Goal: Task Accomplishment & Management: Manage account settings

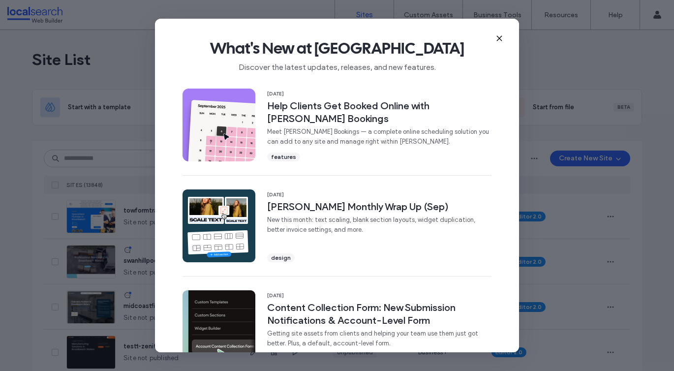
click at [500, 36] on icon at bounding box center [499, 38] width 8 height 8
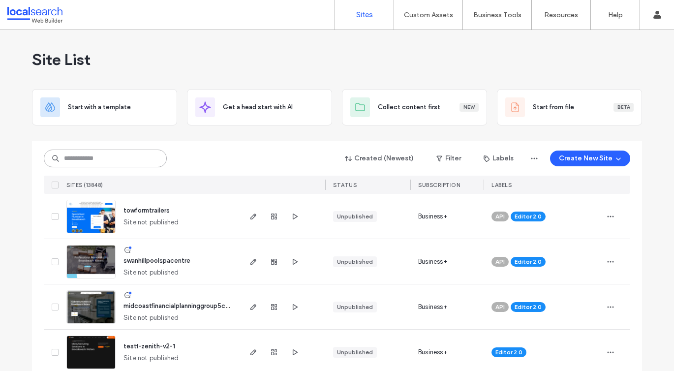
click at [148, 154] on input at bounding box center [105, 158] width 123 height 18
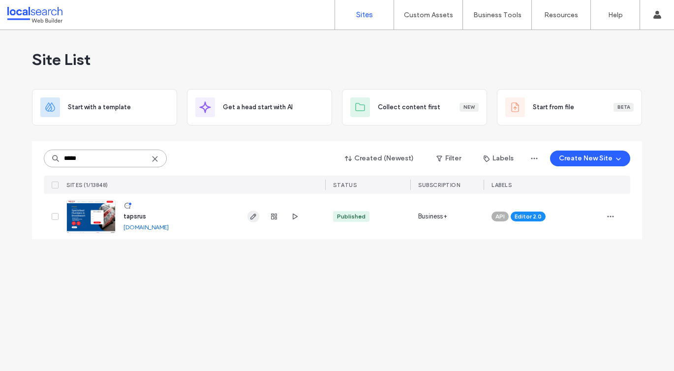
type input "*****"
click at [250, 214] on icon "button" at bounding box center [253, 216] width 8 height 8
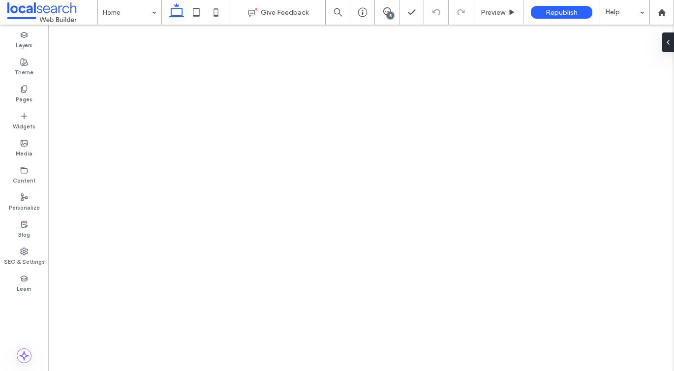
click at [391, 8] on span at bounding box center [387, 11] width 24 height 8
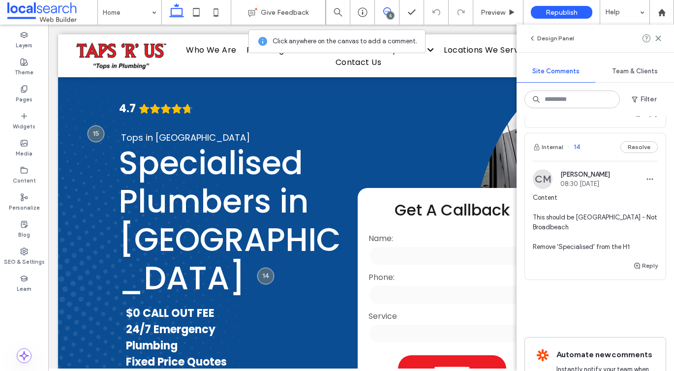
scroll to position [653, 0]
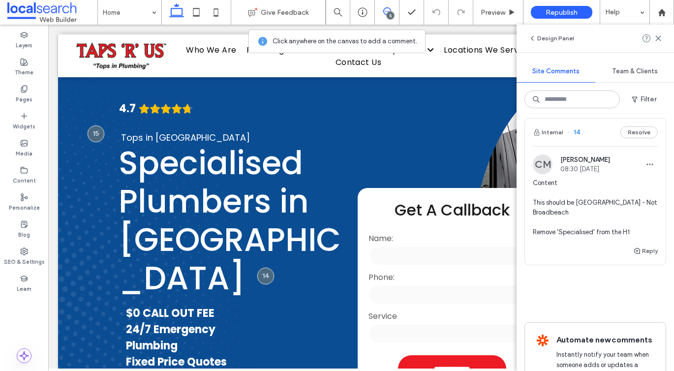
click at [573, 208] on span "Content This should be Sunshine Coast - Not Broadbeach Remove 'Specialised' fro…" at bounding box center [594, 207] width 125 height 59
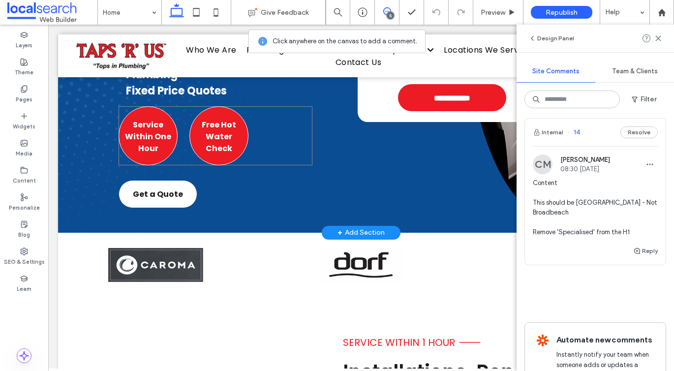
scroll to position [403, 0]
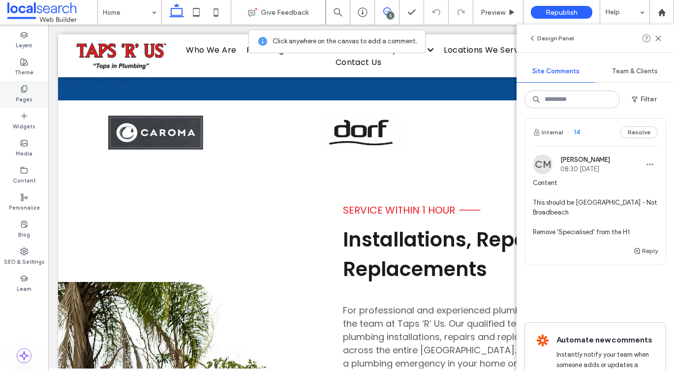
click at [23, 99] on label "Pages" at bounding box center [24, 98] width 17 height 11
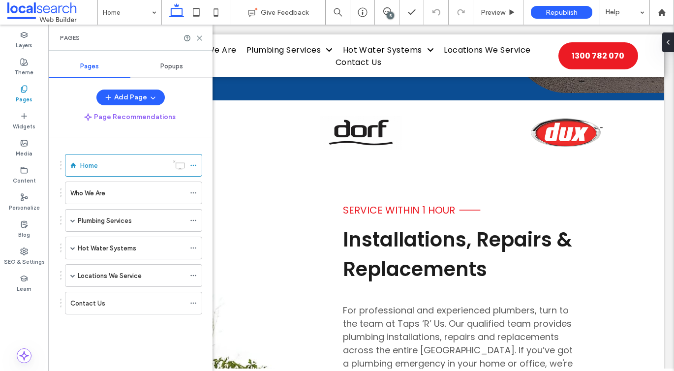
scroll to position [0, 0]
click at [190, 164] on icon at bounding box center [193, 165] width 7 height 7
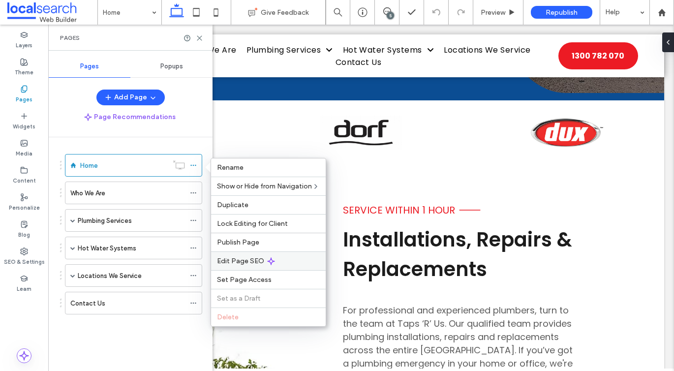
click at [223, 259] on span "Edit Page SEO" at bounding box center [240, 261] width 47 height 8
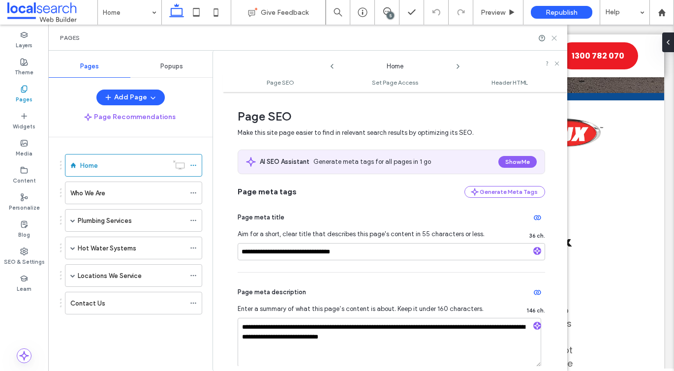
click at [552, 40] on use at bounding box center [554, 38] width 4 height 4
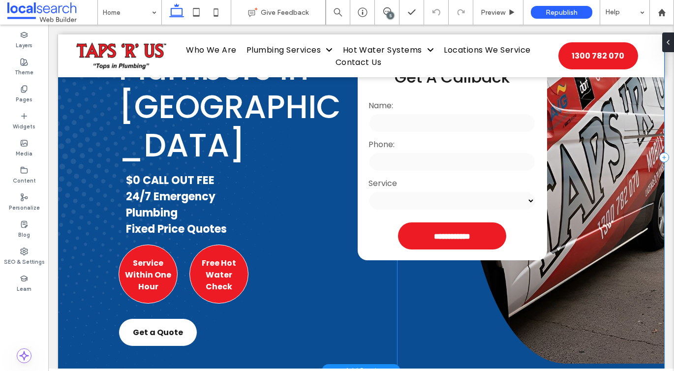
scroll to position [20, 0]
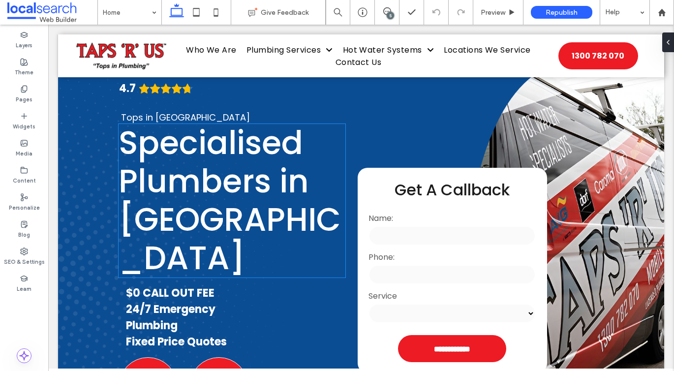
click at [222, 206] on span "Specialised Plumbers in Broadbeach" at bounding box center [229, 200] width 222 height 160
click at [222, 206] on div "Specialised Plumbers in Broadbeach" at bounding box center [231, 200] width 227 height 153
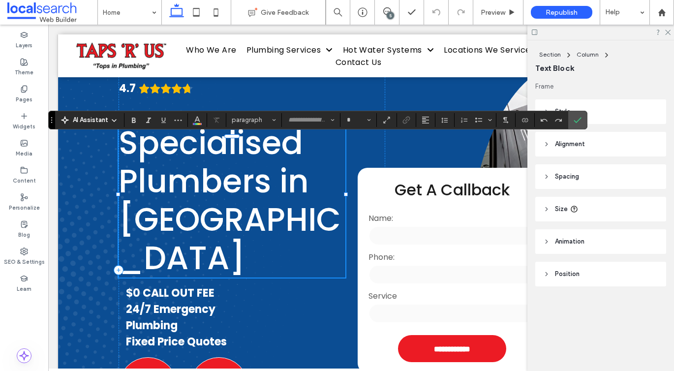
type input "*******"
type input "**"
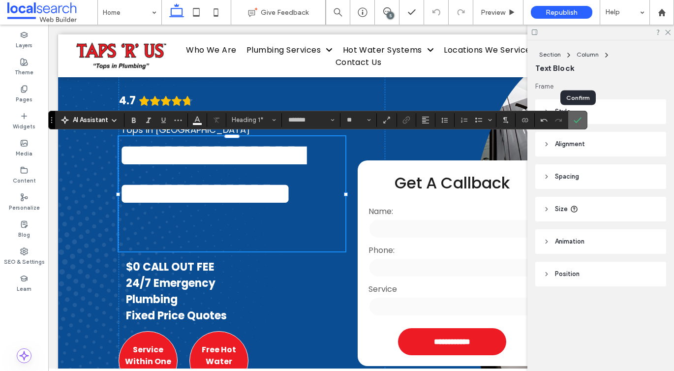
click at [574, 120] on use "Confirm" at bounding box center [578, 120] width 8 height 6
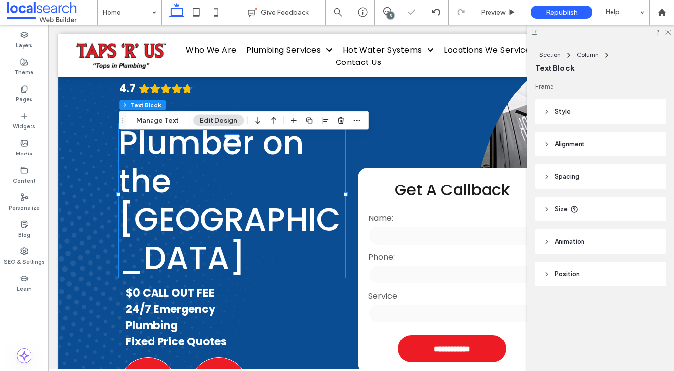
click at [667, 36] on div at bounding box center [600, 32] width 147 height 15
click at [667, 31] on icon at bounding box center [667, 32] width 6 height 6
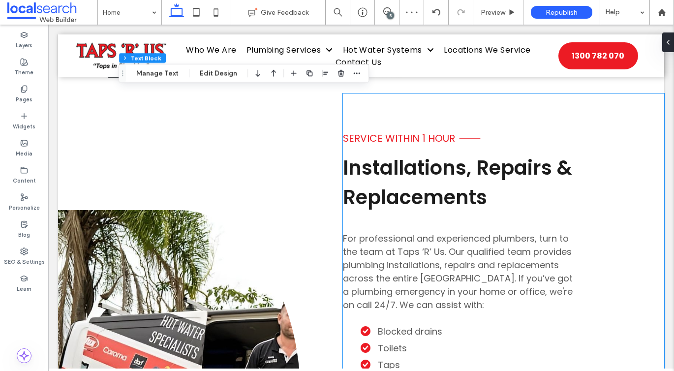
scroll to position [497, 0]
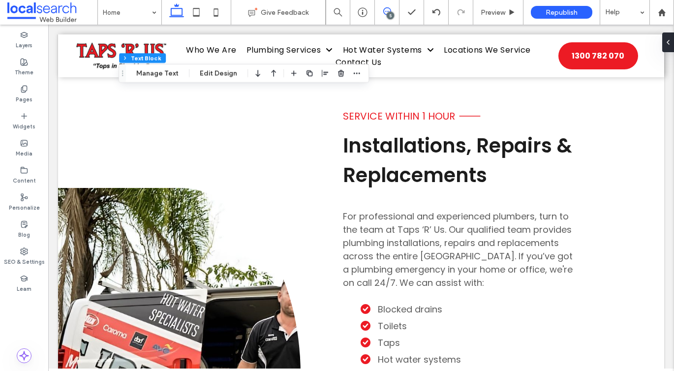
click at [382, 11] on span at bounding box center [387, 11] width 24 height 8
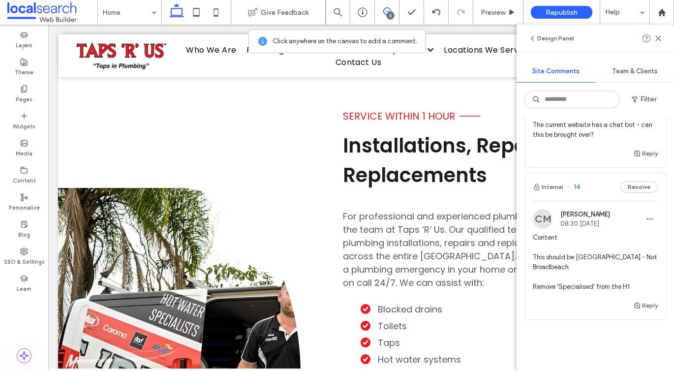
scroll to position [702, 0]
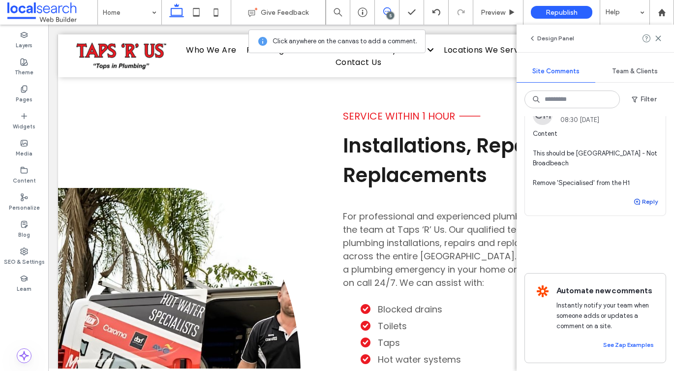
click at [646, 202] on button "Reply" at bounding box center [645, 202] width 25 height 12
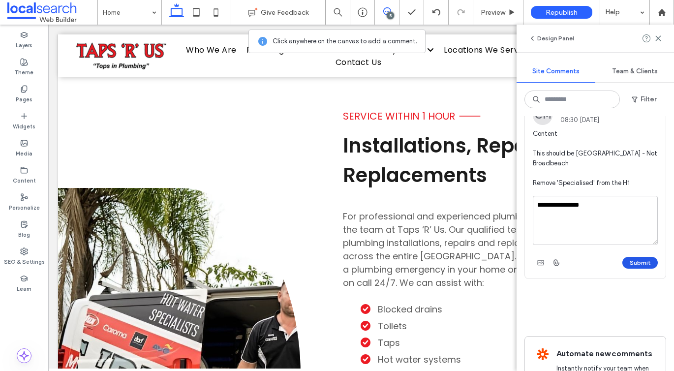
type textarea "**********"
click at [636, 261] on button "Submit" at bounding box center [639, 263] width 35 height 12
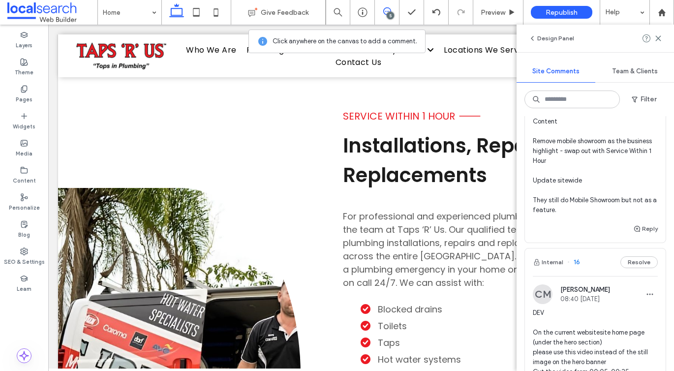
scroll to position [45, 0]
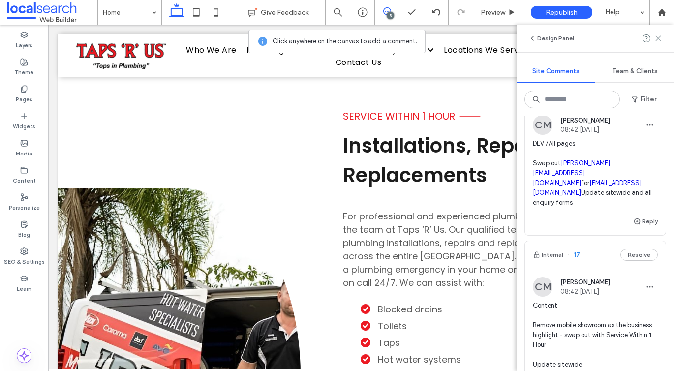
click at [658, 38] on icon at bounding box center [658, 38] width 8 height 8
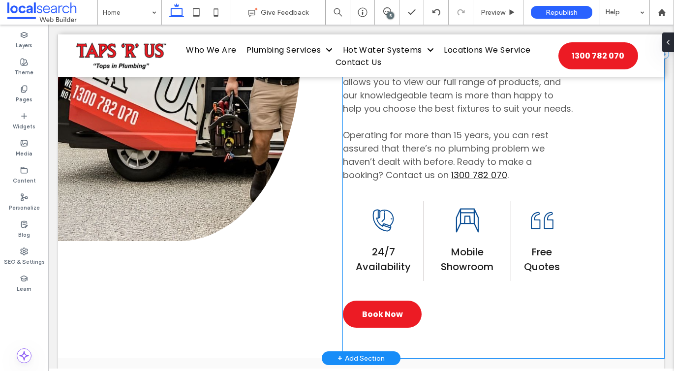
scroll to position [821, 0]
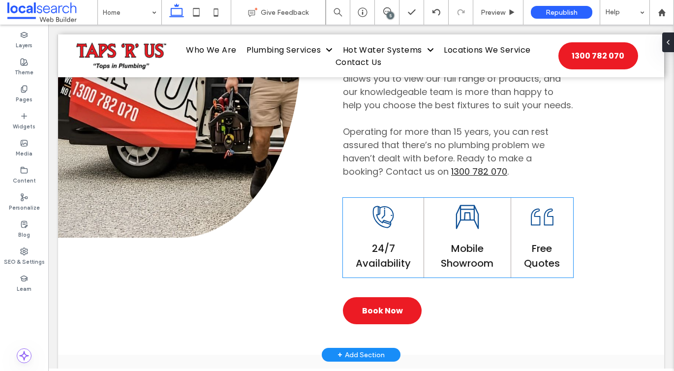
click at [466, 241] on span "Mobile Showroom" at bounding box center [467, 255] width 53 height 29
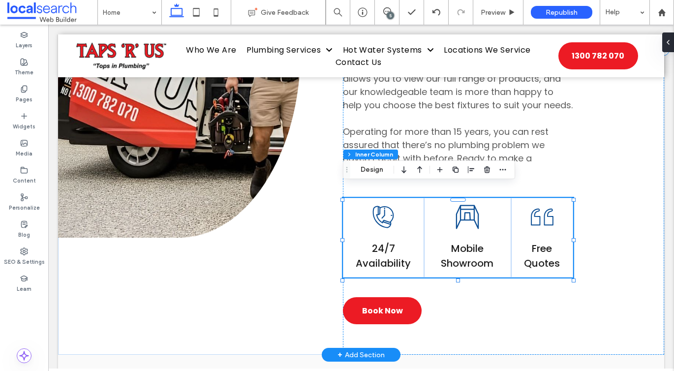
click at [468, 241] on span "Mobile Showroom" at bounding box center [467, 255] width 53 height 29
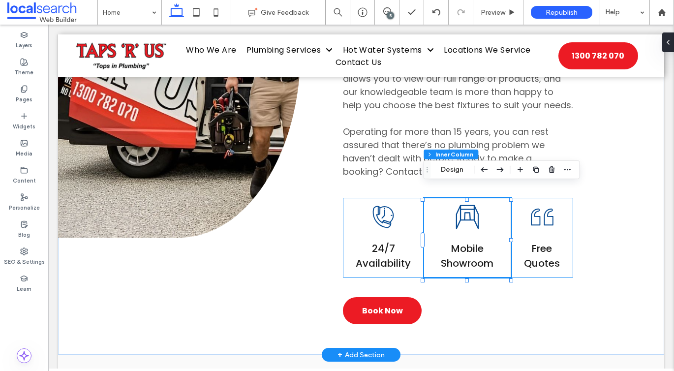
click at [468, 241] on span "Mobile Showroom" at bounding box center [467, 255] width 53 height 29
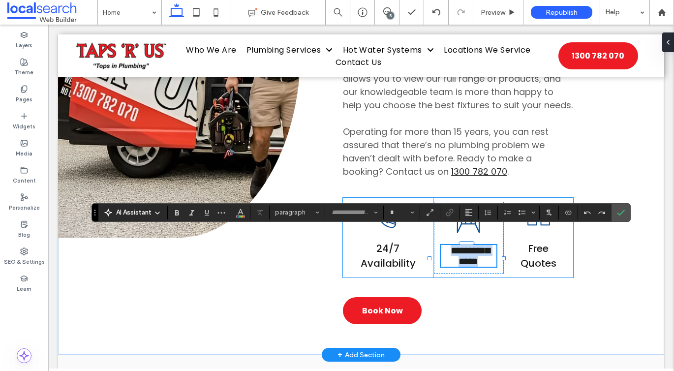
type input "*******"
type input "**"
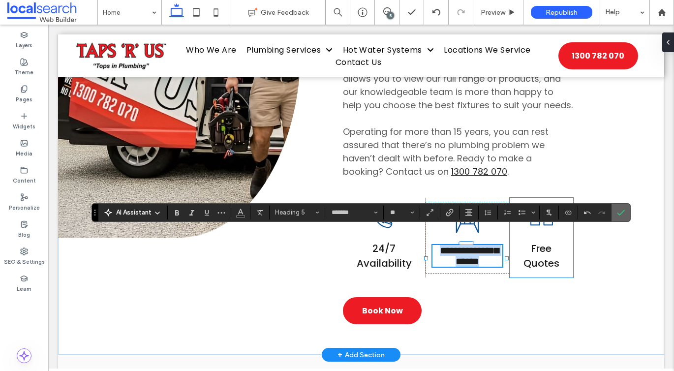
copy span "**********"
click at [617, 212] on icon "Confirm" at bounding box center [621, 212] width 8 height 8
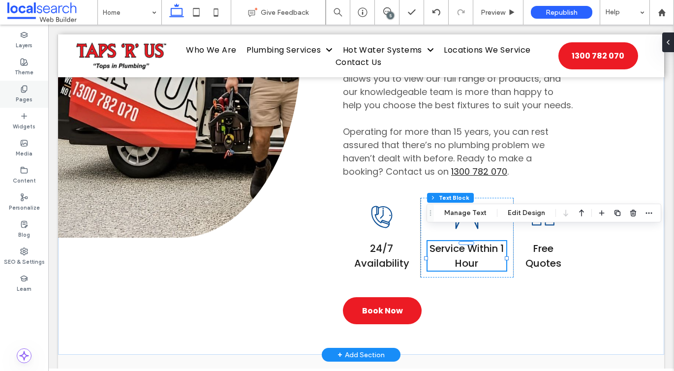
click at [28, 82] on div "Pages" at bounding box center [24, 94] width 48 height 27
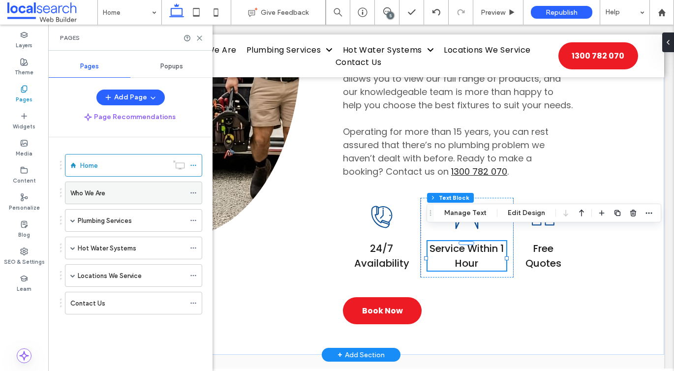
click at [104, 192] on label "Who We Are" at bounding box center [87, 192] width 35 height 17
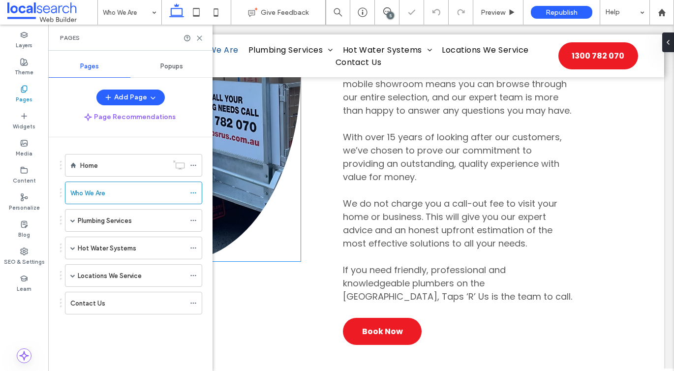
scroll to position [643, 0]
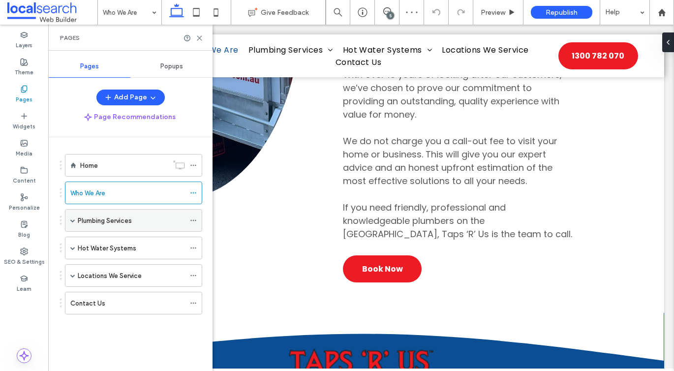
click at [73, 221] on span at bounding box center [72, 220] width 5 height 5
click at [99, 221] on label "Plumbing Services" at bounding box center [105, 220] width 54 height 17
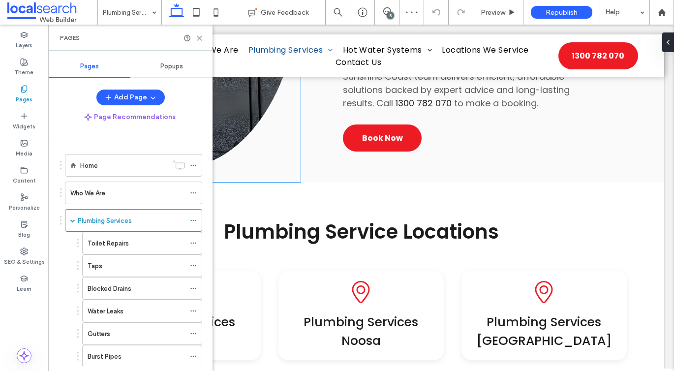
scroll to position [1783, 0]
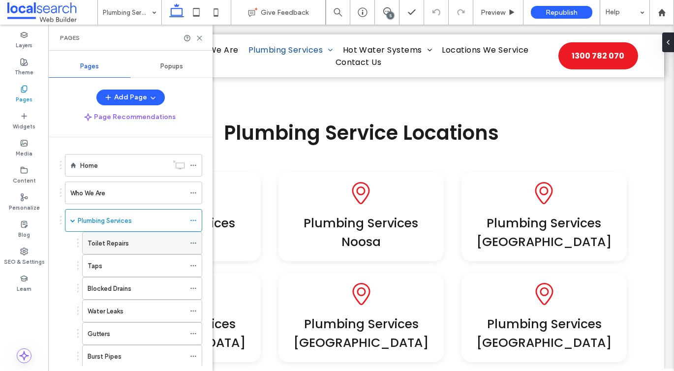
click at [124, 242] on label "Toilet Repairs" at bounding box center [108, 243] width 41 height 17
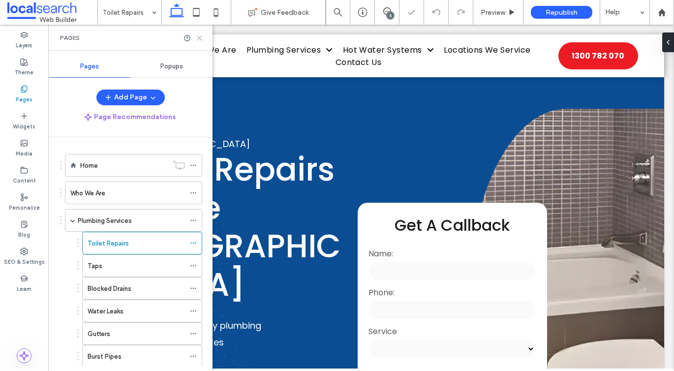
click at [202, 39] on use at bounding box center [199, 38] width 4 height 4
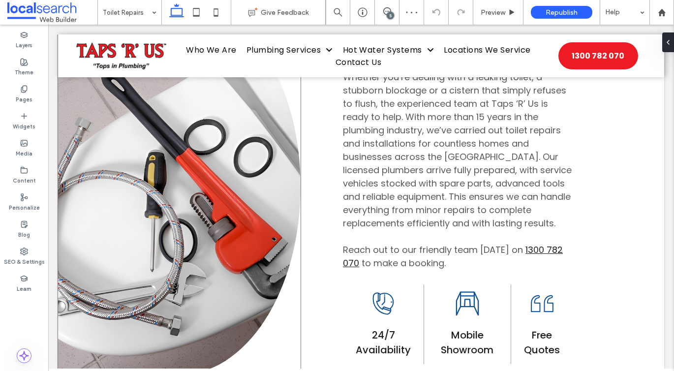
scroll to position [715, 0]
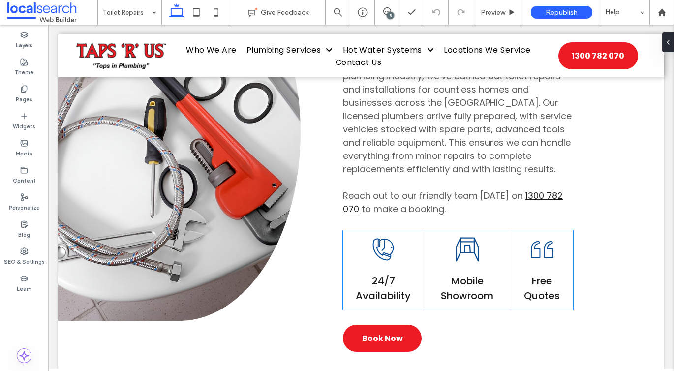
click at [455, 282] on span "Mobile Showroom" at bounding box center [467, 288] width 53 height 29
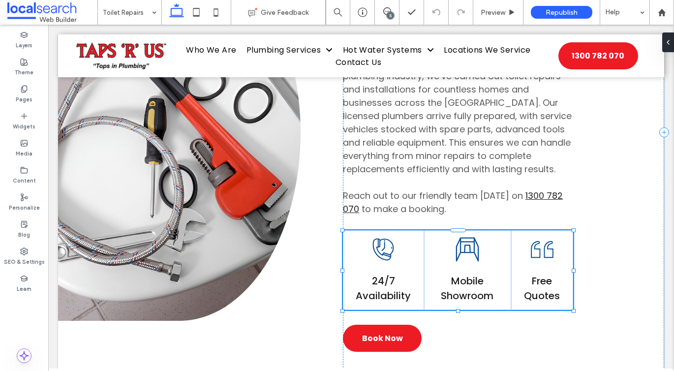
click at [455, 282] on span "Mobile Showroom" at bounding box center [467, 288] width 53 height 29
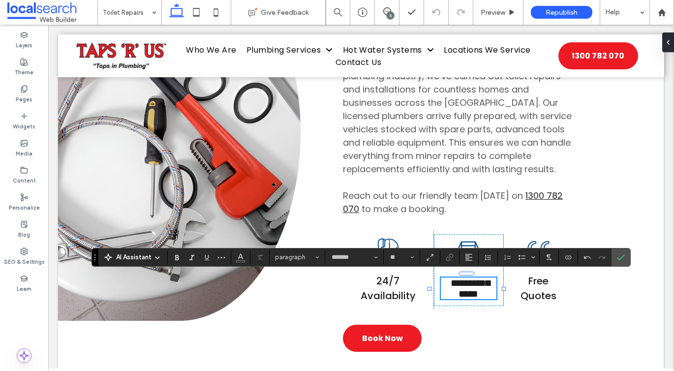
scroll to position [0, 0]
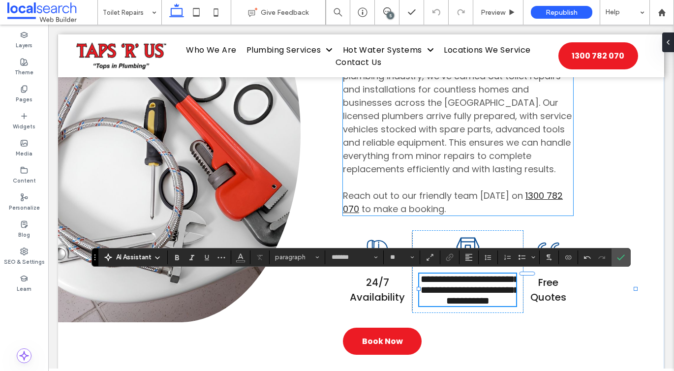
type input "**"
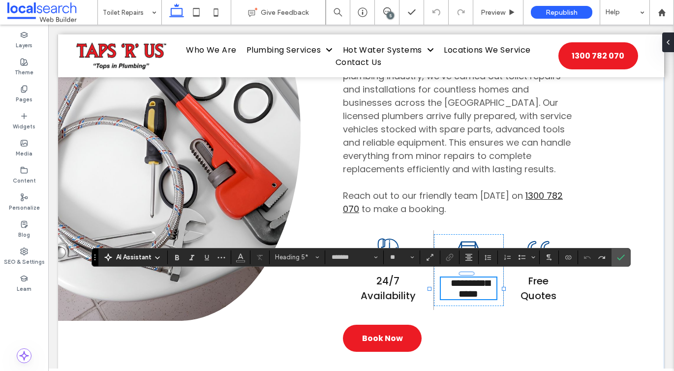
click at [478, 291] on span "**********" at bounding box center [469, 288] width 39 height 21
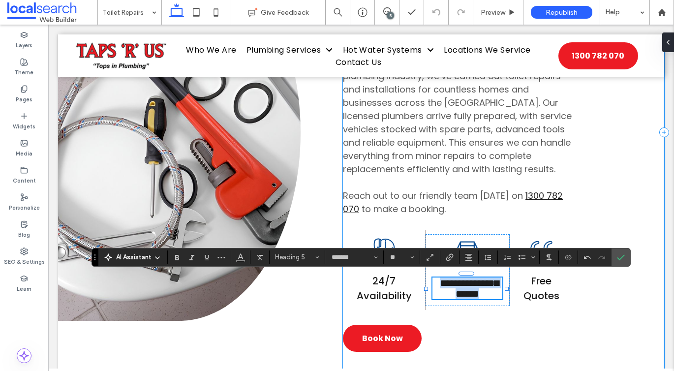
copy span "**********"
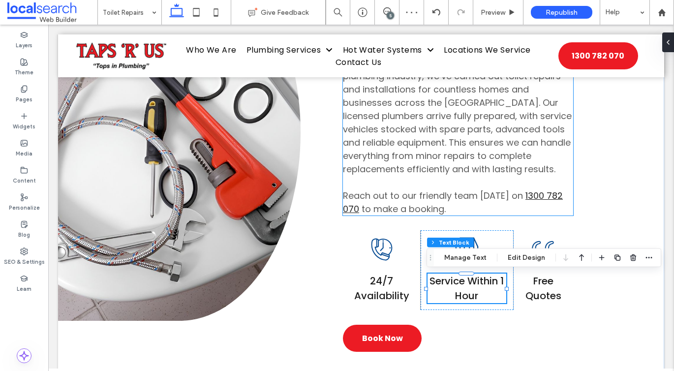
click at [359, 143] on span "Whether you’re dealing with a leaking toilet, a stubborn blockage or a cistern …" at bounding box center [457, 96] width 229 height 158
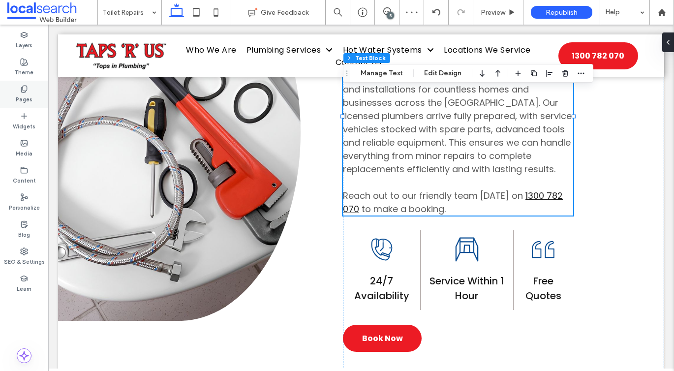
click at [21, 97] on label "Pages" at bounding box center [24, 98] width 17 height 11
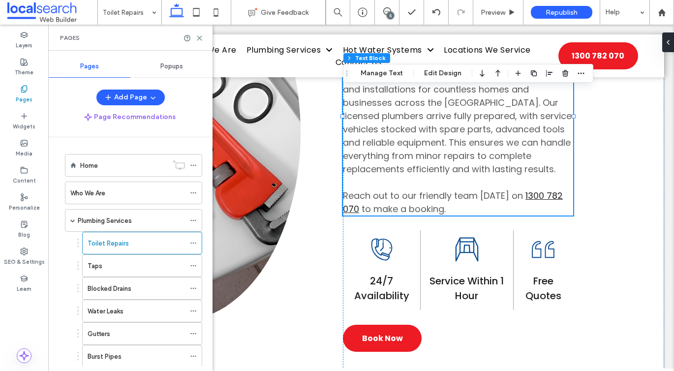
scroll to position [94, 0]
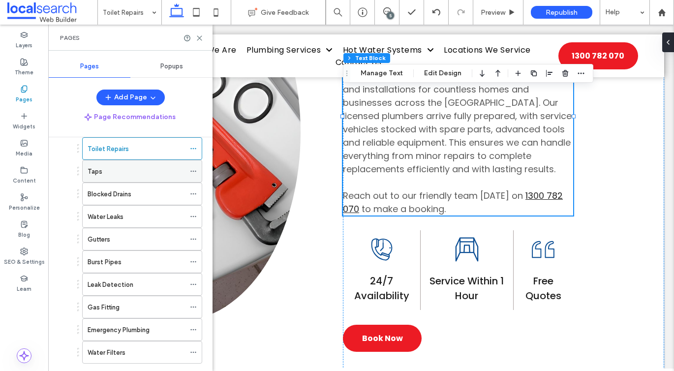
click at [104, 169] on div "Taps" at bounding box center [136, 171] width 97 height 10
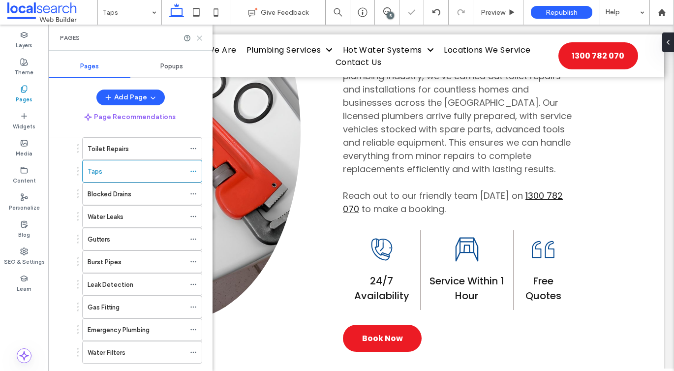
click at [198, 37] on use at bounding box center [199, 38] width 4 height 4
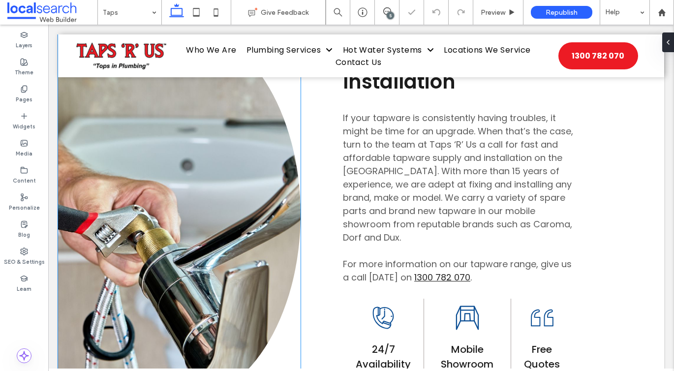
scroll to position [660, 0]
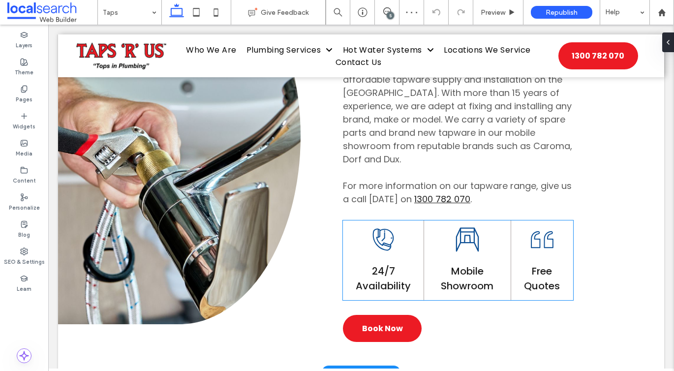
click at [450, 286] on span "Mobile Showroom" at bounding box center [467, 278] width 53 height 29
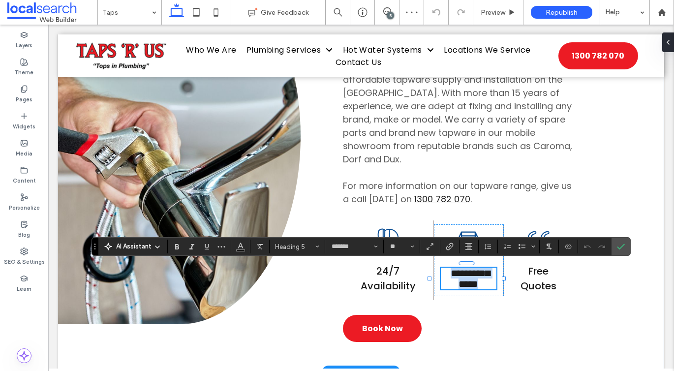
type input "**"
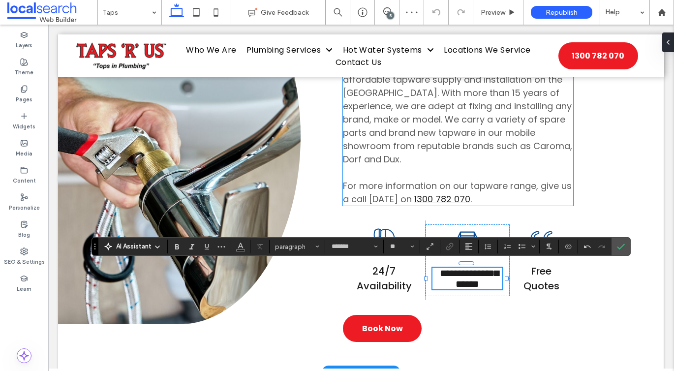
click at [432, 153] on p "If your tapware is consistently having troubles, it might be time for an upgrad…" at bounding box center [458, 99] width 230 height 133
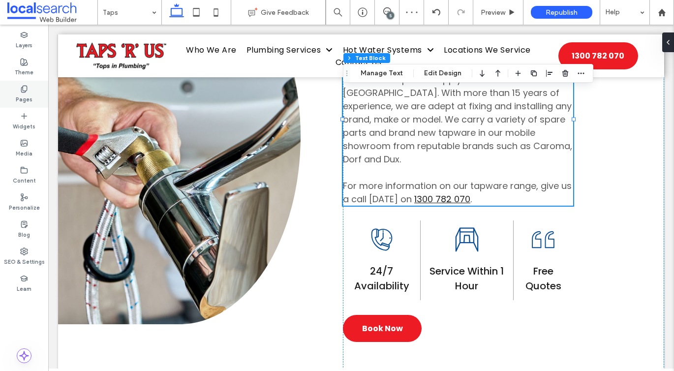
click at [26, 86] on use at bounding box center [23, 89] width 5 height 6
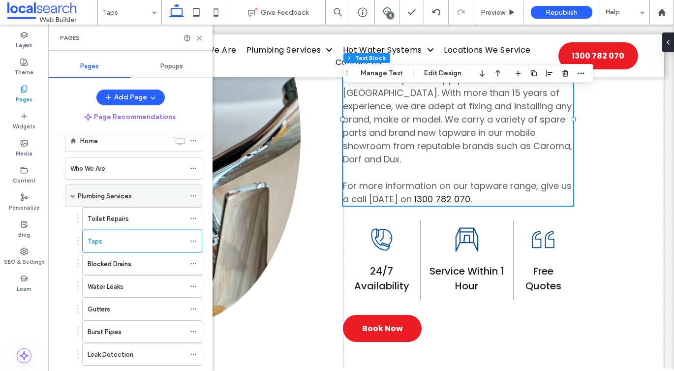
scroll to position [53, 0]
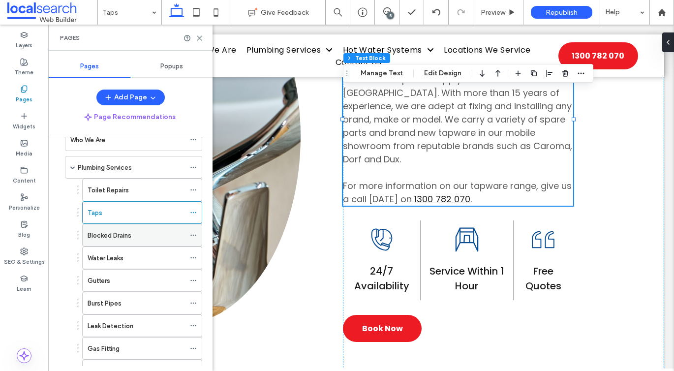
click at [102, 234] on label "Blocked Drains" at bounding box center [110, 235] width 44 height 17
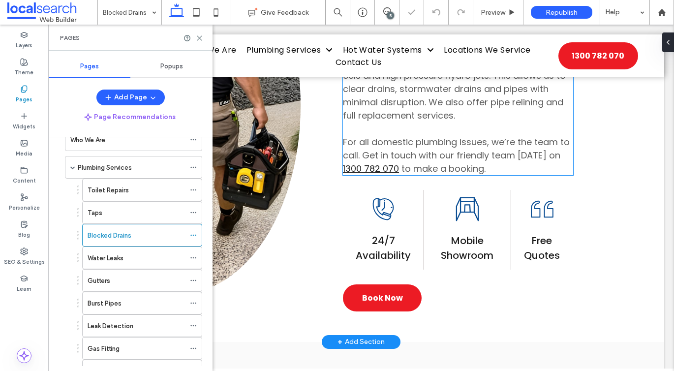
scroll to position [753, 0]
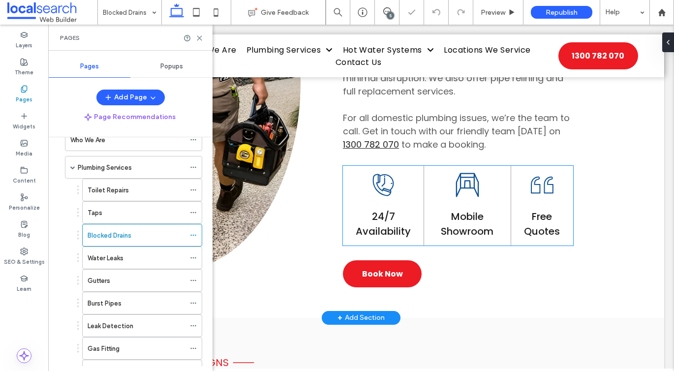
click at [459, 221] on span "Mobile Showroom" at bounding box center [467, 223] width 53 height 29
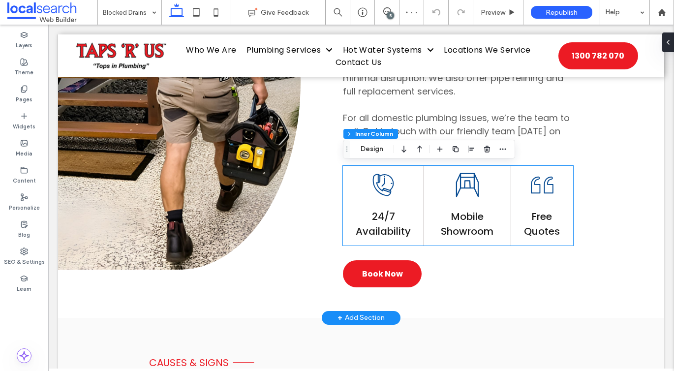
click at [459, 221] on span "Mobile Showroom" at bounding box center [467, 223] width 53 height 29
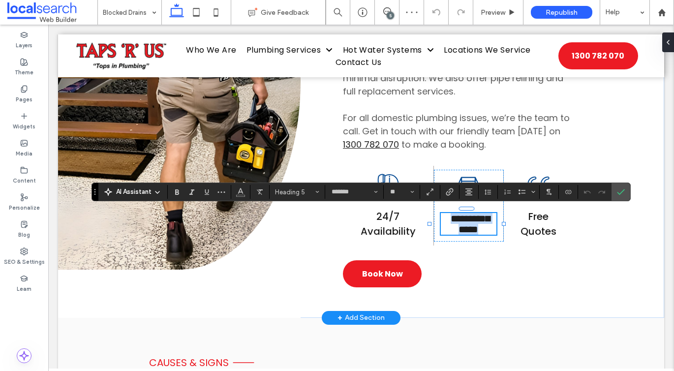
type input "**"
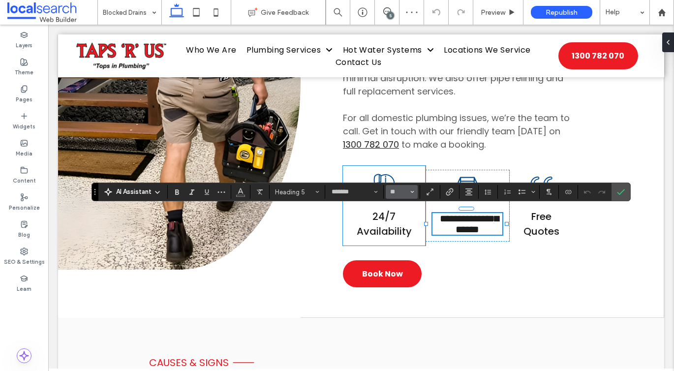
scroll to position [0, 0]
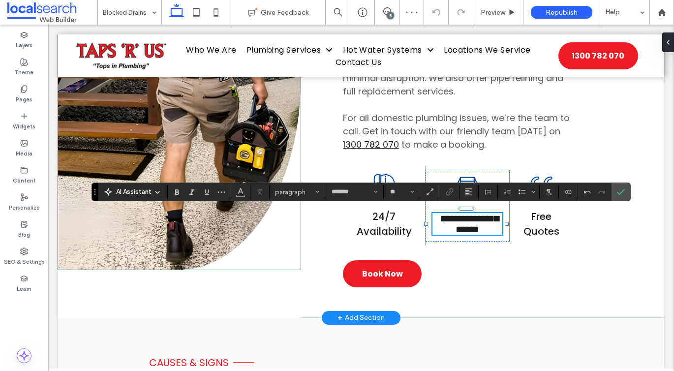
click at [280, 157] on link at bounding box center [179, 81] width 242 height 376
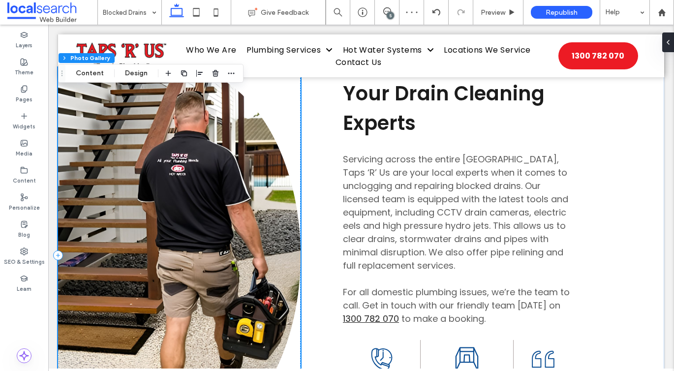
scroll to position [569, 0]
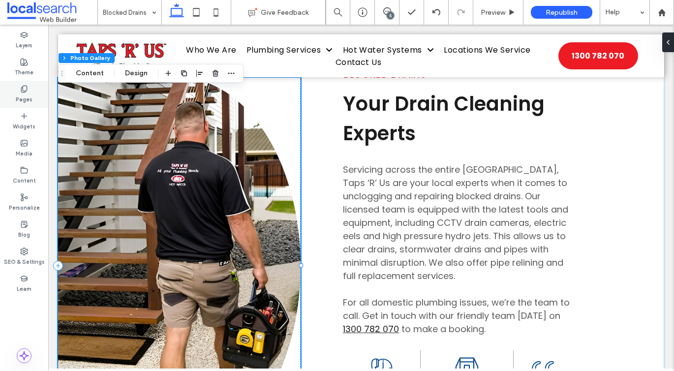
click at [27, 83] on div "Pages" at bounding box center [24, 94] width 48 height 27
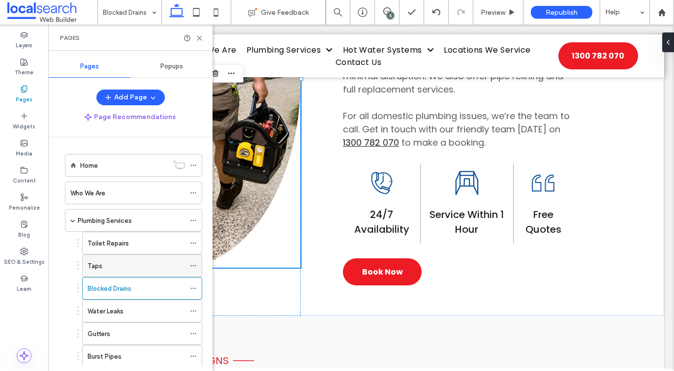
scroll to position [92, 0]
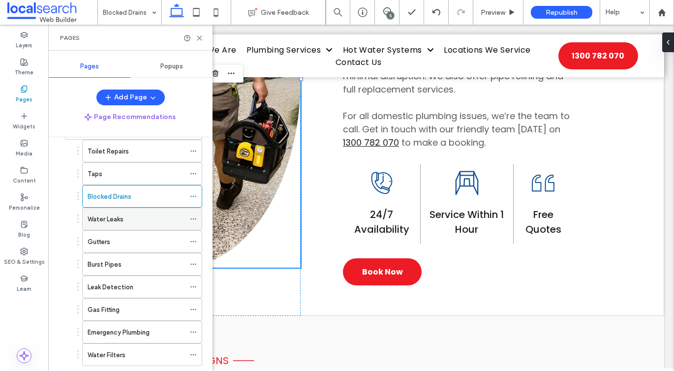
click at [147, 215] on div "Water Leaks" at bounding box center [136, 219] width 97 height 10
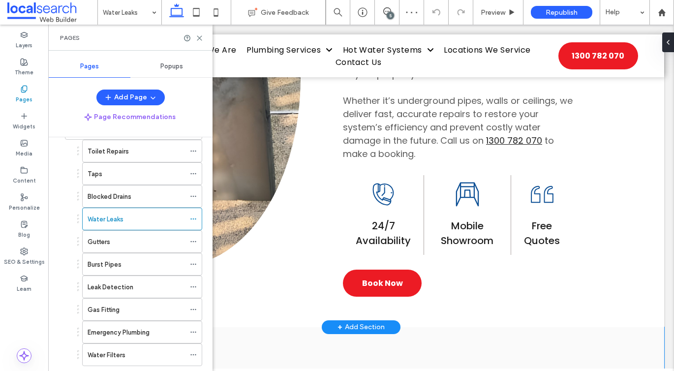
scroll to position [870, 0]
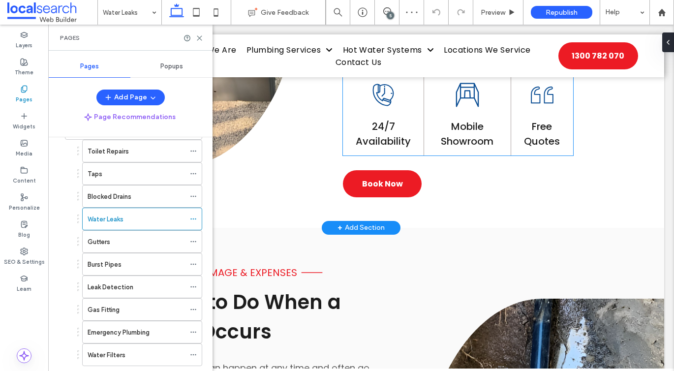
click at [456, 119] on span "Mobile Showroom" at bounding box center [467, 133] width 53 height 29
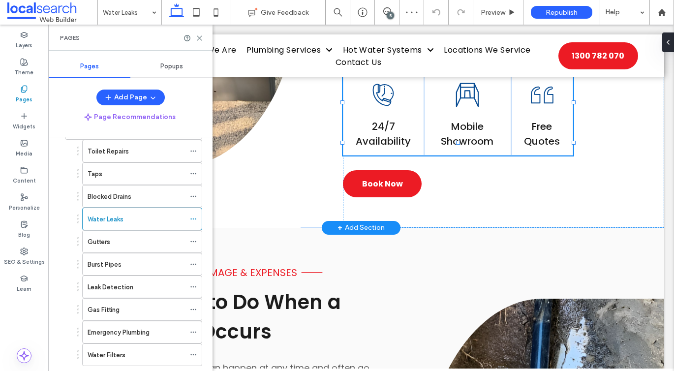
click at [456, 119] on span "Mobile Showroom" at bounding box center [467, 133] width 53 height 29
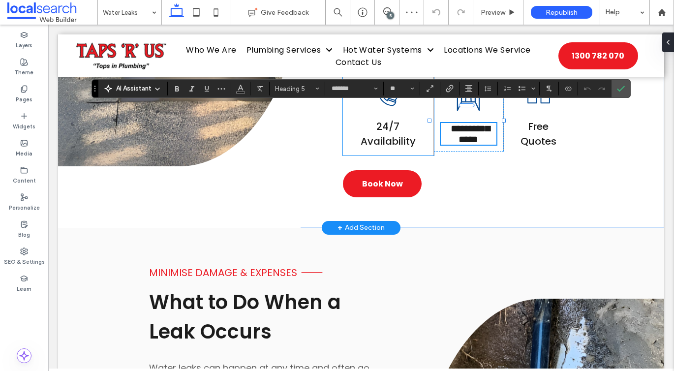
type input "**"
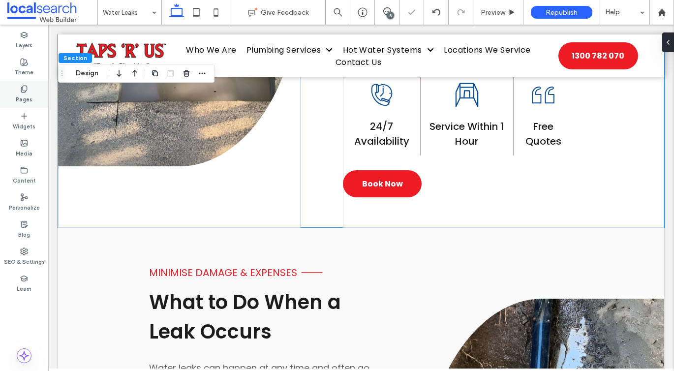
click at [33, 85] on div "Pages" at bounding box center [24, 94] width 48 height 27
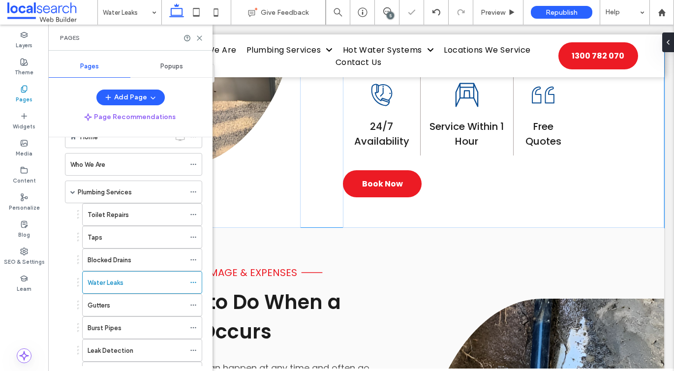
scroll to position [72, 0]
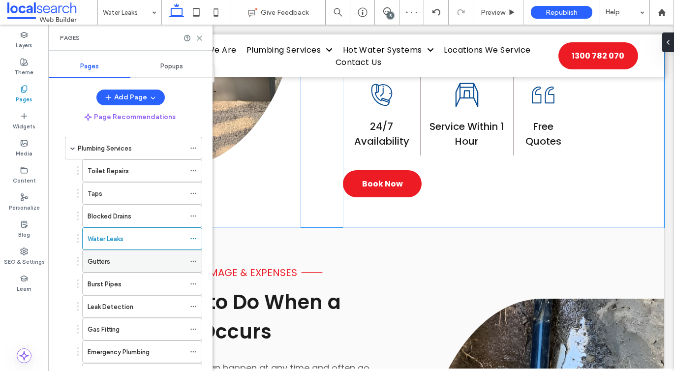
click at [123, 253] on div "Gutters" at bounding box center [136, 261] width 97 height 22
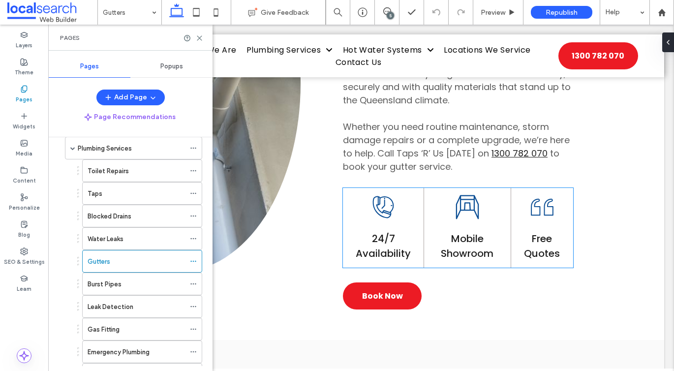
click at [458, 233] on span "Mobile Showroom" at bounding box center [467, 246] width 53 height 29
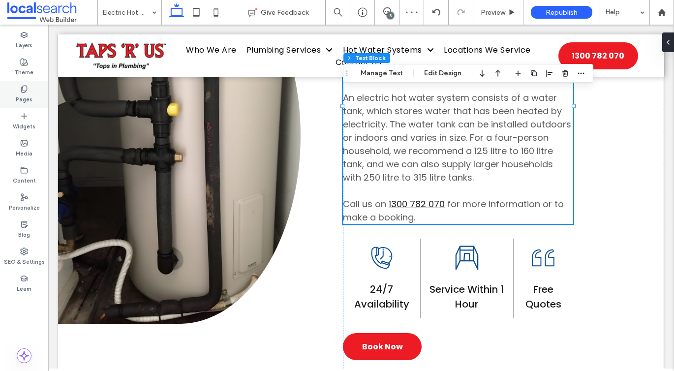
click at [32, 94] on div "Pages" at bounding box center [24, 94] width 48 height 27
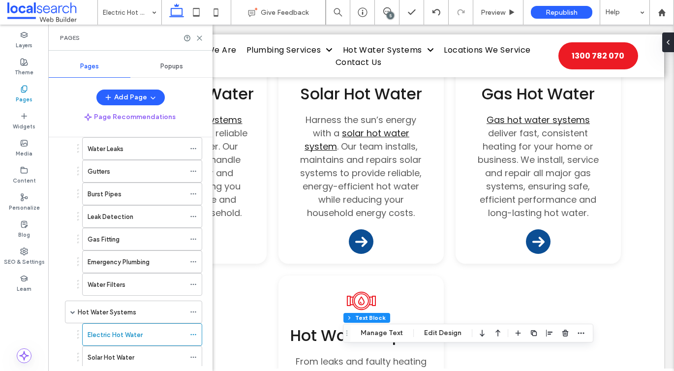
scroll to position [176, 0]
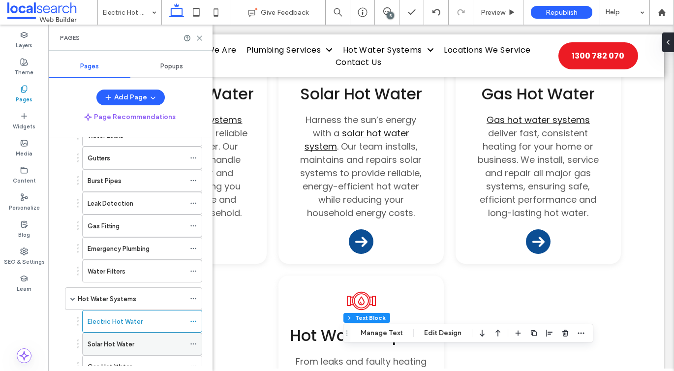
click at [136, 333] on div "Solar Hot Water" at bounding box center [136, 344] width 97 height 22
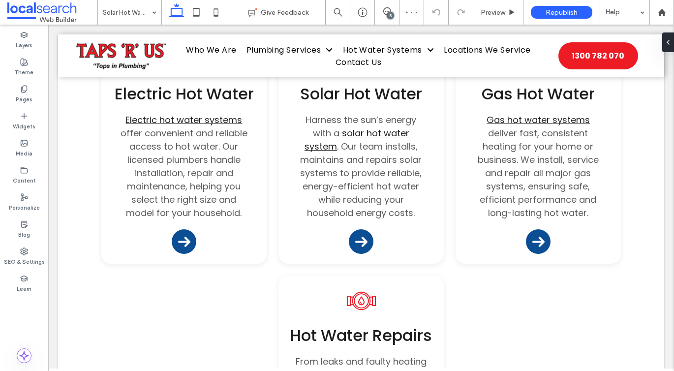
type input "*******"
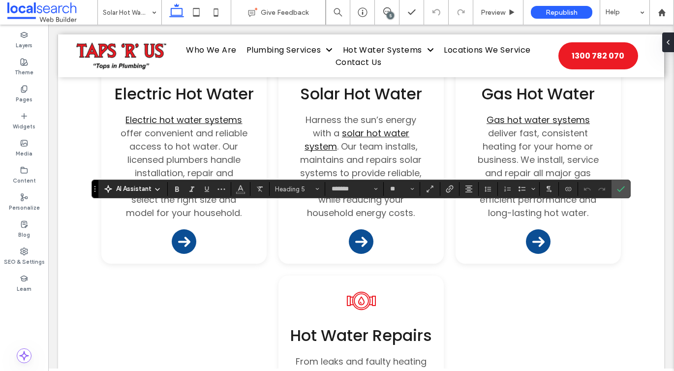
type input "**"
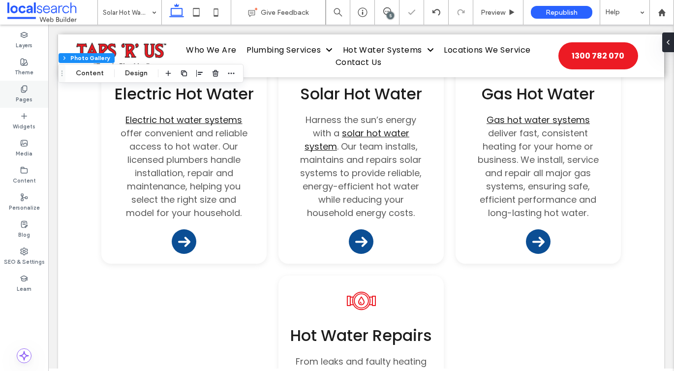
click at [19, 90] on div "Pages" at bounding box center [24, 94] width 48 height 27
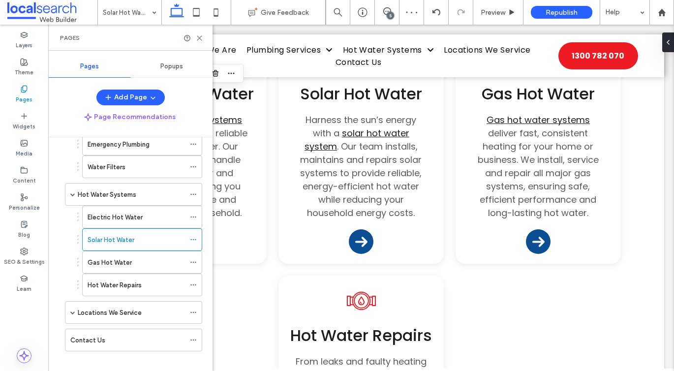
scroll to position [290, 0]
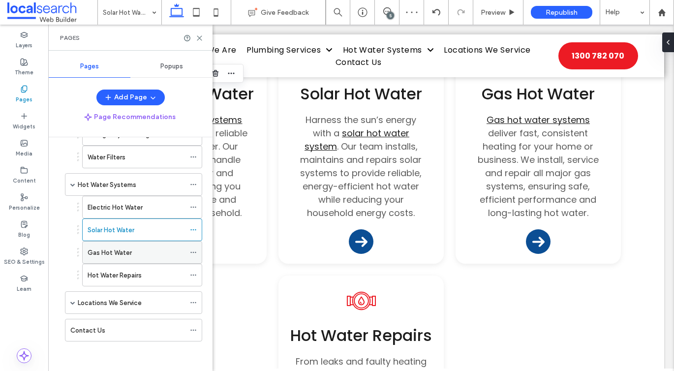
click at [111, 249] on label "Gas Hot Water" at bounding box center [110, 252] width 44 height 17
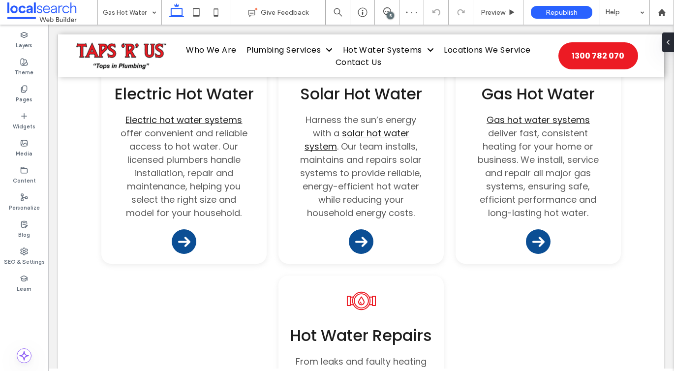
type input "*******"
type input "**"
click at [5, 87] on div "Pages" at bounding box center [24, 94] width 48 height 27
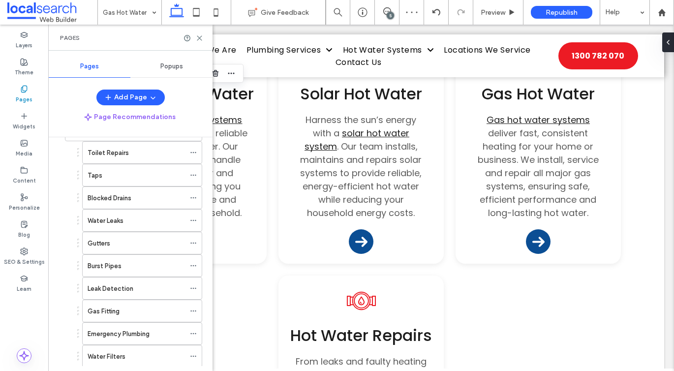
scroll to position [290, 0]
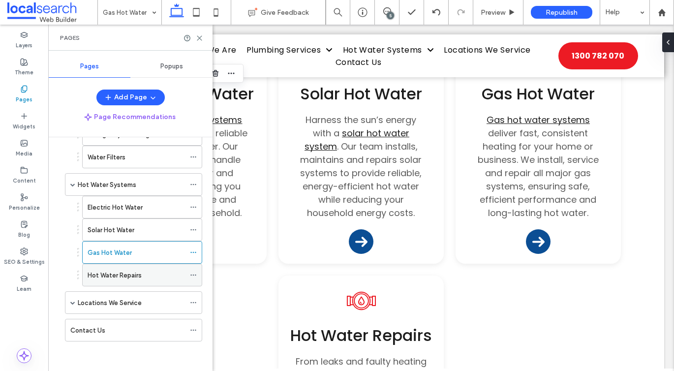
click at [128, 280] on label "Hot Water Repairs" at bounding box center [115, 274] width 54 height 17
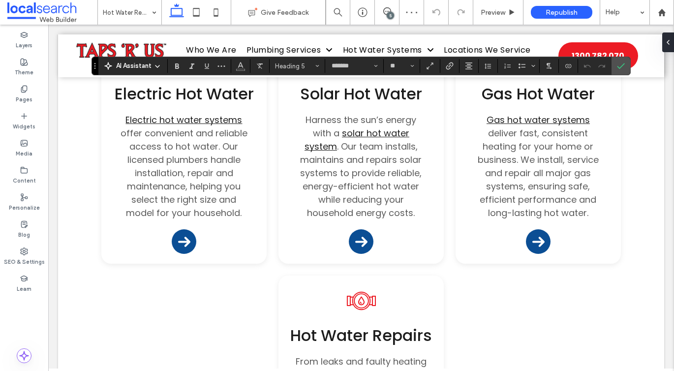
type input "**"
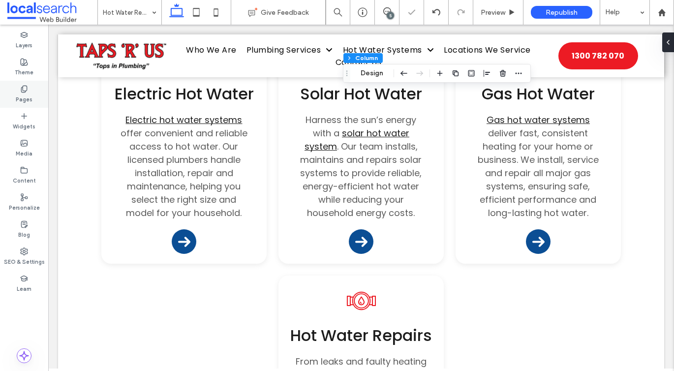
click at [28, 90] on icon at bounding box center [24, 89] width 8 height 8
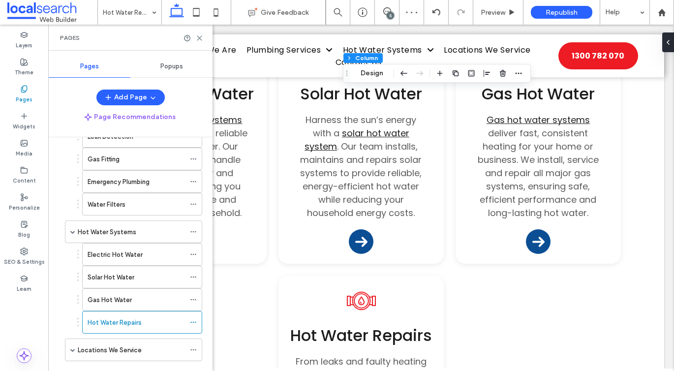
scroll to position [290, 0]
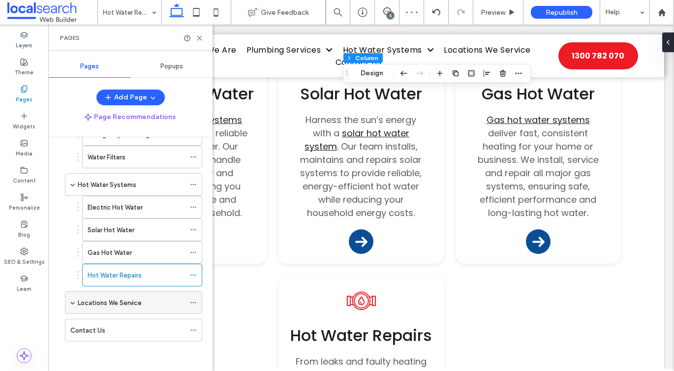
click at [72, 305] on span at bounding box center [72, 303] width 5 height 22
click at [105, 302] on label "Locations We Service" at bounding box center [110, 302] width 64 height 17
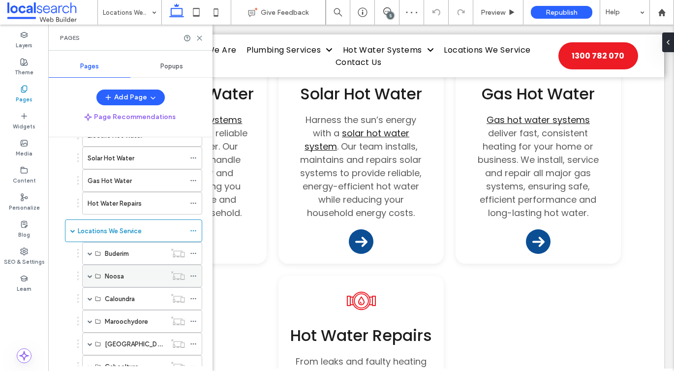
scroll to position [401, 0]
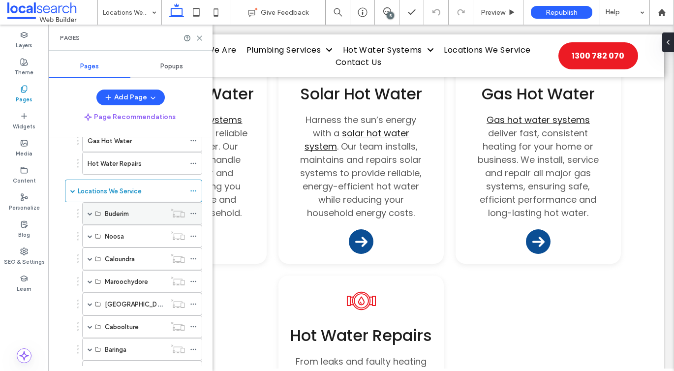
click at [86, 214] on div "Buderim" at bounding box center [142, 213] width 120 height 23
click at [89, 210] on span at bounding box center [90, 214] width 5 height 22
click at [117, 215] on label "Buderim" at bounding box center [117, 213] width 24 height 17
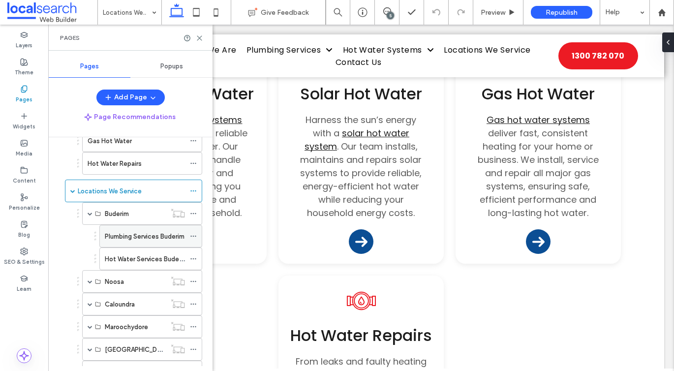
click at [119, 245] on div "Plumbing Services Buderim" at bounding box center [145, 236] width 80 height 22
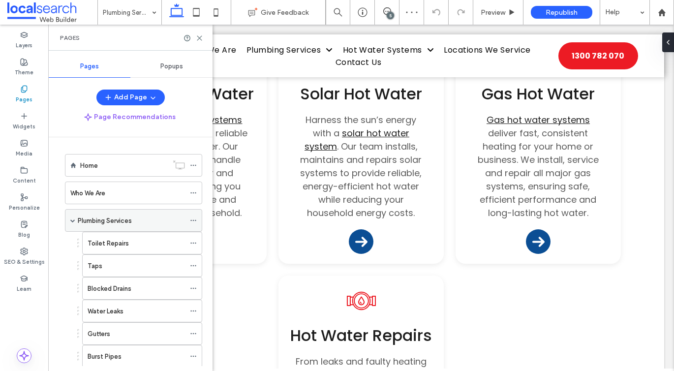
click at [75, 220] on div "Plumbing Services" at bounding box center [133, 220] width 137 height 23
click at [70, 219] on span at bounding box center [72, 220] width 5 height 5
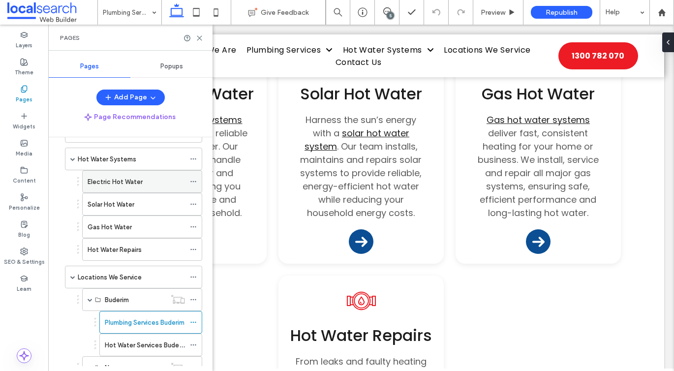
scroll to position [9, 0]
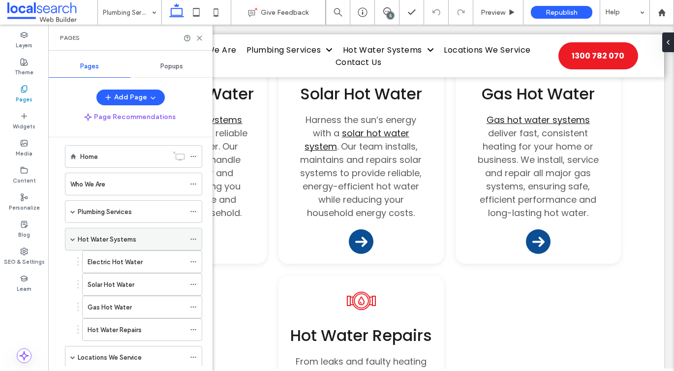
click at [75, 239] on span at bounding box center [72, 238] width 5 height 5
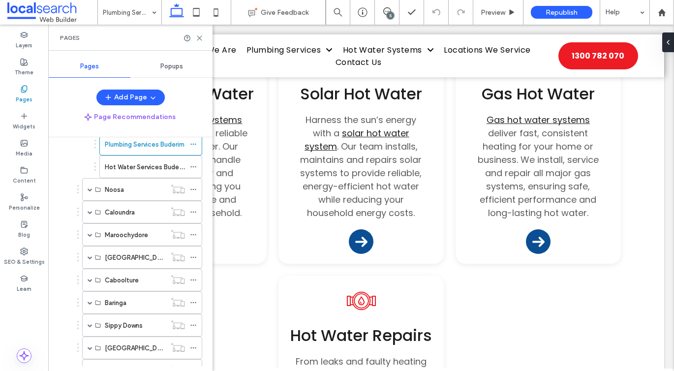
scroll to position [158, 0]
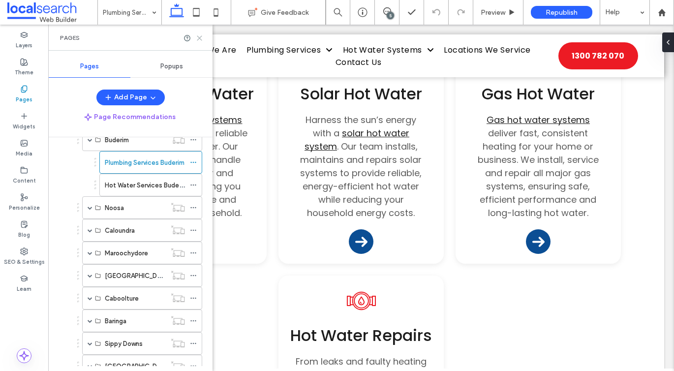
click at [198, 34] on icon at bounding box center [199, 37] width 7 height 7
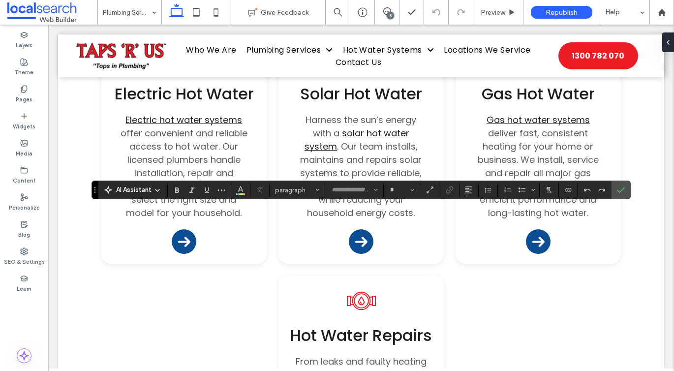
type input "*******"
type input "**"
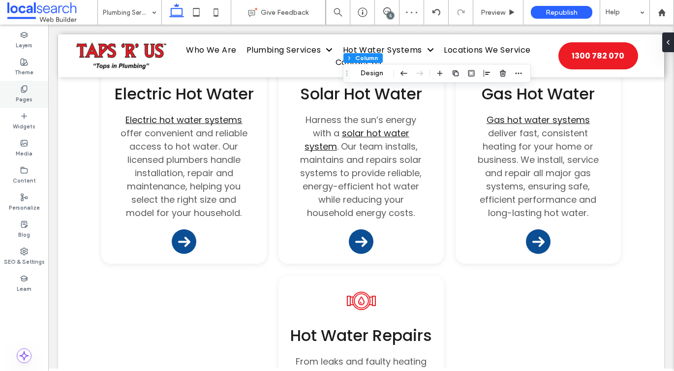
click at [19, 90] on div "Pages" at bounding box center [24, 94] width 48 height 27
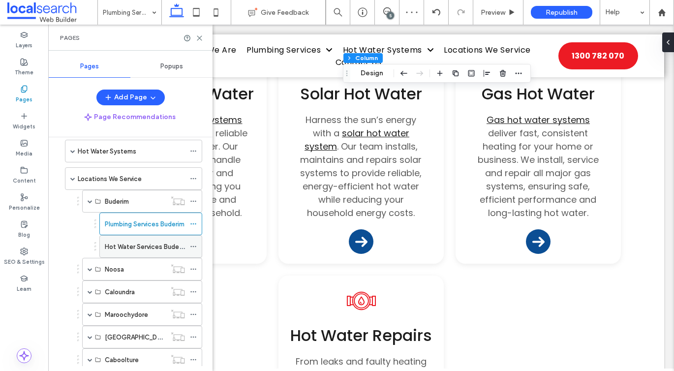
scroll to position [105, 0]
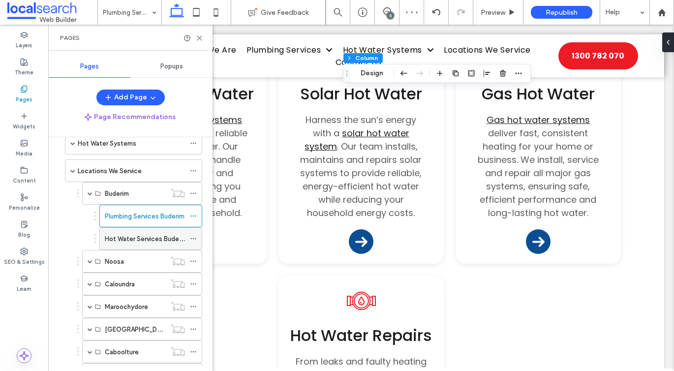
click at [115, 238] on label "Hot Water Services Buderim" at bounding box center [146, 238] width 83 height 17
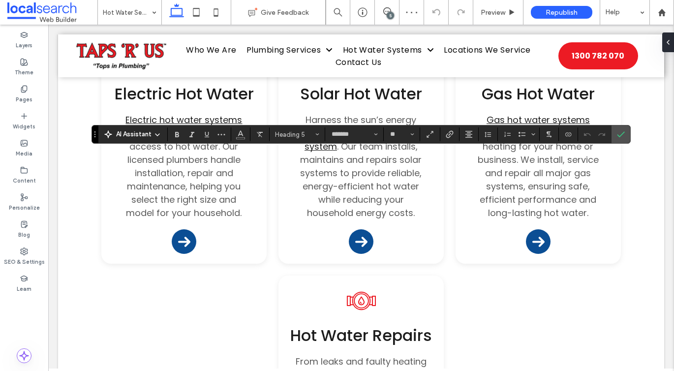
type input "**"
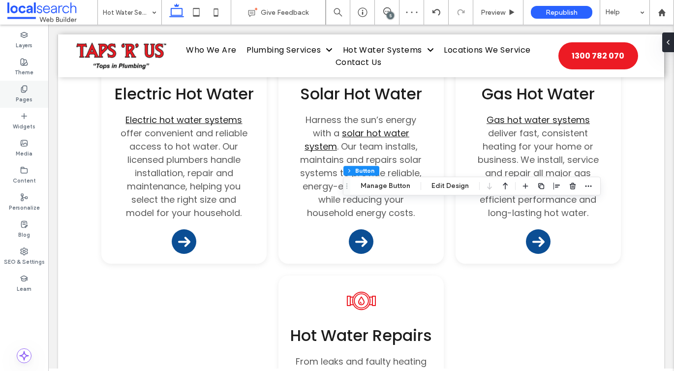
click at [31, 94] on label "Pages" at bounding box center [24, 98] width 17 height 11
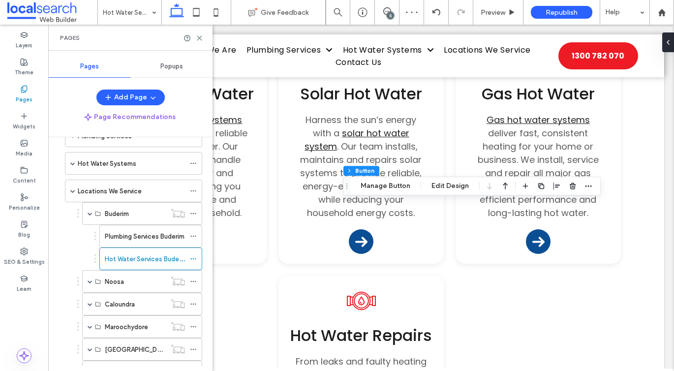
scroll to position [173, 0]
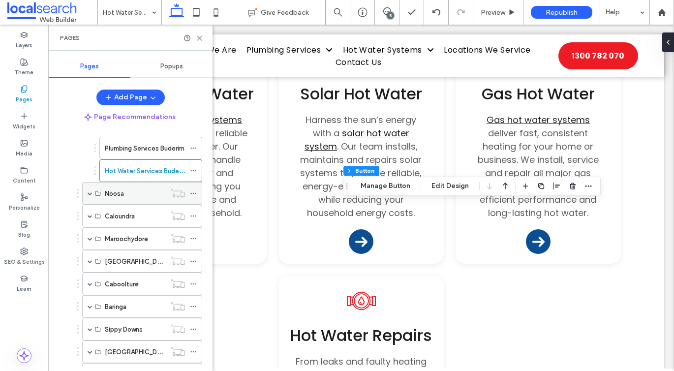
click at [88, 186] on span at bounding box center [90, 193] width 5 height 22
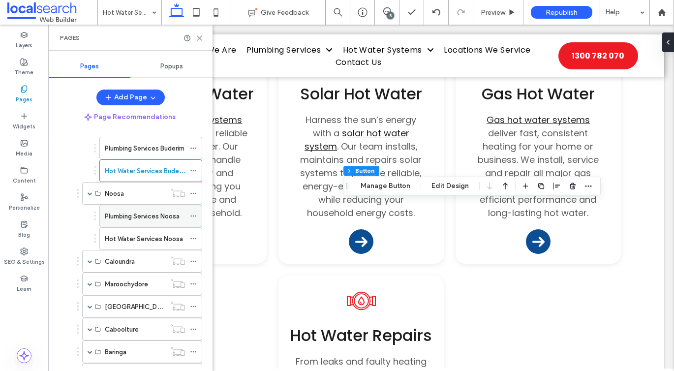
click at [112, 209] on div "Plumbing Services Noosa" at bounding box center [145, 216] width 80 height 22
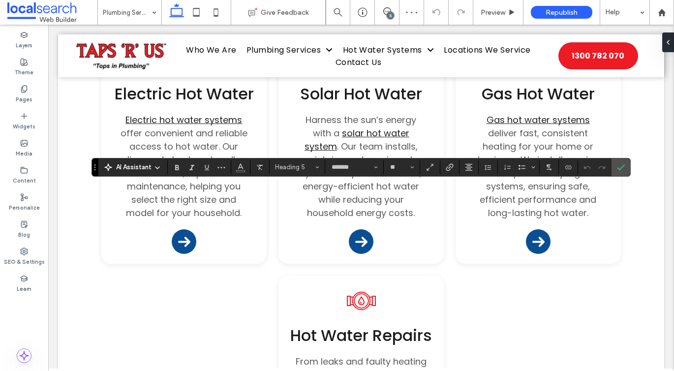
type input "**"
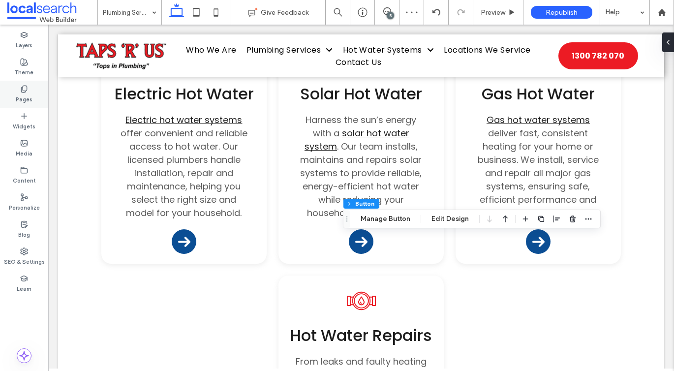
click at [30, 91] on div "Pages" at bounding box center [24, 94] width 48 height 27
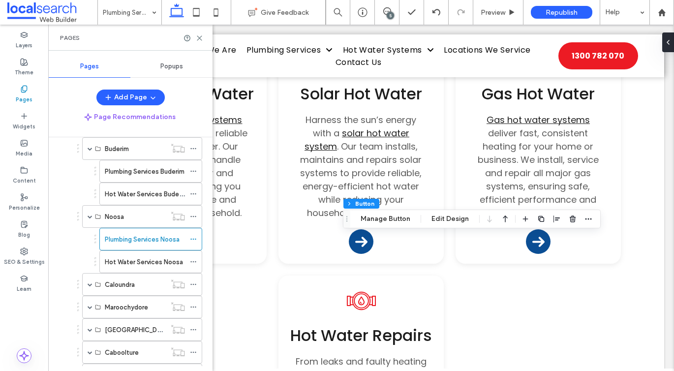
scroll to position [186, 0]
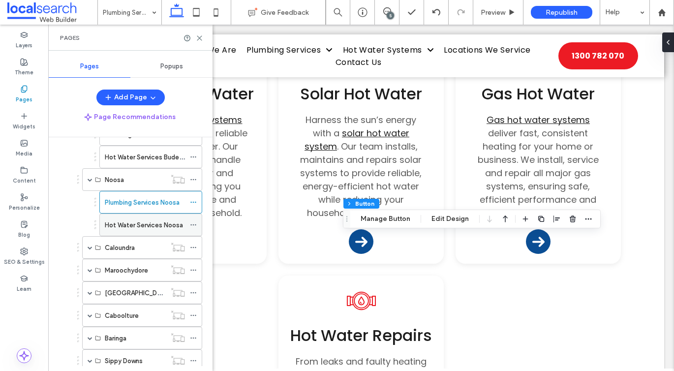
click at [131, 223] on label "Hot Water Services Noosa" at bounding box center [144, 224] width 78 height 17
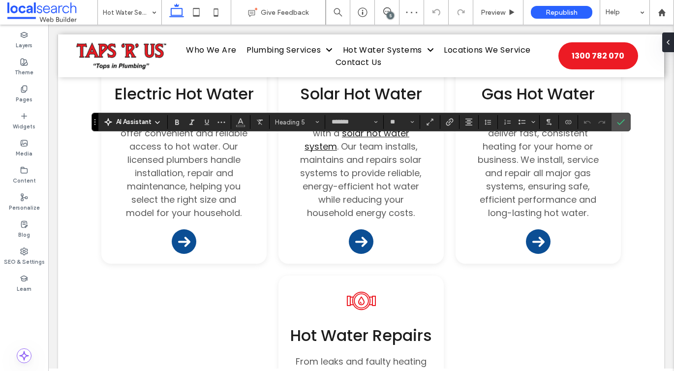
type input "**"
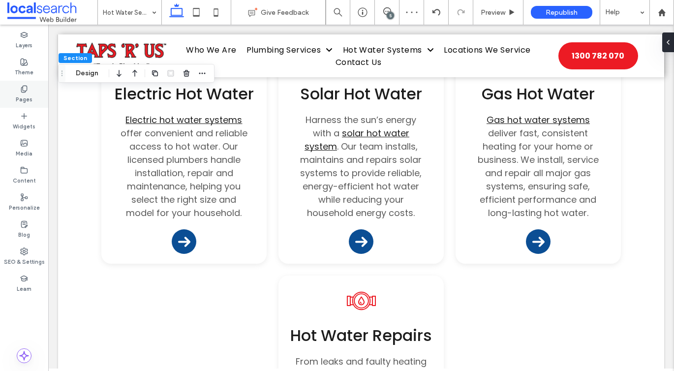
click at [23, 98] on label "Pages" at bounding box center [24, 98] width 17 height 11
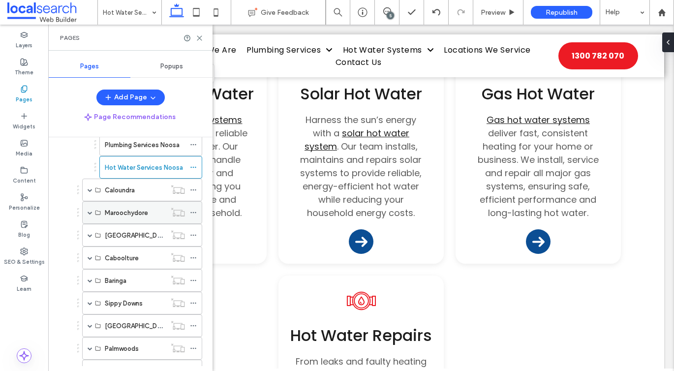
scroll to position [230, 0]
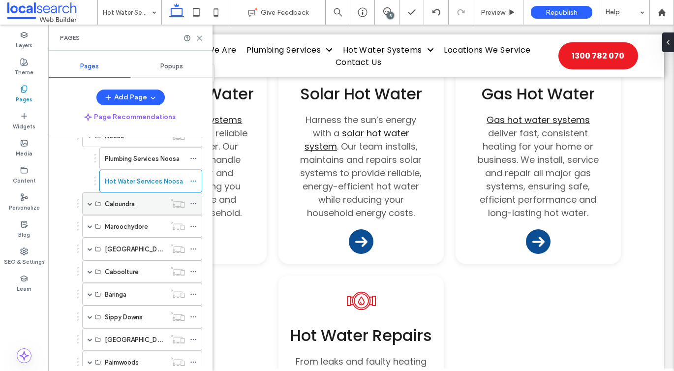
click at [85, 203] on div "Caloundra" at bounding box center [142, 203] width 120 height 23
click at [89, 204] on span at bounding box center [90, 203] width 5 height 5
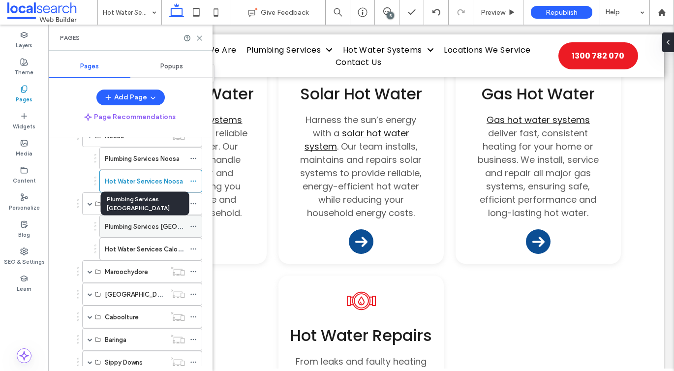
click at [112, 221] on label "Plumbing Services [GEOGRAPHIC_DATA]" at bounding box center [165, 226] width 121 height 17
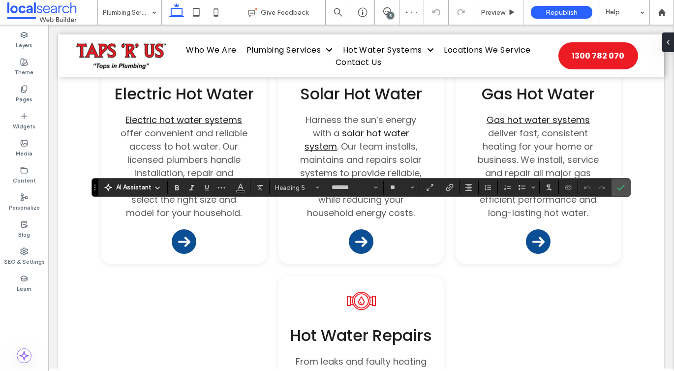
type input "**"
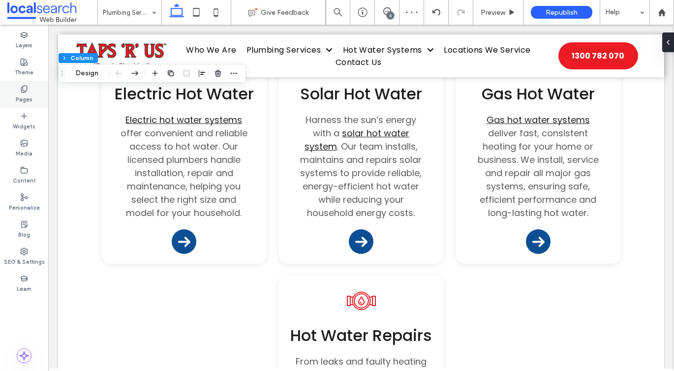
click at [19, 95] on label "Pages" at bounding box center [24, 98] width 17 height 11
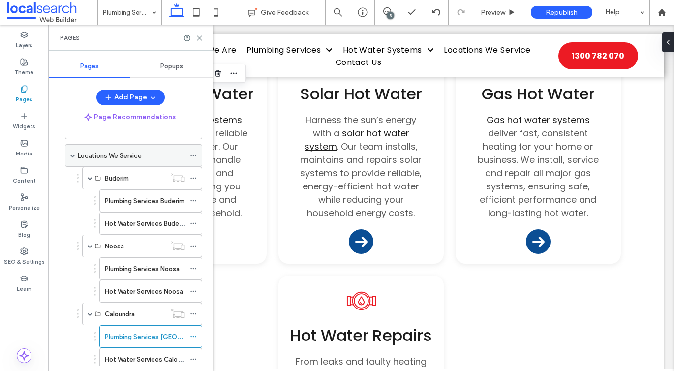
scroll to position [179, 0]
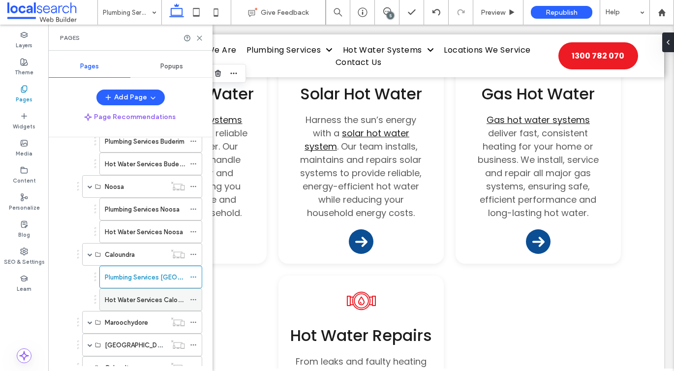
click at [126, 297] on label "Hot Water Services Caloundra" at bounding box center [149, 299] width 89 height 17
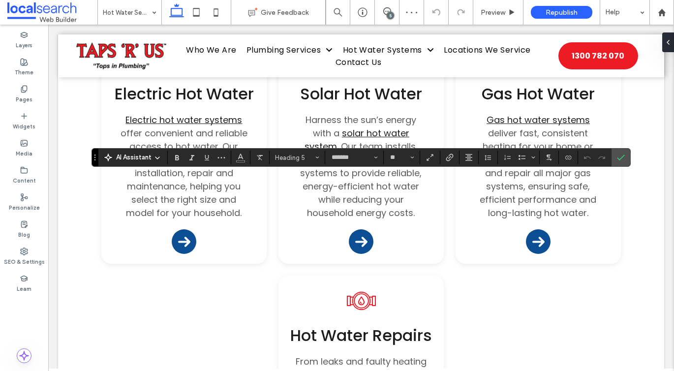
type input "**"
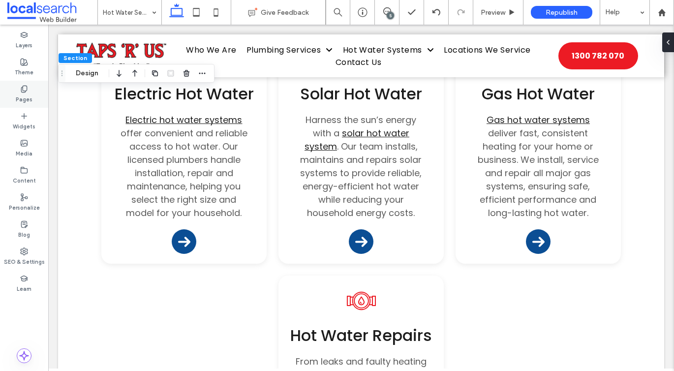
click at [21, 94] on label "Pages" at bounding box center [24, 98] width 17 height 11
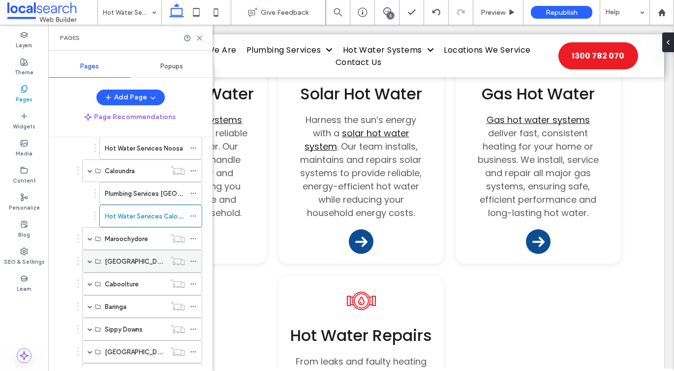
scroll to position [269, 0]
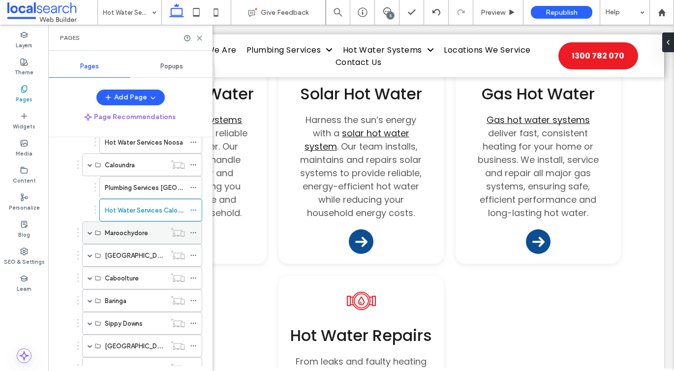
click at [86, 235] on div "Maroochydore" at bounding box center [142, 232] width 120 height 23
click at [88, 234] on span at bounding box center [90, 232] width 5 height 5
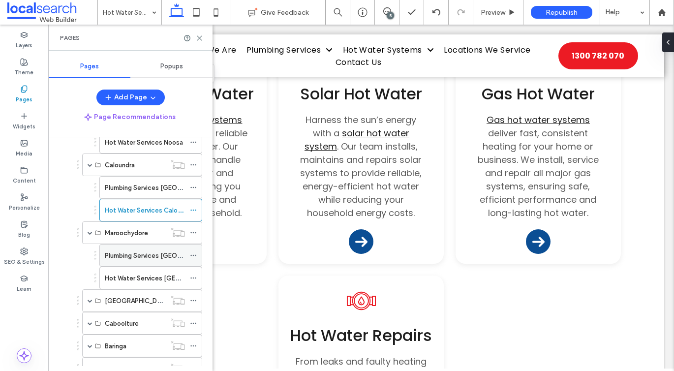
click at [125, 252] on label "Plumbing Services [GEOGRAPHIC_DATA]" at bounding box center [165, 255] width 121 height 17
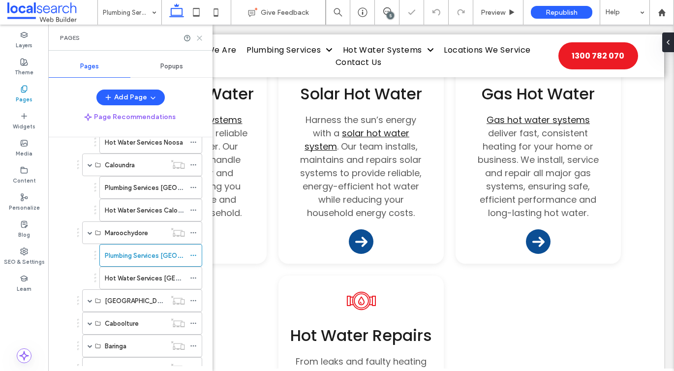
click at [198, 35] on icon at bounding box center [199, 37] width 7 height 7
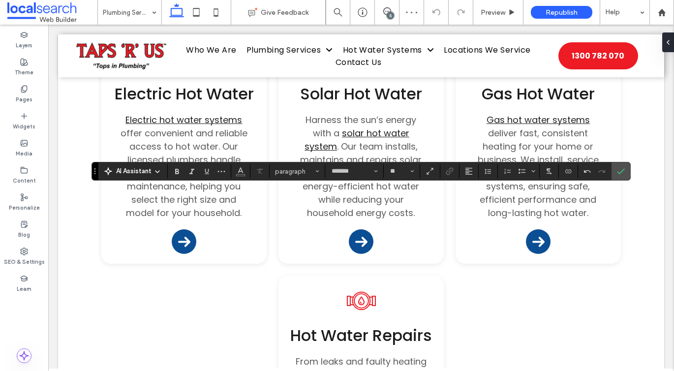
type input "**"
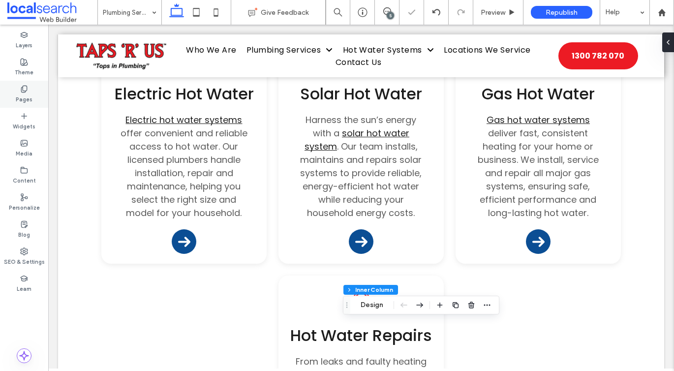
click at [21, 90] on use at bounding box center [23, 89] width 5 height 6
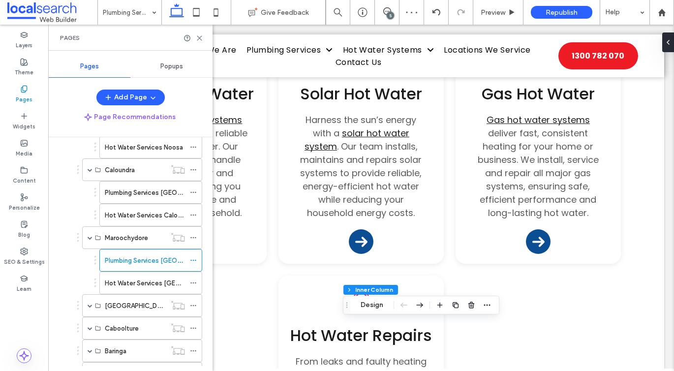
scroll to position [316, 0]
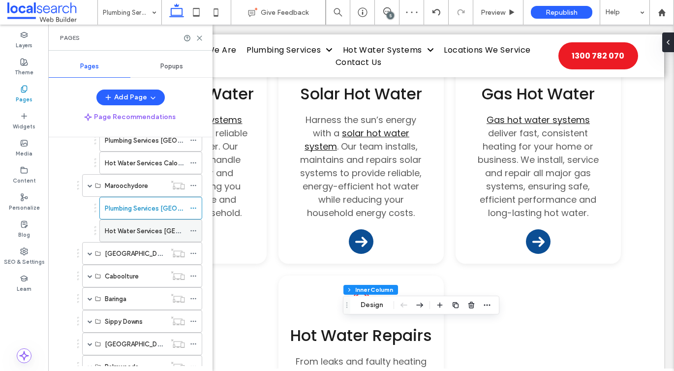
click at [135, 232] on label "Hot Water Services [GEOGRAPHIC_DATA]" at bounding box center [167, 230] width 125 height 17
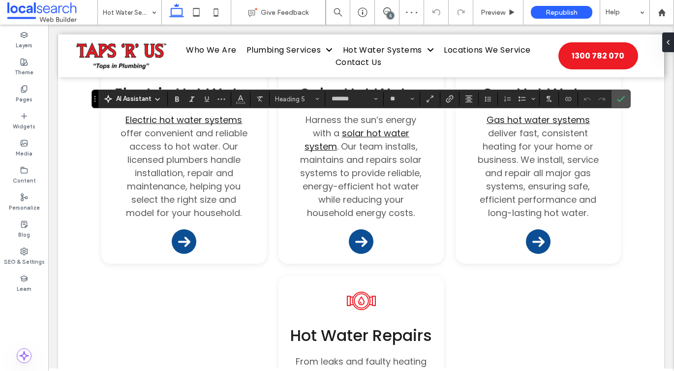
type input "**"
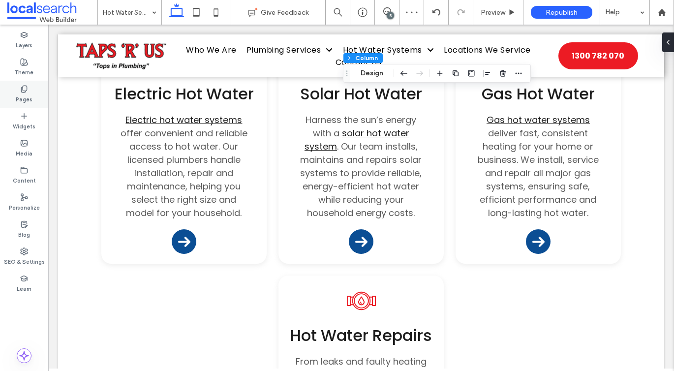
click at [23, 100] on label "Pages" at bounding box center [24, 98] width 17 height 11
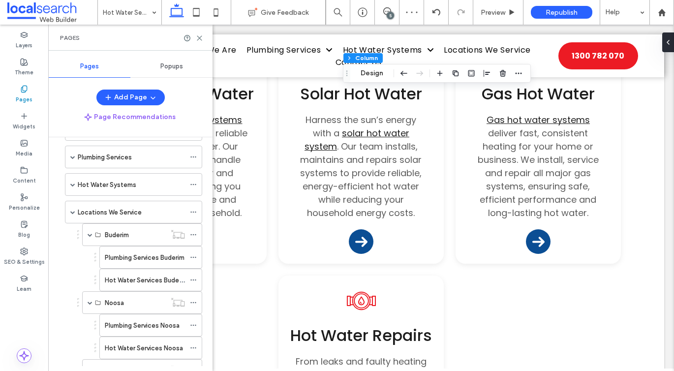
scroll to position [82, 0]
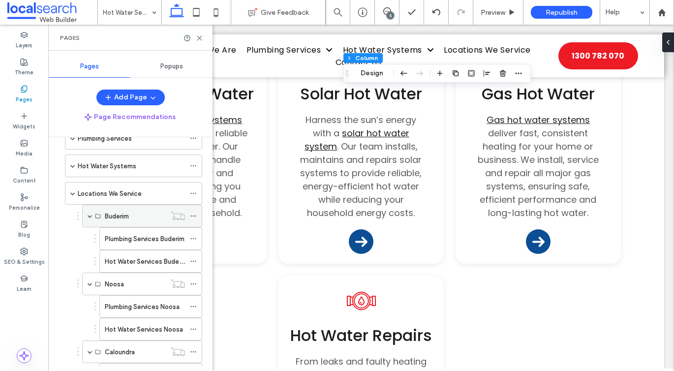
click at [89, 215] on span at bounding box center [90, 215] width 5 height 5
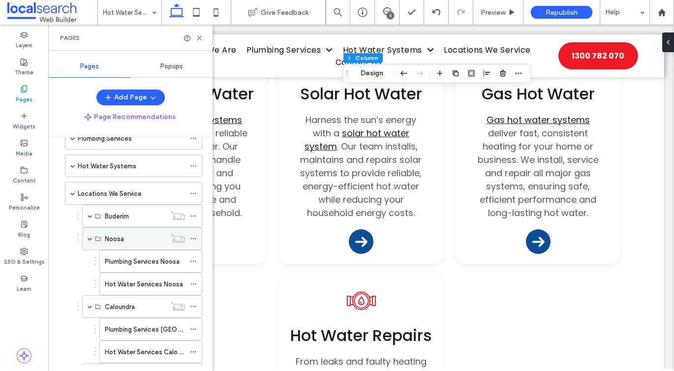
click at [90, 234] on span at bounding box center [90, 239] width 5 height 22
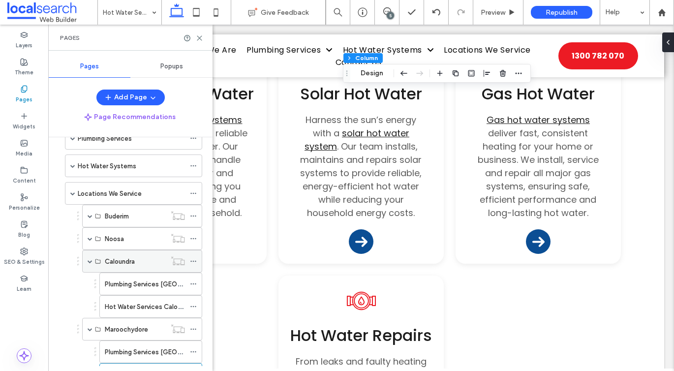
click at [90, 255] on span at bounding box center [90, 261] width 5 height 22
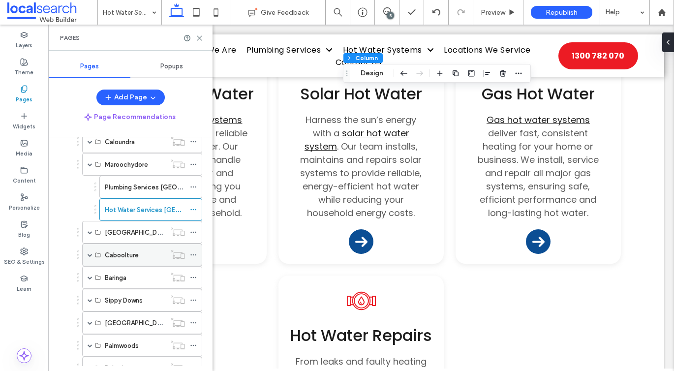
scroll to position [216, 0]
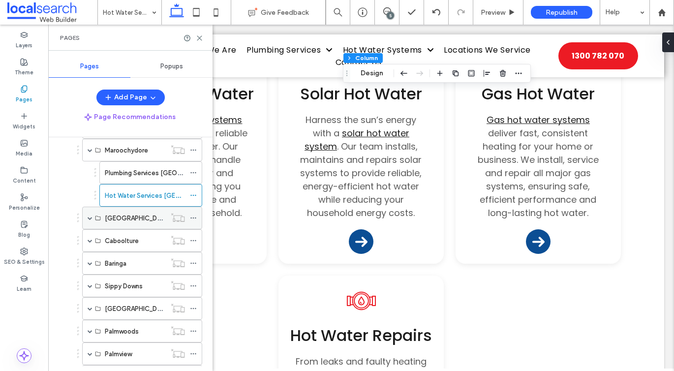
click at [88, 217] on span at bounding box center [90, 217] width 5 height 5
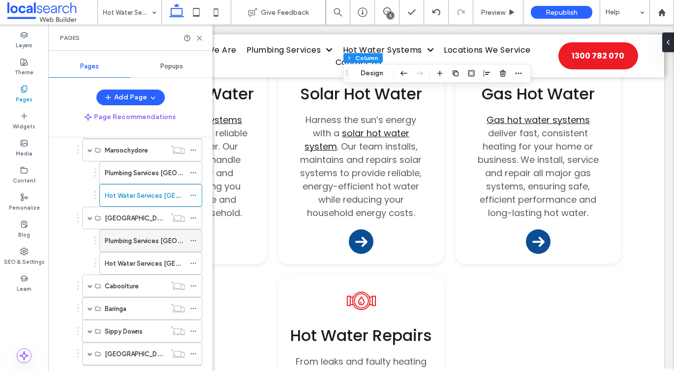
click at [118, 237] on label "Plumbing Services [GEOGRAPHIC_DATA]" at bounding box center [165, 240] width 121 height 17
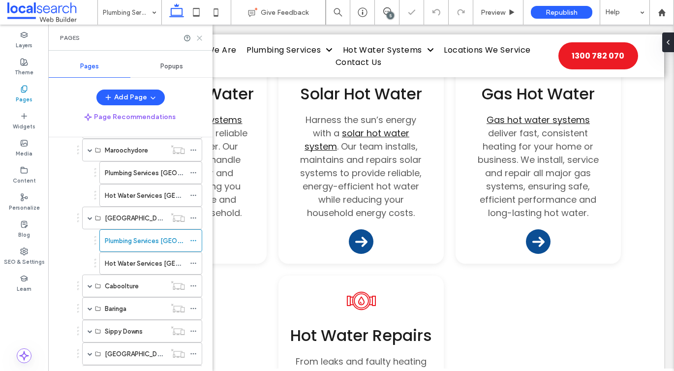
click at [201, 34] on icon at bounding box center [199, 37] width 7 height 7
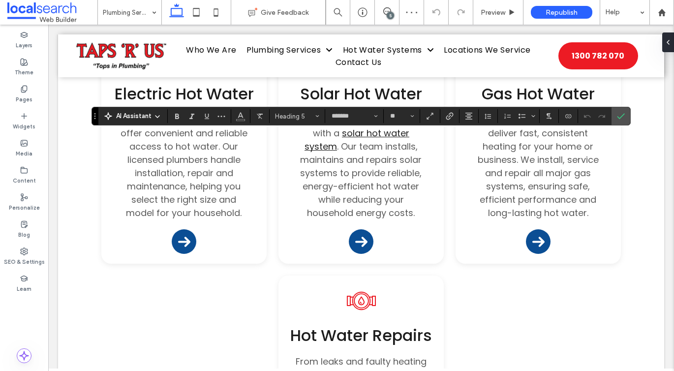
type input "**"
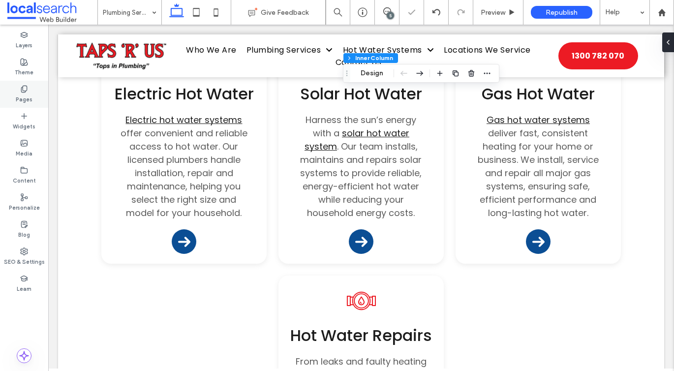
click at [22, 87] on icon at bounding box center [24, 89] width 8 height 8
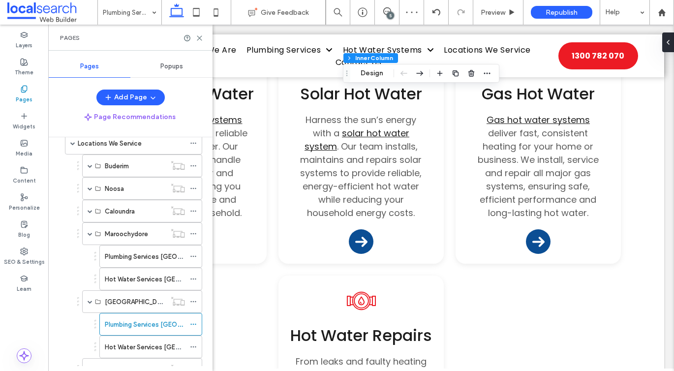
scroll to position [247, 0]
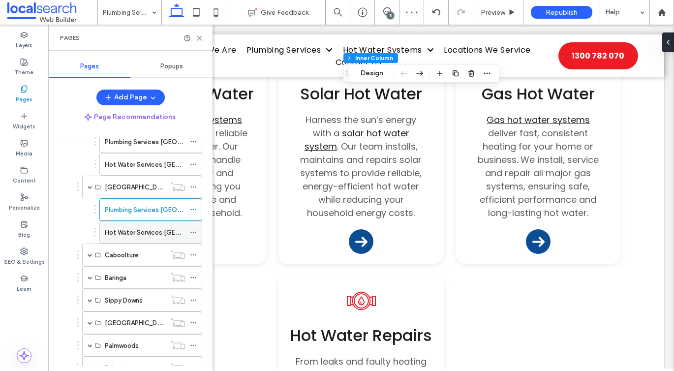
click at [131, 229] on label "Hot Water Services [GEOGRAPHIC_DATA]" at bounding box center [167, 232] width 125 height 17
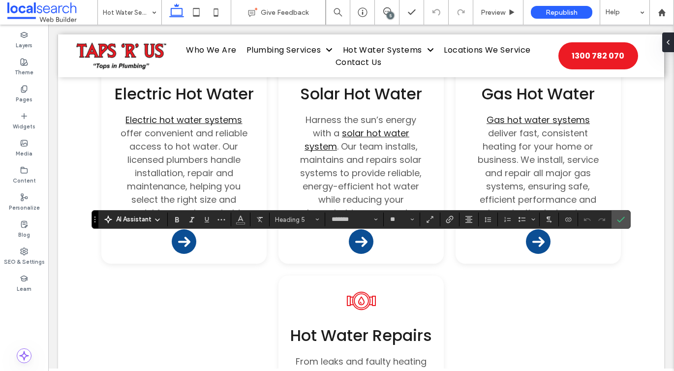
type input "**"
click at [255, 228] on div "AI Assistant paragraph ******* **" at bounding box center [360, 219] width 539 height 19
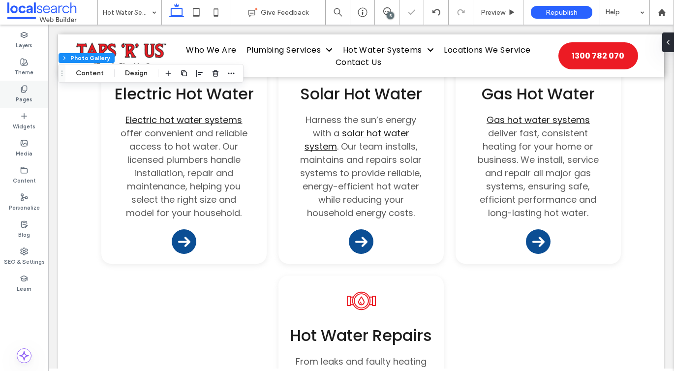
click at [39, 98] on div "Pages" at bounding box center [24, 94] width 48 height 27
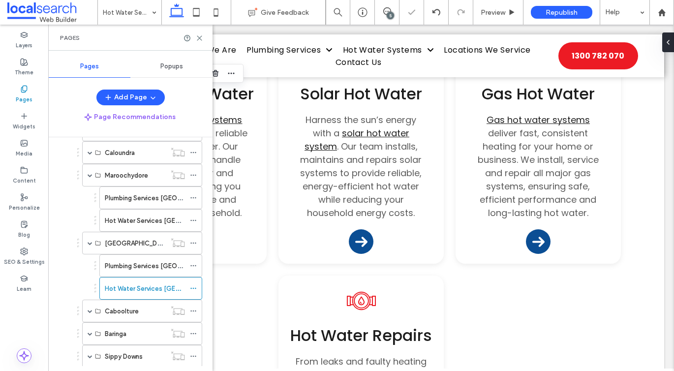
scroll to position [228, 0]
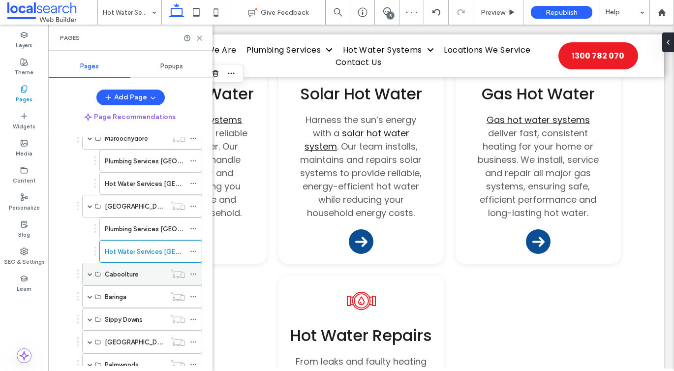
click at [88, 271] on span at bounding box center [90, 273] width 5 height 5
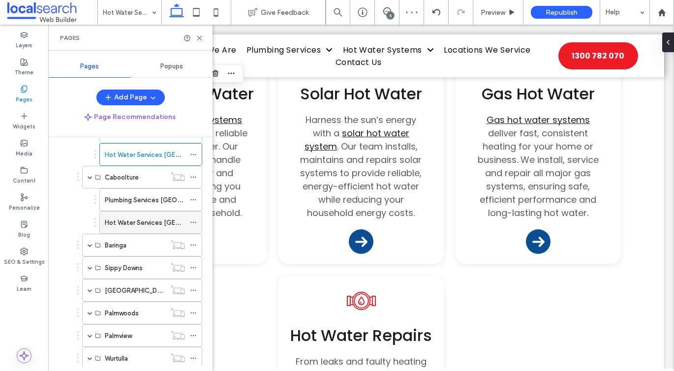
scroll to position [334, 0]
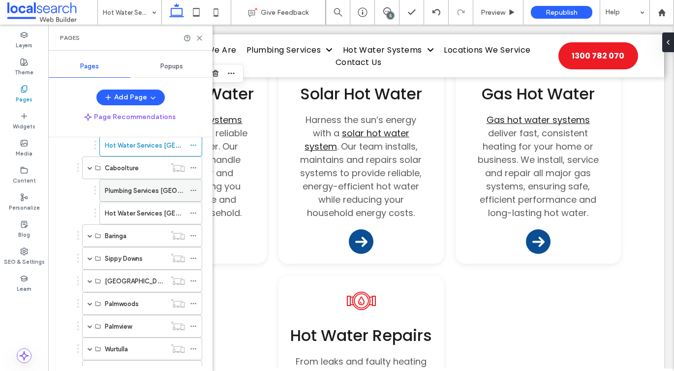
click at [113, 189] on label "Plumbing Services [GEOGRAPHIC_DATA]" at bounding box center [165, 190] width 121 height 17
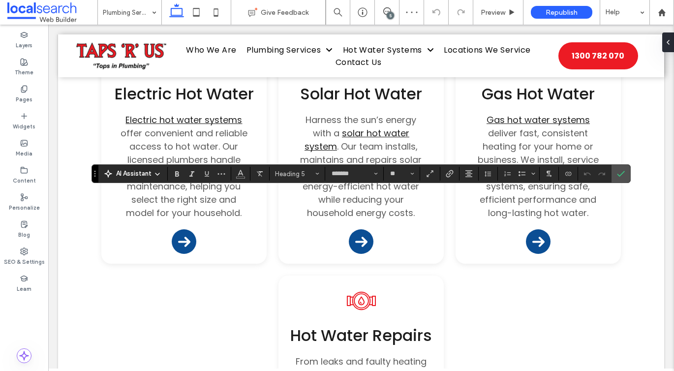
type input "**"
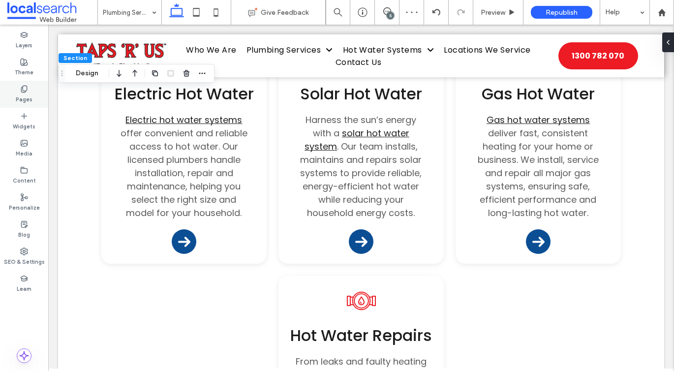
click at [22, 95] on label "Pages" at bounding box center [24, 98] width 17 height 11
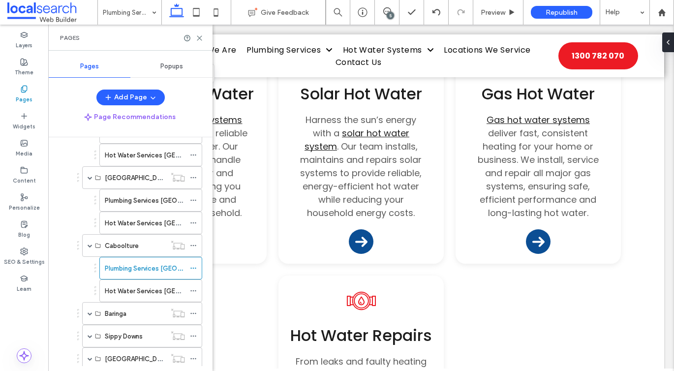
scroll to position [258, 0]
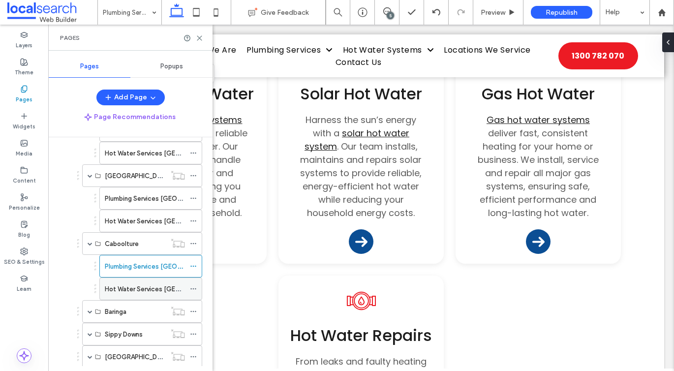
click at [130, 278] on div "Hot Water Services [GEOGRAPHIC_DATA]" at bounding box center [145, 289] width 80 height 22
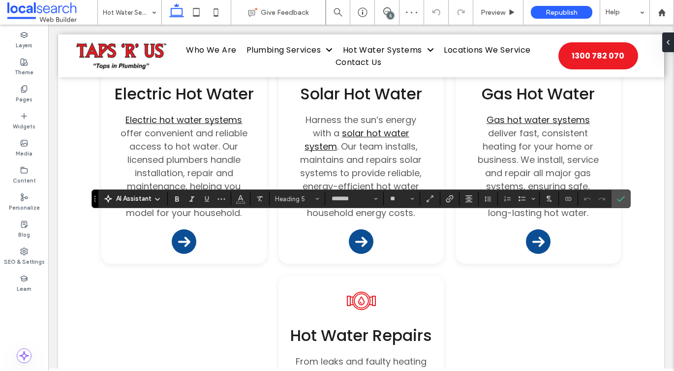
type input "**"
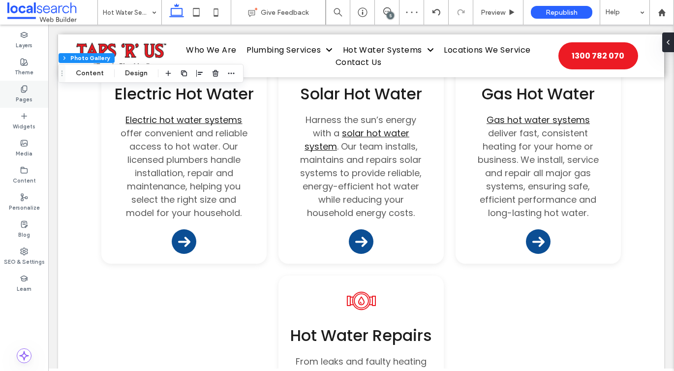
click at [20, 102] on label "Pages" at bounding box center [24, 98] width 17 height 11
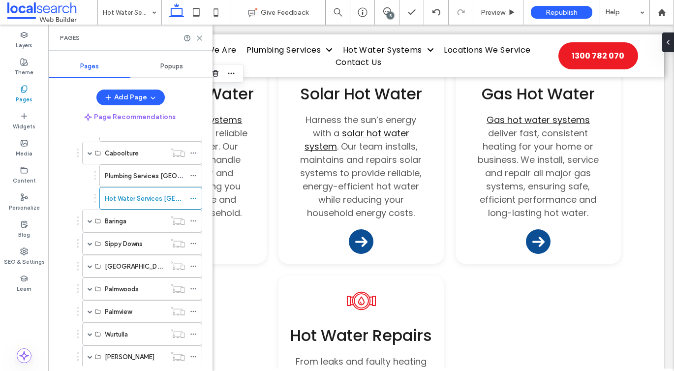
scroll to position [393, 0]
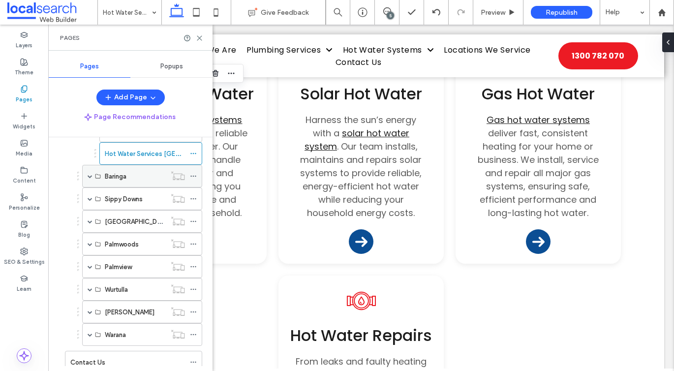
click at [88, 176] on span at bounding box center [90, 176] width 5 height 5
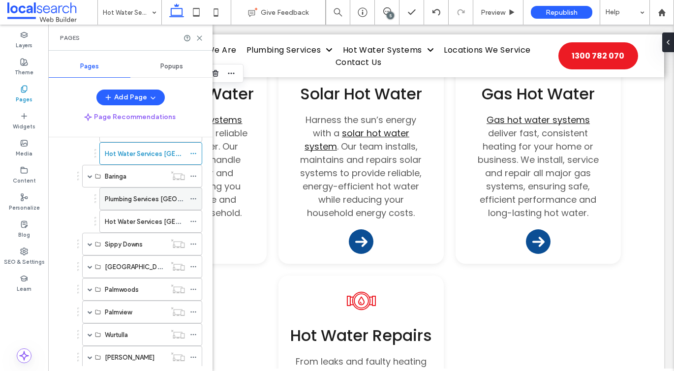
click at [109, 189] on div "Plumbing Services [GEOGRAPHIC_DATA]" at bounding box center [145, 199] width 80 height 22
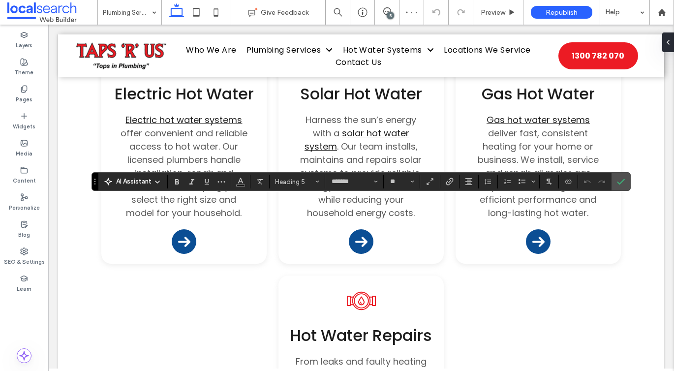
type input "**"
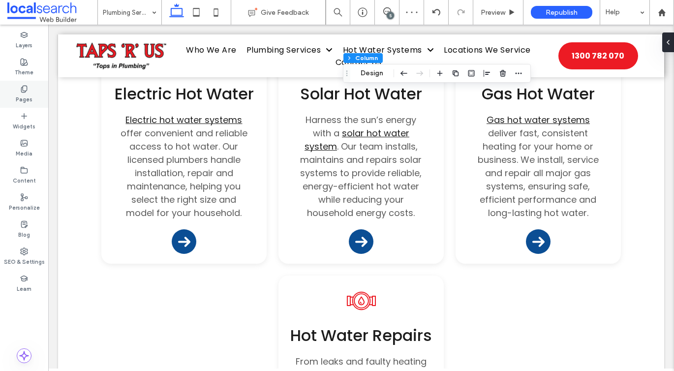
click at [39, 90] on div "Pages" at bounding box center [24, 94] width 48 height 27
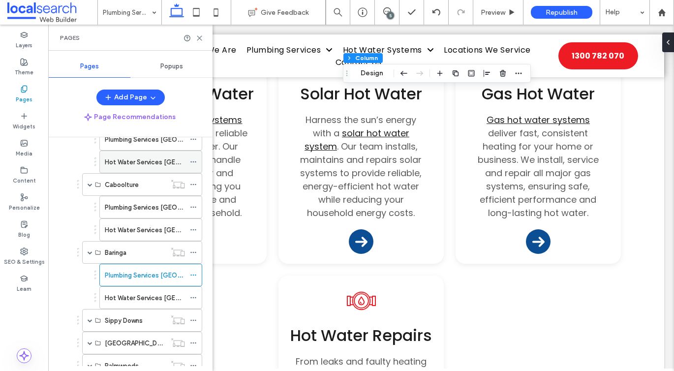
scroll to position [349, 0]
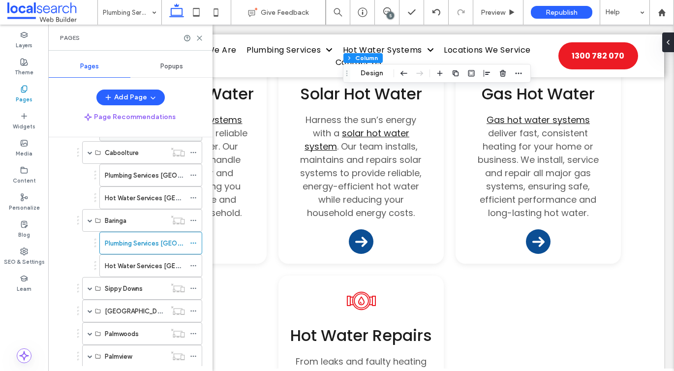
click at [126, 255] on div "Hot Water Services [GEOGRAPHIC_DATA]" at bounding box center [145, 266] width 80 height 22
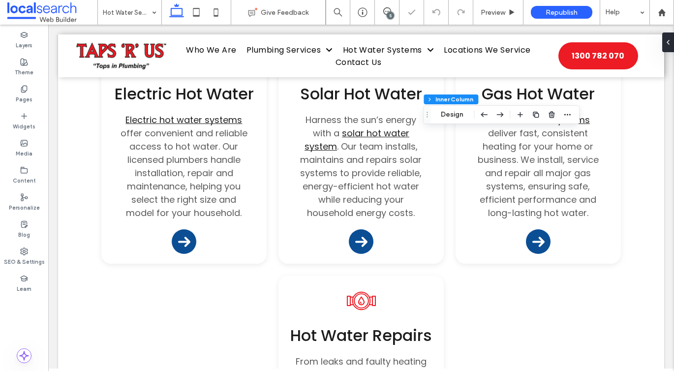
scroll to position [106, 0]
type input "*******"
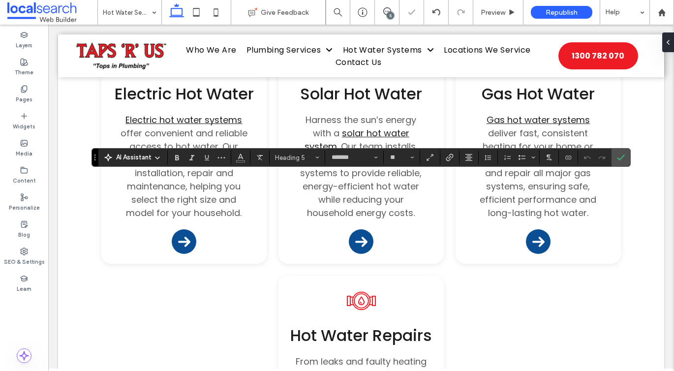
type input "**"
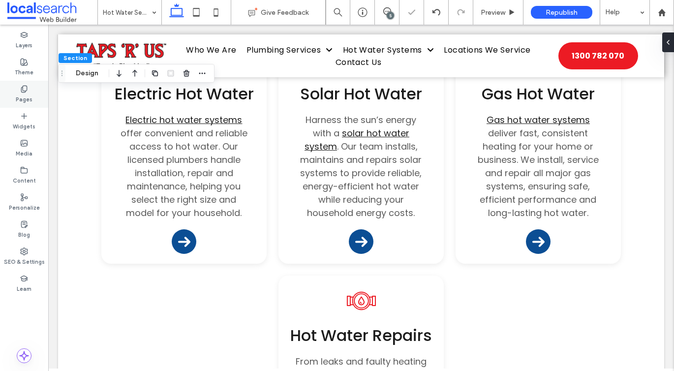
click at [39, 89] on div "Pages" at bounding box center [24, 94] width 48 height 27
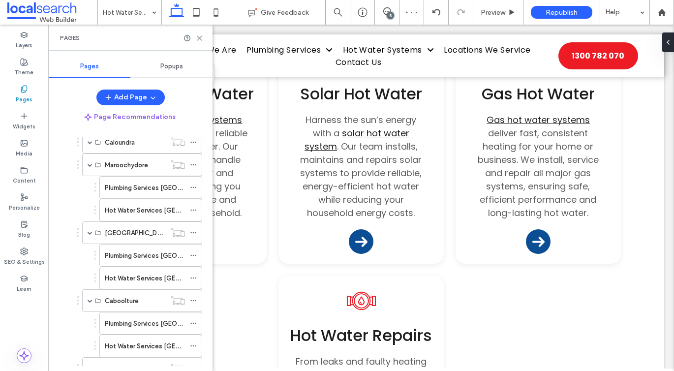
scroll to position [183, 0]
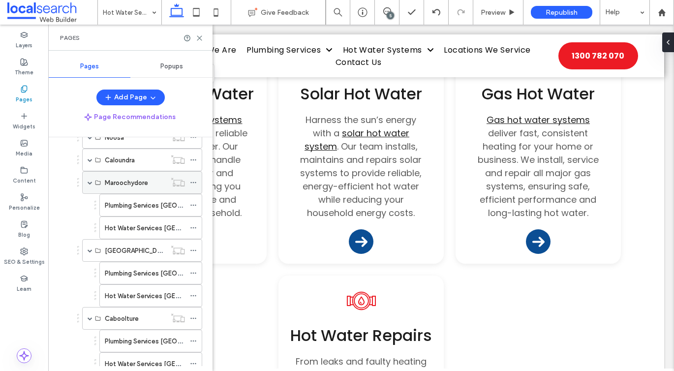
click at [88, 179] on span at bounding box center [90, 183] width 5 height 22
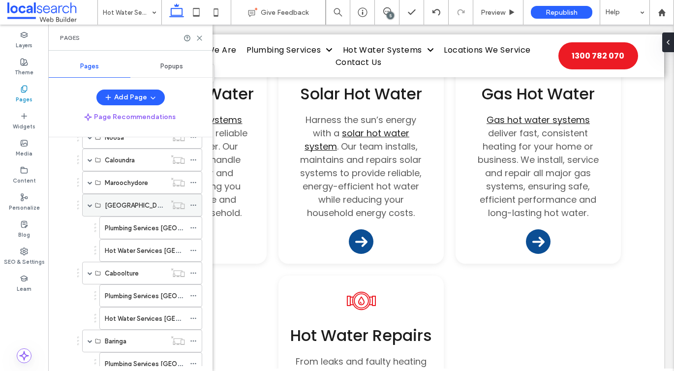
click at [91, 205] on span at bounding box center [90, 205] width 5 height 5
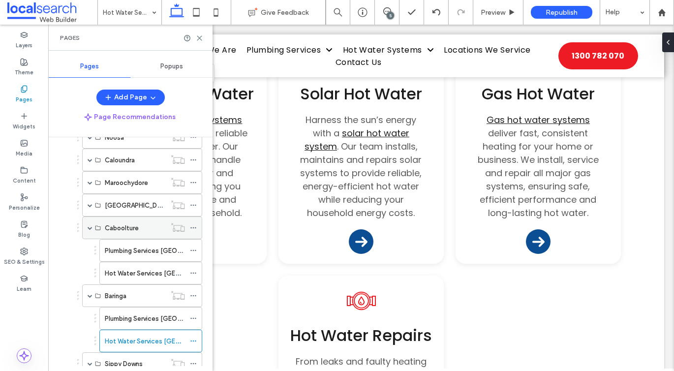
click at [90, 224] on span at bounding box center [90, 228] width 5 height 22
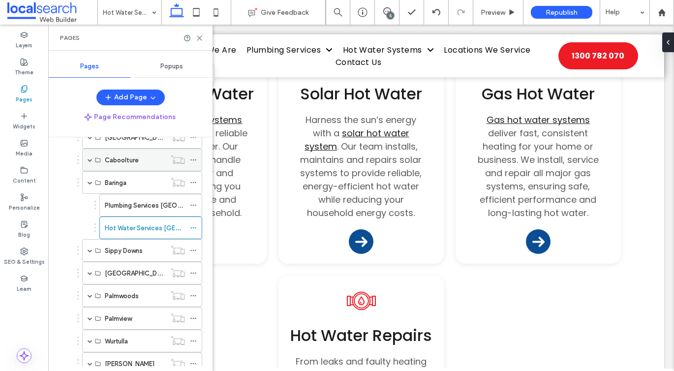
scroll to position [335, 0]
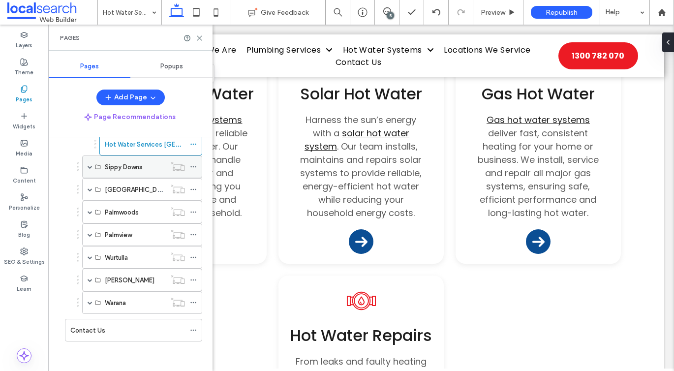
click at [88, 164] on span at bounding box center [90, 166] width 5 height 5
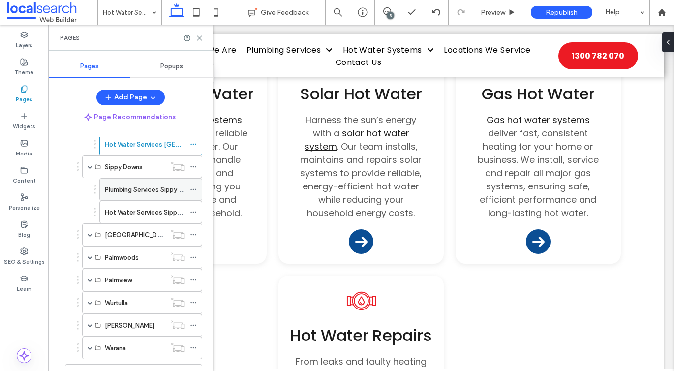
click at [121, 190] on label "Plumbing Services Sippy Downs" at bounding box center [151, 189] width 93 height 17
click at [196, 40] on icon at bounding box center [199, 37] width 7 height 7
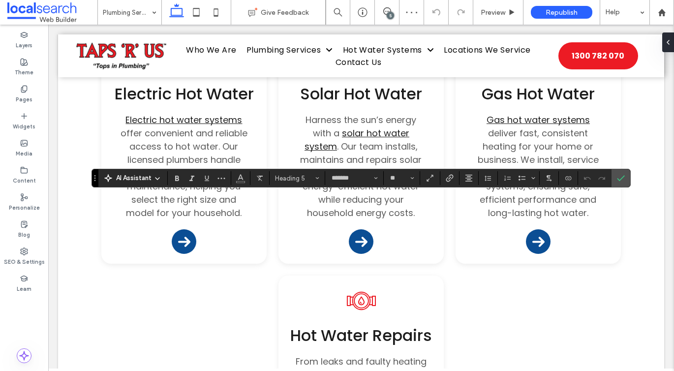
type input "**"
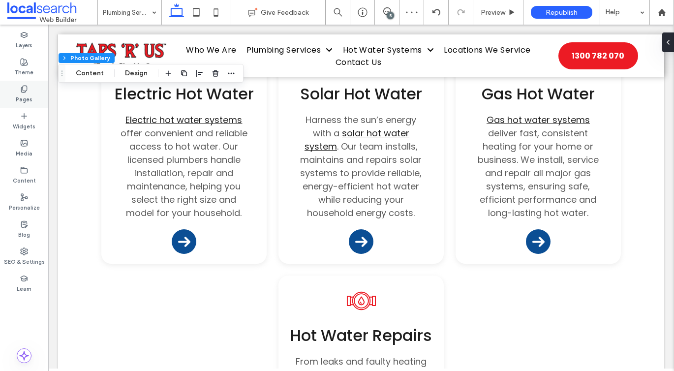
click at [22, 90] on icon at bounding box center [24, 89] width 8 height 8
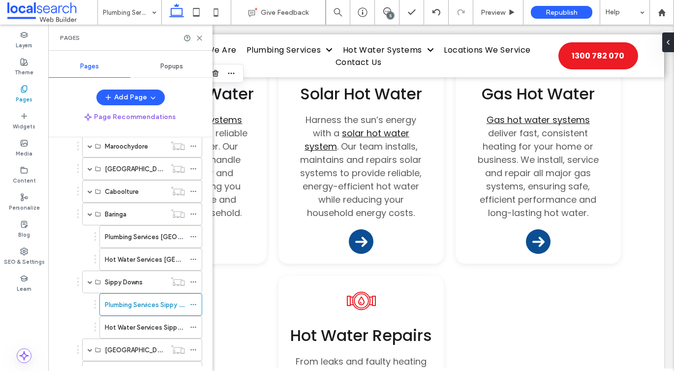
scroll to position [256, 0]
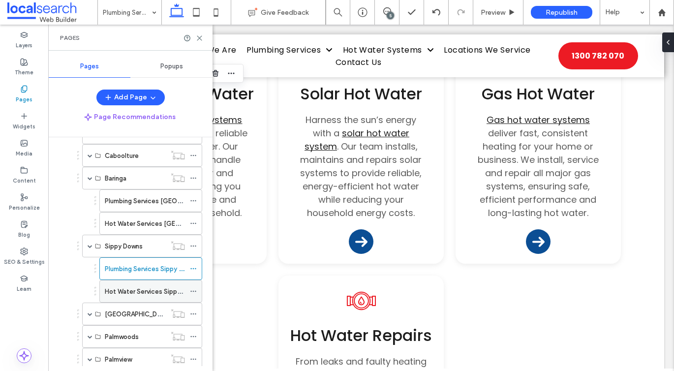
click at [134, 288] on label "Hot Water Services Sippy Downs" at bounding box center [153, 291] width 97 height 17
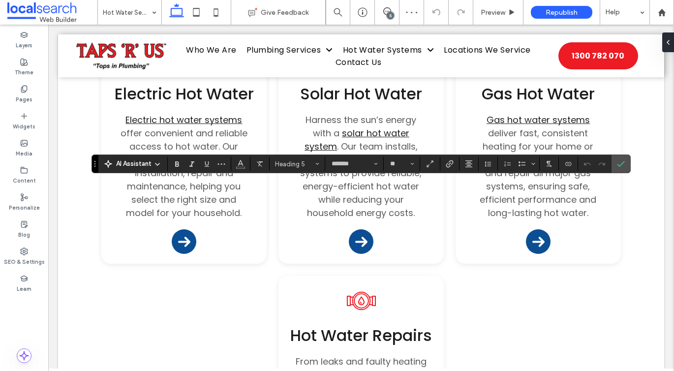
type input "**"
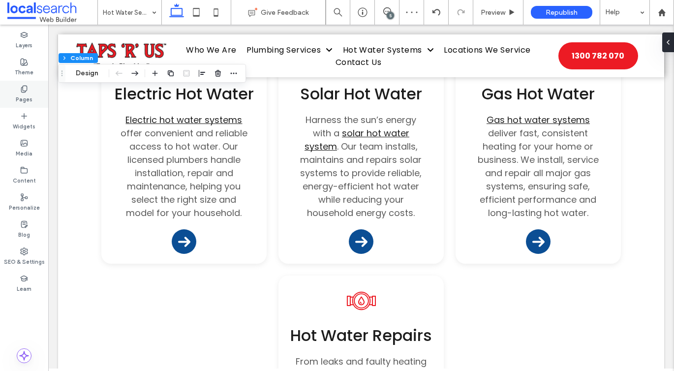
click at [18, 96] on label "Pages" at bounding box center [24, 98] width 17 height 11
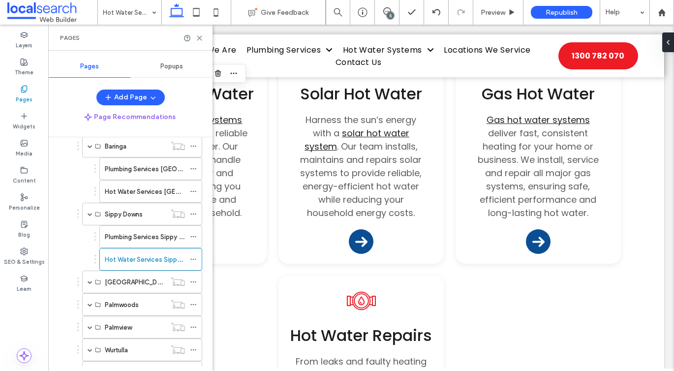
scroll to position [347, 0]
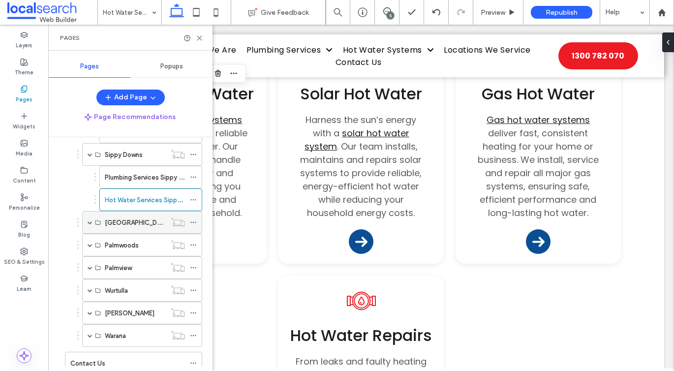
click at [88, 221] on span at bounding box center [90, 222] width 5 height 5
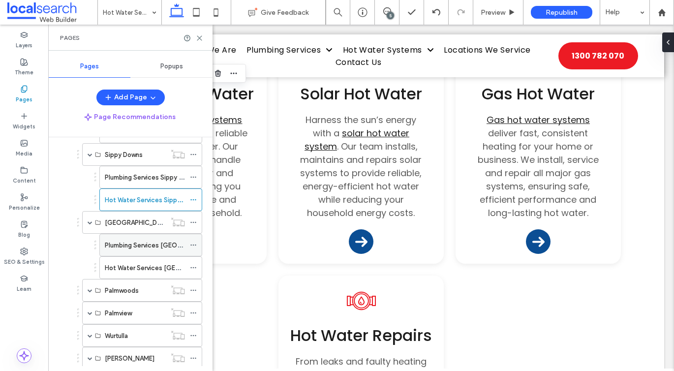
click at [120, 238] on div "Plumbing Services [GEOGRAPHIC_DATA]" at bounding box center [145, 245] width 80 height 22
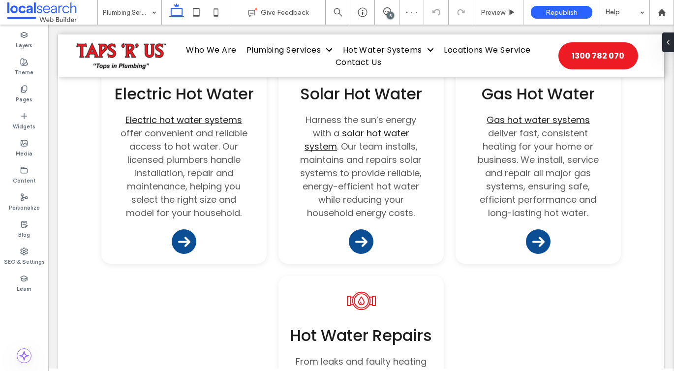
type input "*******"
type input "**"
click at [43, 104] on div "Pages" at bounding box center [24, 94] width 48 height 27
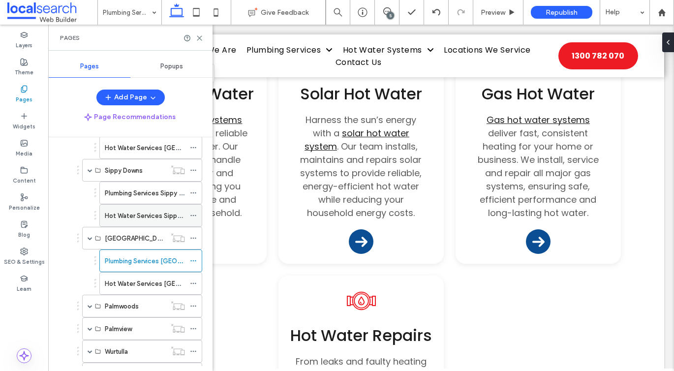
scroll to position [343, 0]
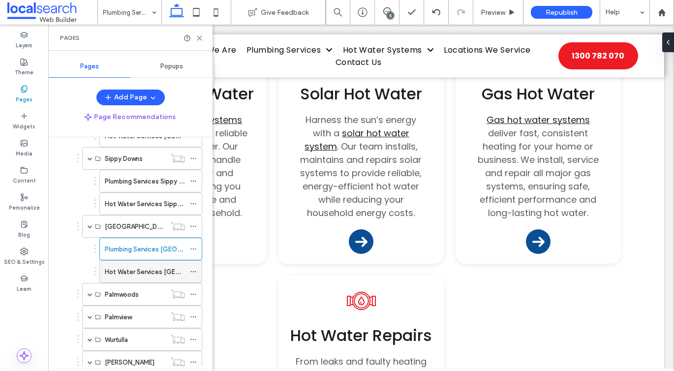
click at [146, 275] on label "Hot Water Services [GEOGRAPHIC_DATA]" at bounding box center [167, 271] width 125 height 17
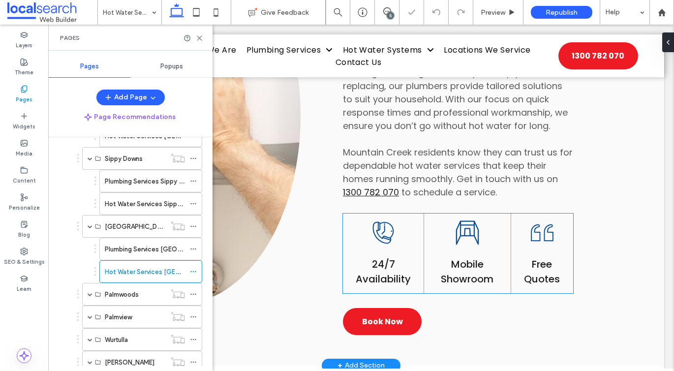
click at [471, 261] on span "Mobile Showroom" at bounding box center [467, 271] width 53 height 29
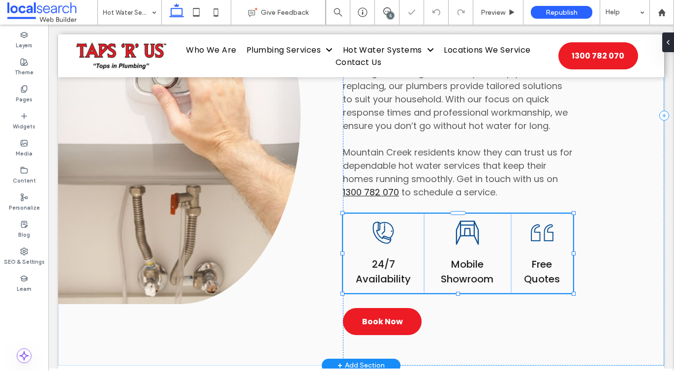
click at [471, 261] on span "Mobile Showroom" at bounding box center [467, 271] width 53 height 29
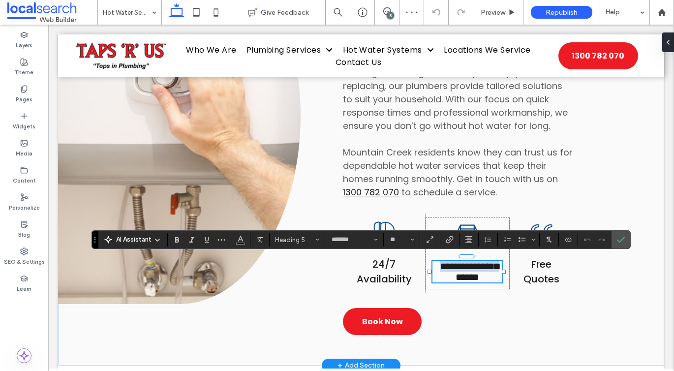
type input "**"
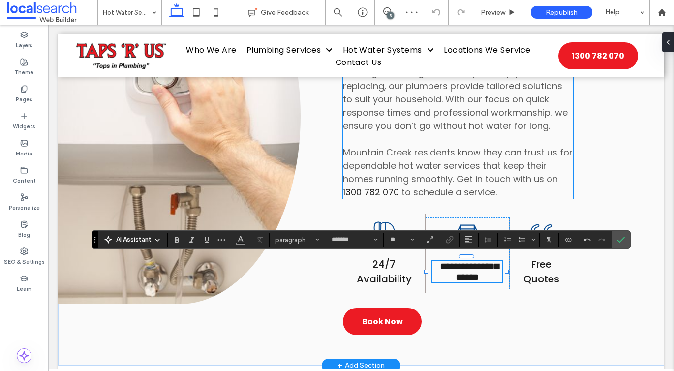
click at [396, 143] on p at bounding box center [458, 138] width 230 height 13
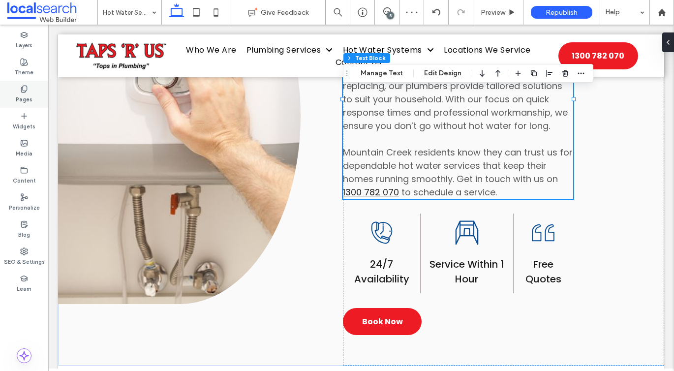
click at [17, 91] on div "Pages" at bounding box center [24, 94] width 48 height 27
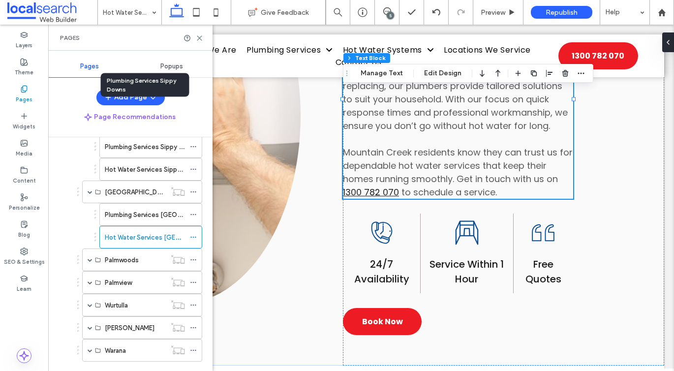
scroll to position [416, 0]
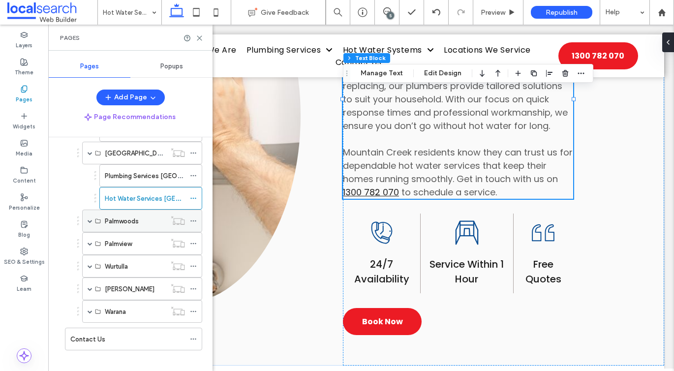
click at [89, 217] on span at bounding box center [90, 221] width 5 height 22
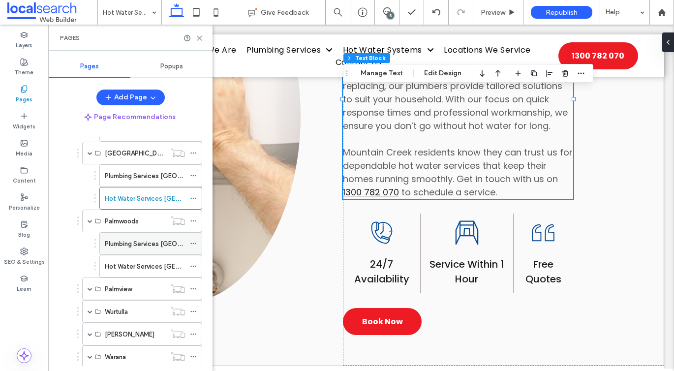
click at [118, 241] on label "Plumbing Services [GEOGRAPHIC_DATA]" at bounding box center [165, 243] width 121 height 17
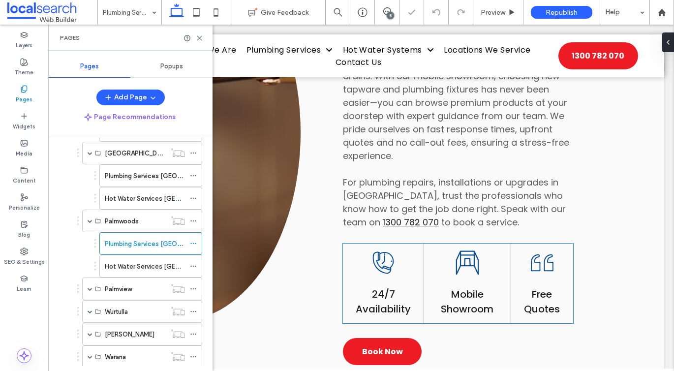
click at [462, 287] on span "Mobile Showroom" at bounding box center [467, 301] width 53 height 29
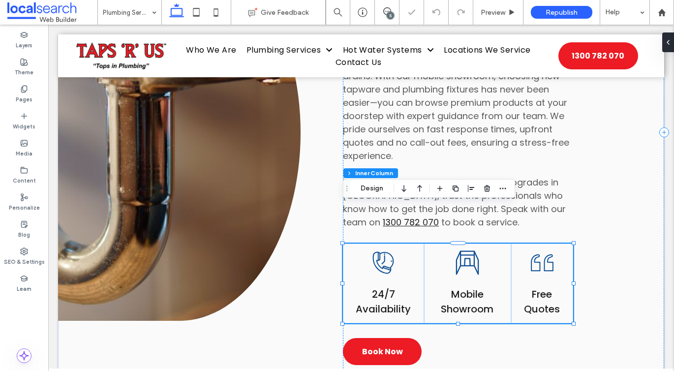
click at [462, 287] on span "Mobile Showroom" at bounding box center [467, 301] width 53 height 29
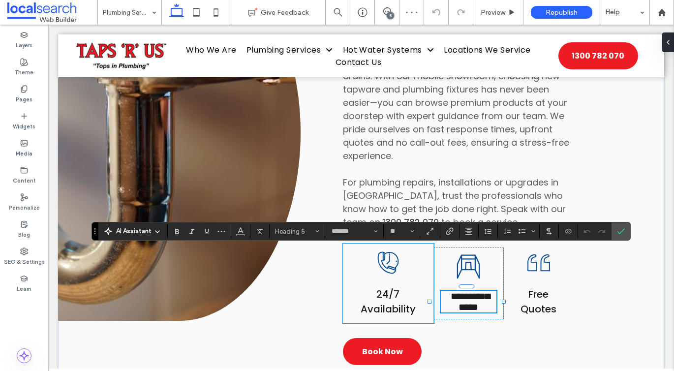
type input "**"
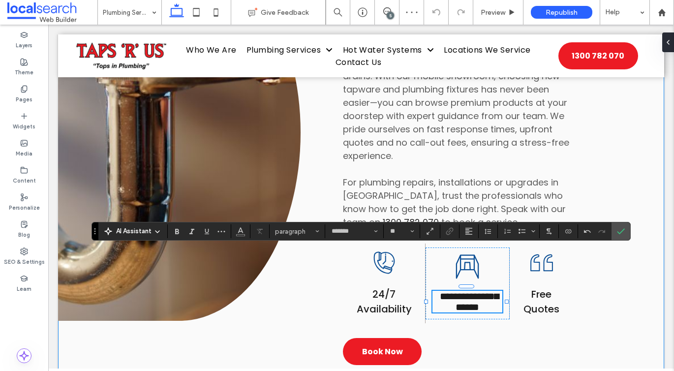
click at [305, 189] on div "**********" at bounding box center [361, 132] width 606 height 526
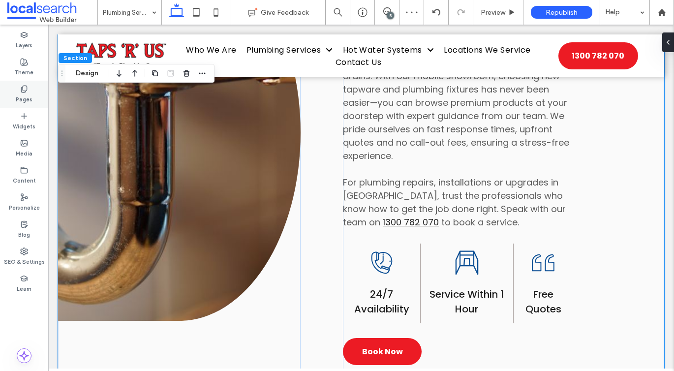
click at [26, 91] on use at bounding box center [23, 89] width 5 height 6
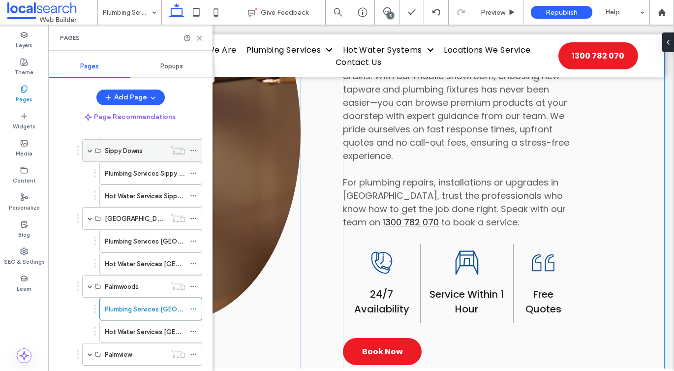
scroll to position [366, 0]
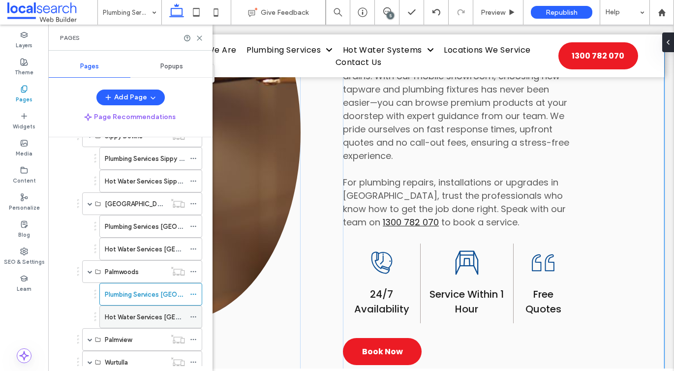
click at [138, 310] on div "Hot Water Services [GEOGRAPHIC_DATA]" at bounding box center [145, 317] width 80 height 22
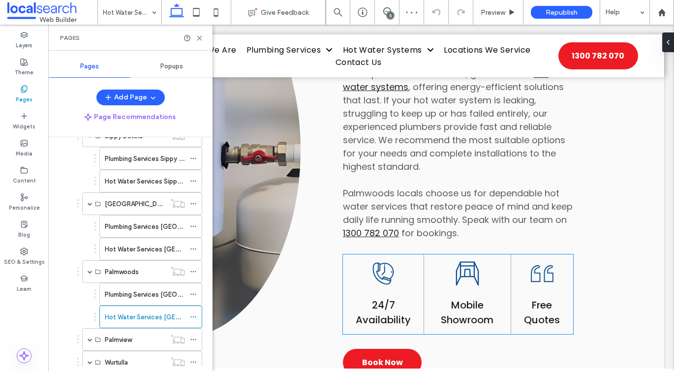
scroll to position [740, 0]
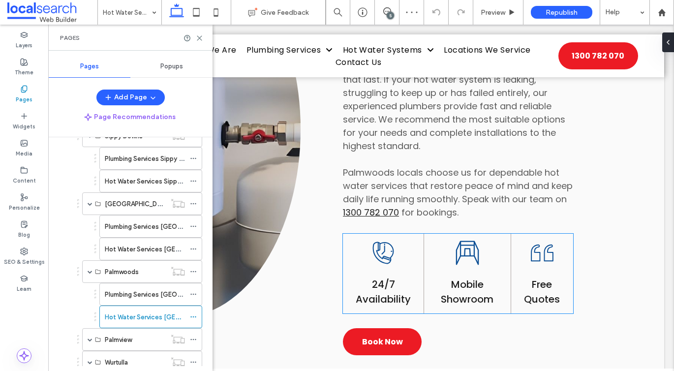
click at [443, 277] on h5 "Mobile Showroom" at bounding box center [467, 291] width 72 height 29
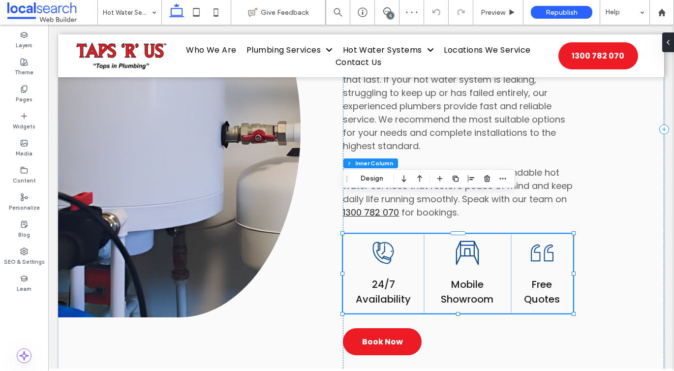
click at [452, 277] on span "Mobile Showroom" at bounding box center [467, 291] width 53 height 29
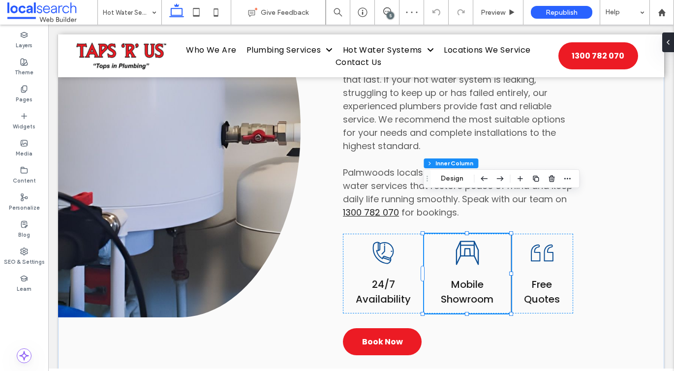
click at [452, 277] on span "Mobile Showroom" at bounding box center [467, 291] width 53 height 29
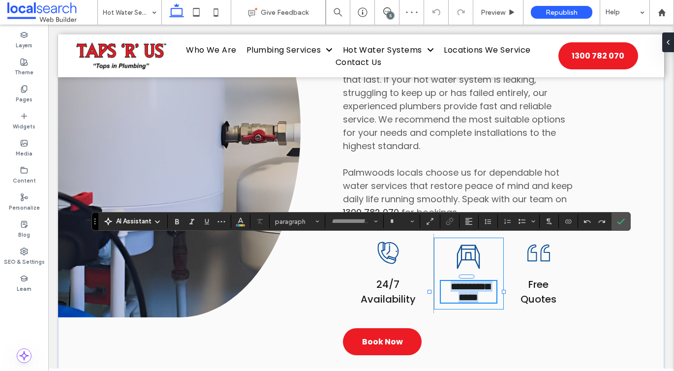
type input "*******"
type input "**"
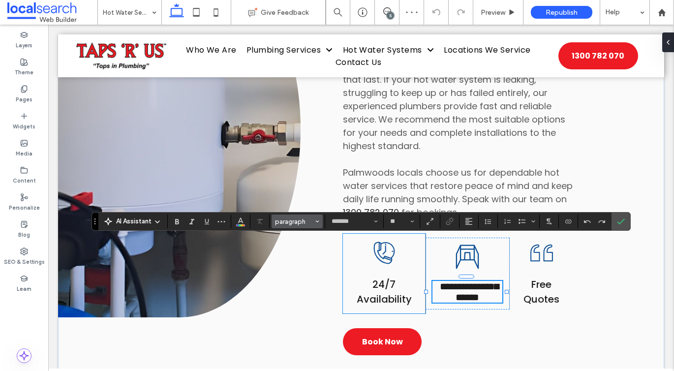
scroll to position [0, 0]
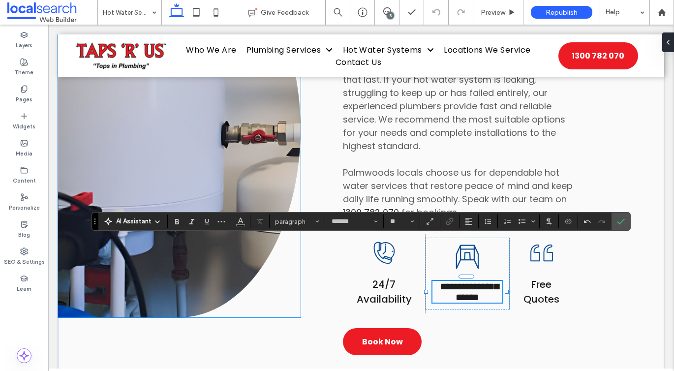
click at [268, 174] on link at bounding box center [179, 129] width 242 height 376
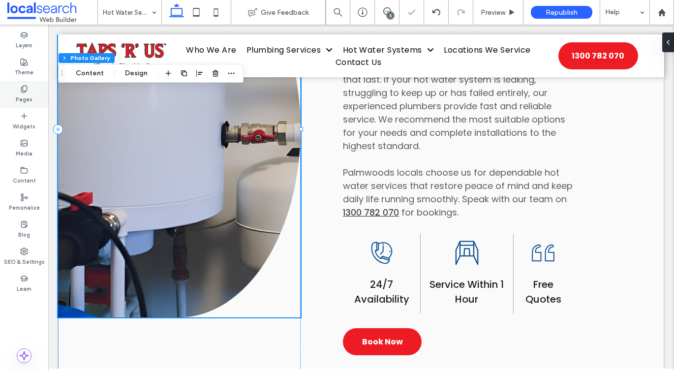
click at [18, 97] on label "Pages" at bounding box center [24, 98] width 17 height 11
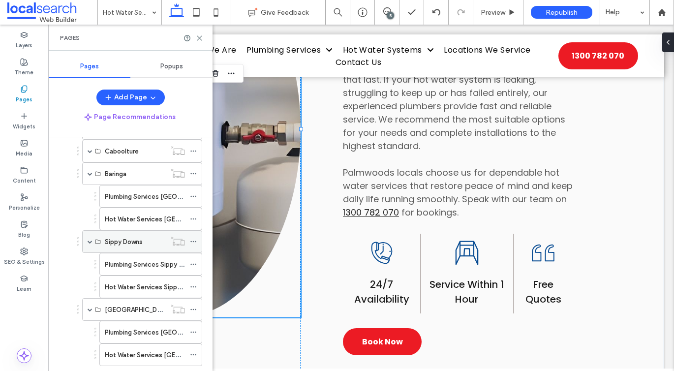
scroll to position [251, 0]
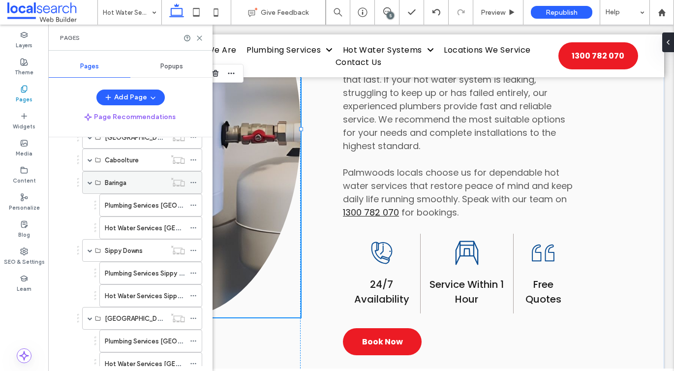
click at [92, 183] on span at bounding box center [90, 182] width 5 height 5
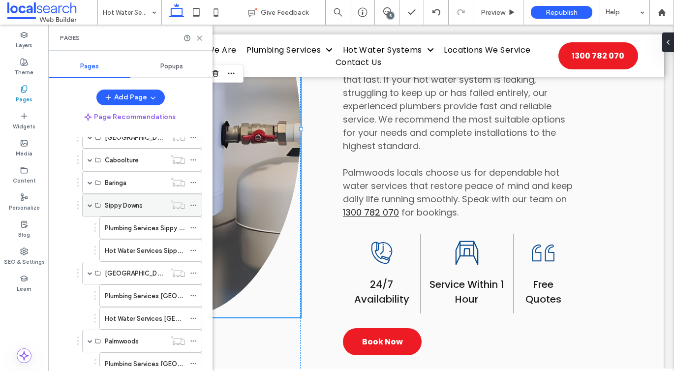
click at [92, 199] on div "Sippy Downs" at bounding box center [142, 205] width 120 height 23
click at [90, 201] on span at bounding box center [90, 205] width 5 height 22
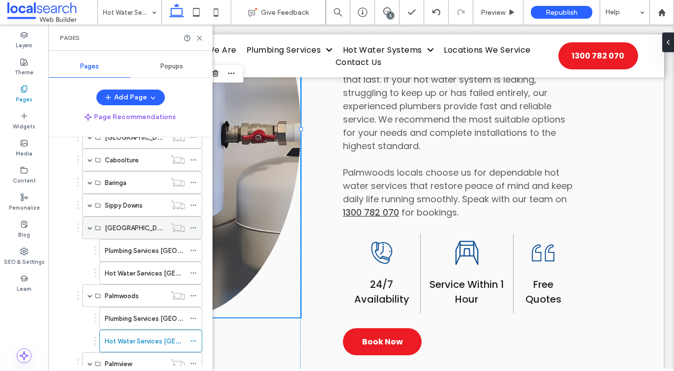
click at [91, 224] on span at bounding box center [90, 228] width 5 height 22
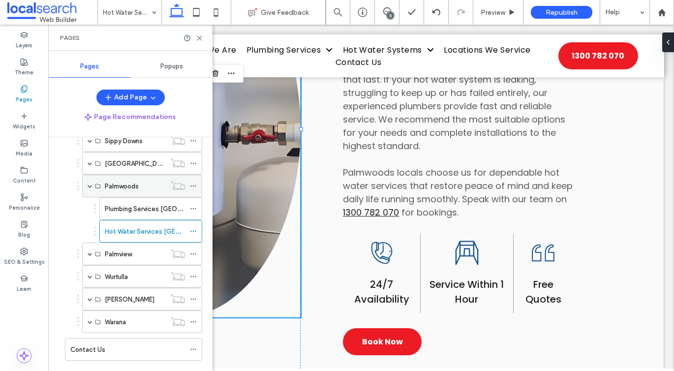
scroll to position [335, 0]
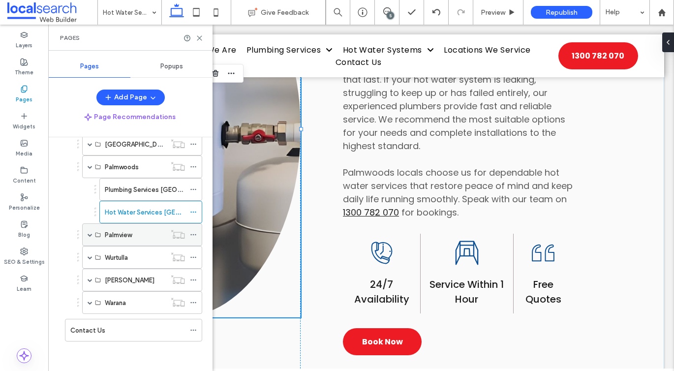
click at [89, 231] on span at bounding box center [90, 235] width 5 height 22
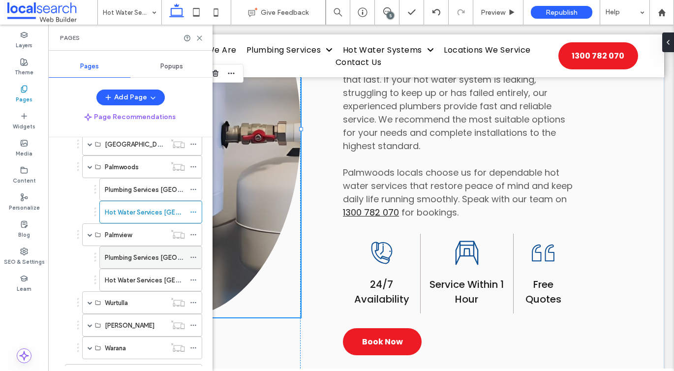
click at [118, 259] on label "Plumbing Services [GEOGRAPHIC_DATA]" at bounding box center [165, 257] width 121 height 17
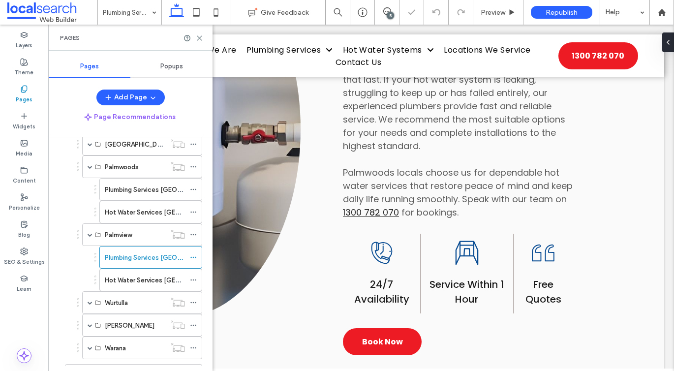
click at [199, 42] on div "Pages" at bounding box center [130, 38] width 164 height 26
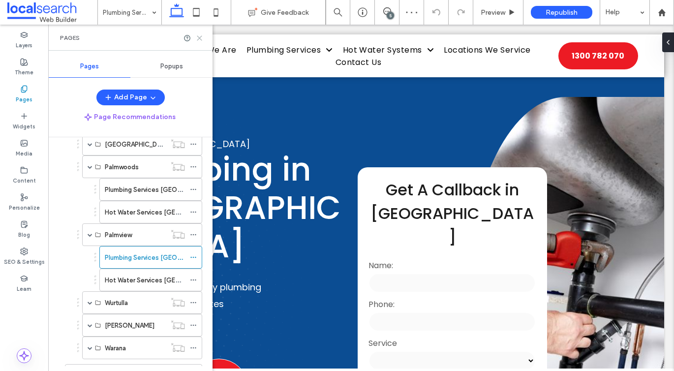
click at [199, 39] on icon at bounding box center [199, 37] width 7 height 7
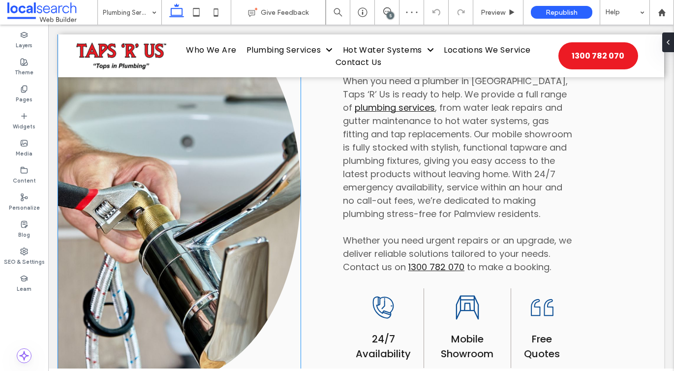
scroll to position [717, 0]
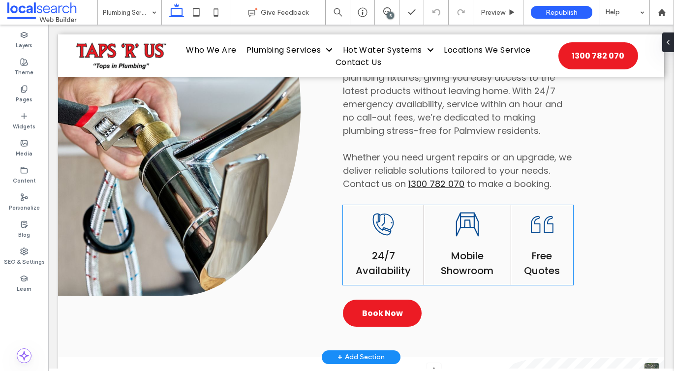
click at [454, 249] on span "Mobile Showroom" at bounding box center [467, 263] width 53 height 29
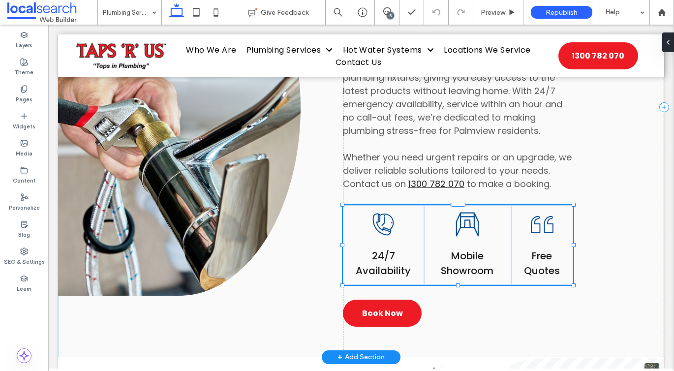
click at [454, 249] on span "Mobile Showroom" at bounding box center [467, 263] width 53 height 29
type input "*******"
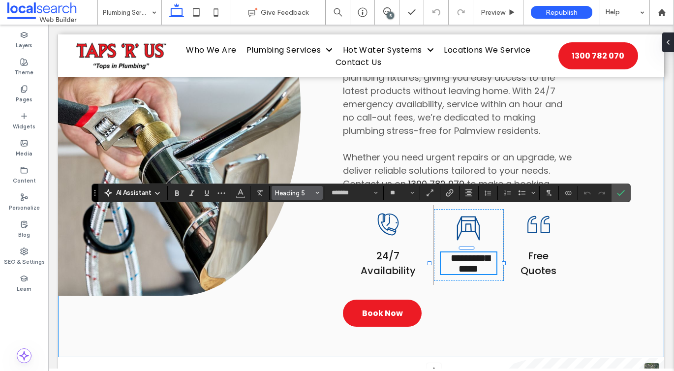
type input "**"
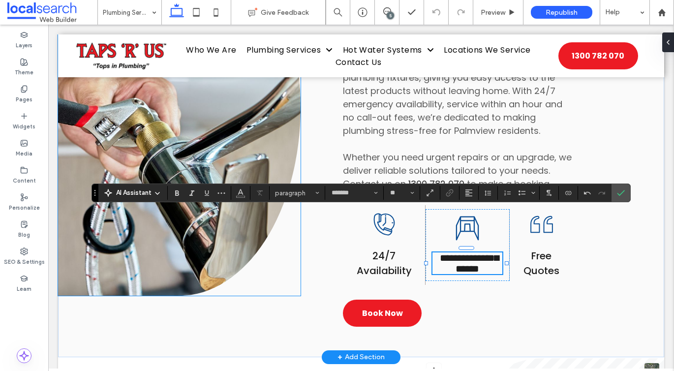
click at [221, 152] on link at bounding box center [179, 107] width 242 height 376
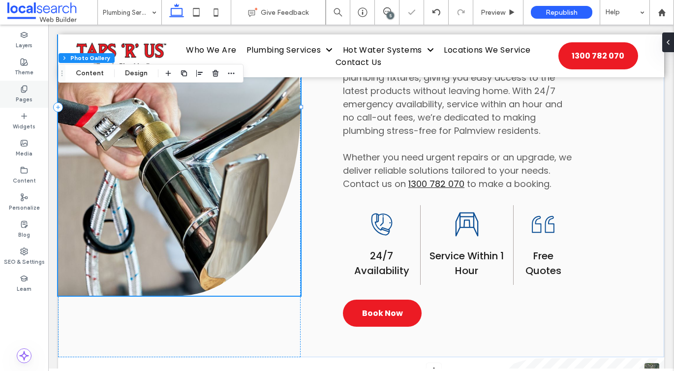
click at [33, 87] on div "Pages" at bounding box center [24, 94] width 48 height 27
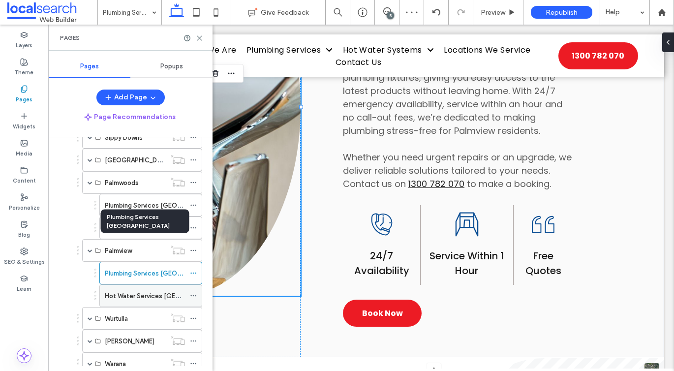
scroll to position [353, 0]
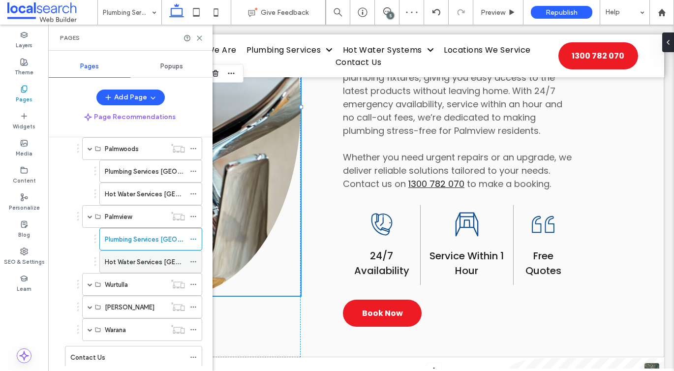
click at [139, 256] on label "Hot Water Services [GEOGRAPHIC_DATA]" at bounding box center [167, 261] width 125 height 17
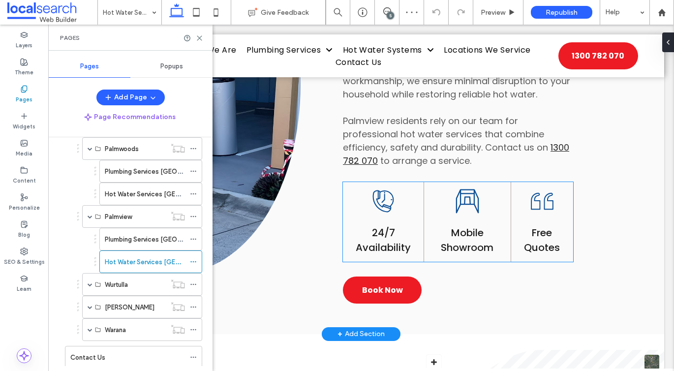
click at [471, 226] on span "Mobile Showroom" at bounding box center [467, 240] width 53 height 29
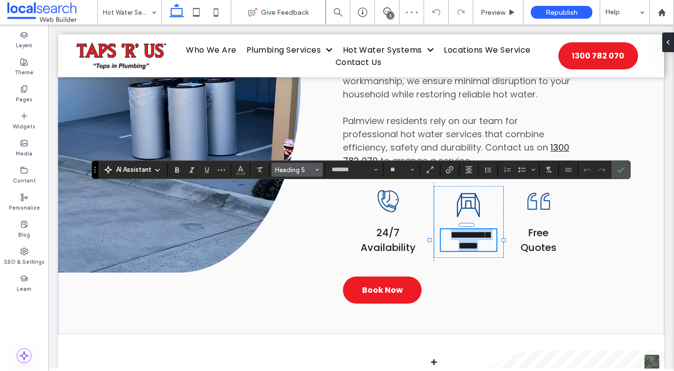
type input "**"
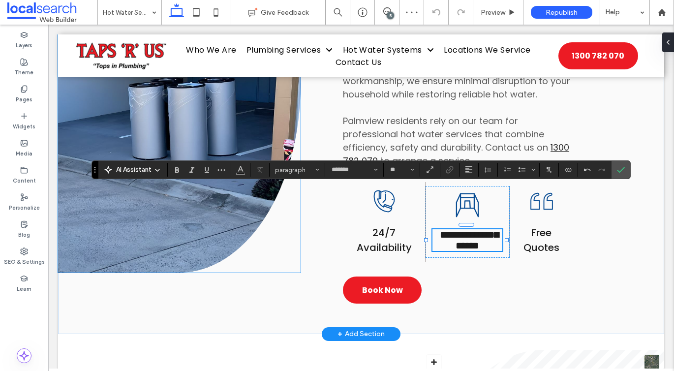
click at [214, 120] on link at bounding box center [179, 84] width 242 height 376
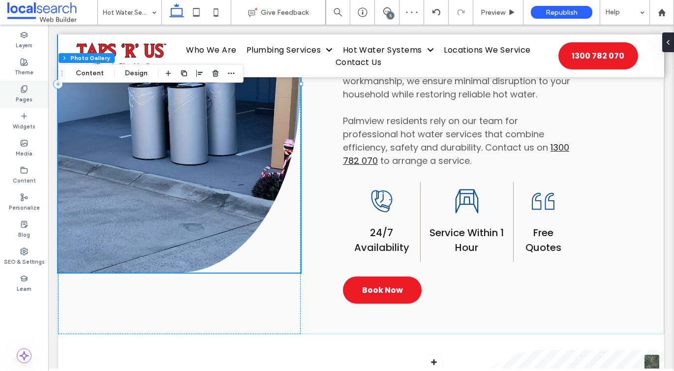
click at [22, 89] on use at bounding box center [23, 89] width 5 height 6
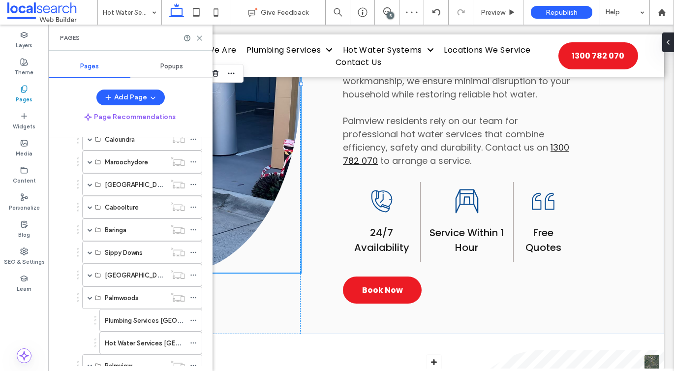
scroll to position [337, 0]
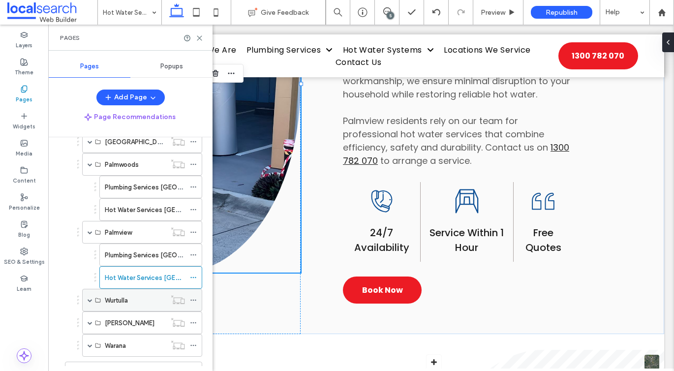
click at [92, 297] on span at bounding box center [90, 299] width 5 height 5
click at [117, 315] on div "Plumbing Services [GEOGRAPHIC_DATA]" at bounding box center [145, 323] width 80 height 22
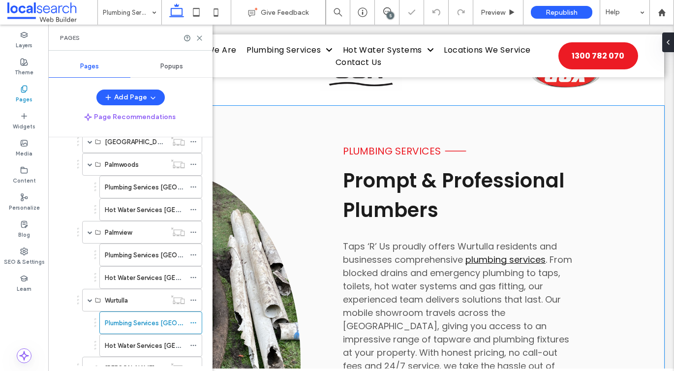
scroll to position [690, 0]
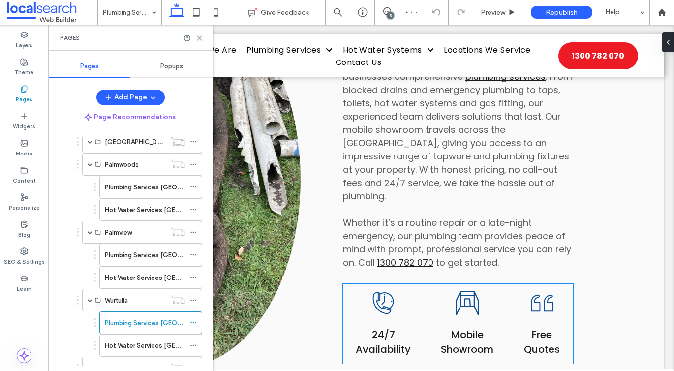
click at [464, 327] on span "Mobile Showroom" at bounding box center [467, 341] width 53 height 29
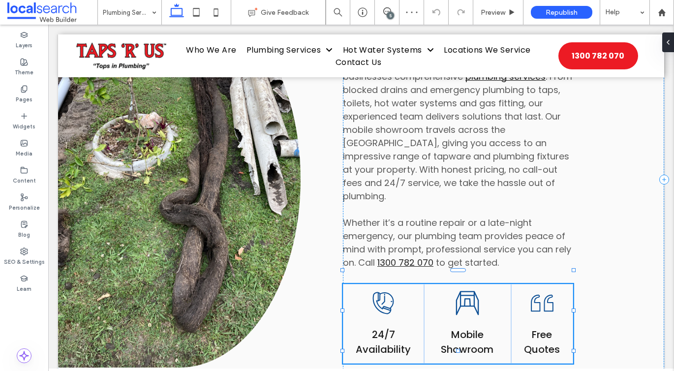
click at [464, 327] on span "Mobile Showroom" at bounding box center [467, 341] width 53 height 29
type input "*******"
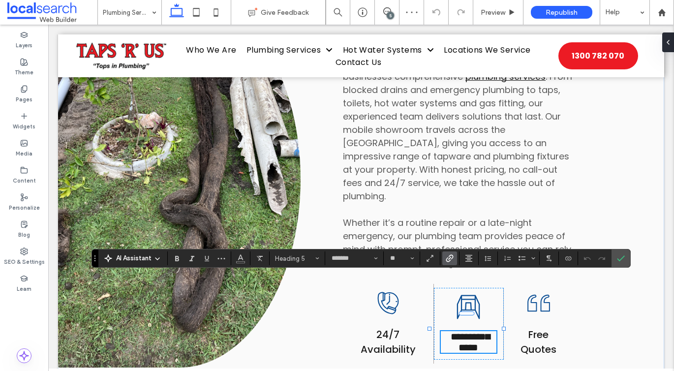
type input "**"
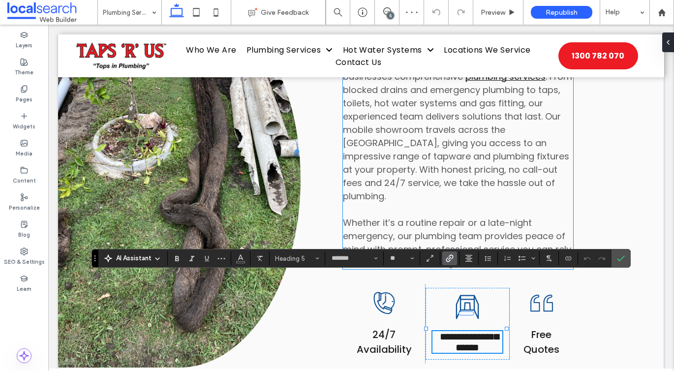
scroll to position [0, 0]
click at [411, 216] on span "Whether it’s a routine repair or a late-night emergency, our plumbing team prov…" at bounding box center [457, 242] width 228 height 52
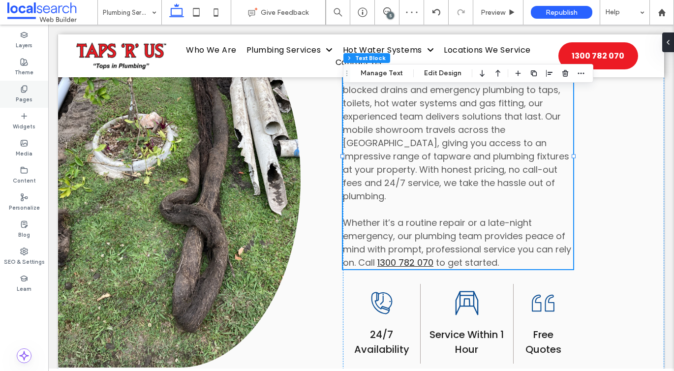
click at [19, 94] on label "Pages" at bounding box center [24, 98] width 17 height 11
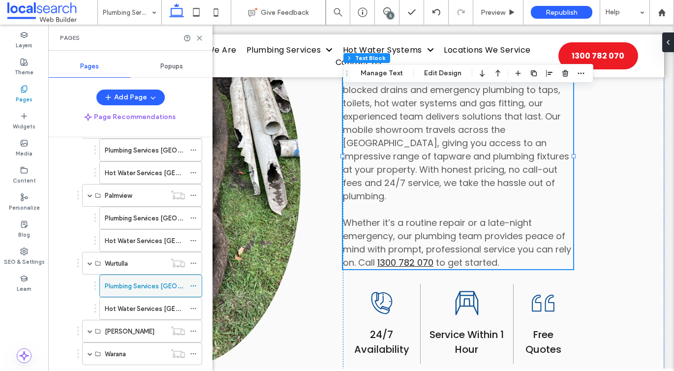
scroll to position [425, 0]
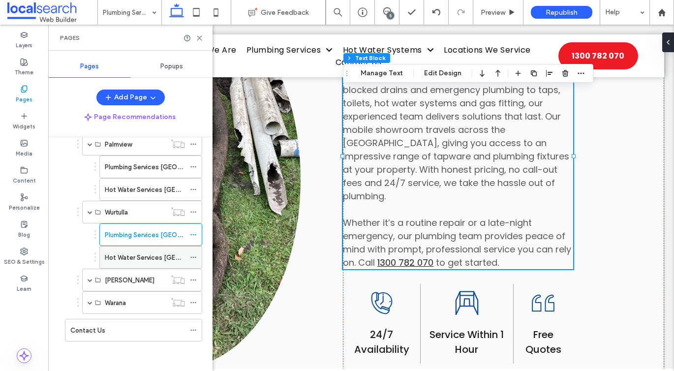
click at [136, 260] on label "Hot Water Services [GEOGRAPHIC_DATA]" at bounding box center [167, 257] width 125 height 17
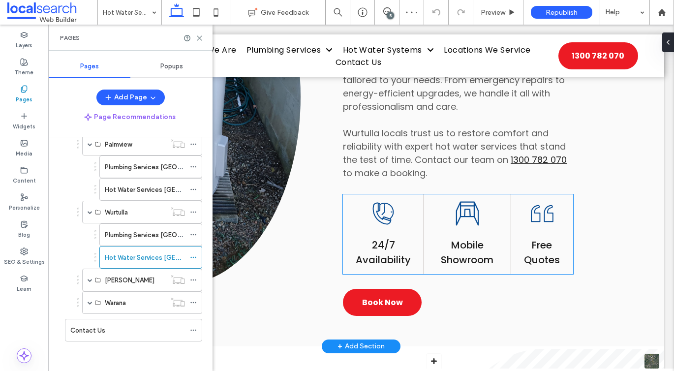
click at [467, 238] on span "Mobile Showroom" at bounding box center [467, 252] width 53 height 29
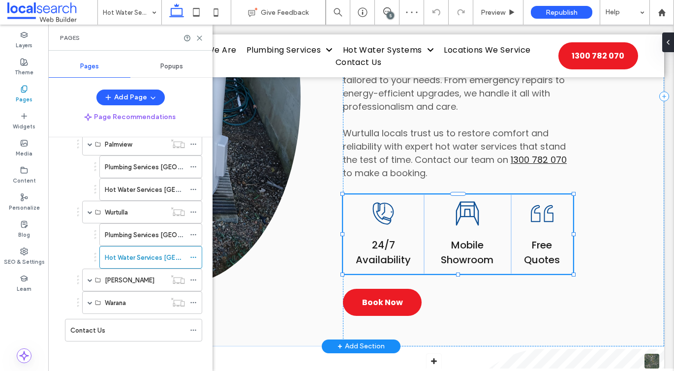
click at [467, 238] on span "Mobile Showroom" at bounding box center [467, 252] width 53 height 29
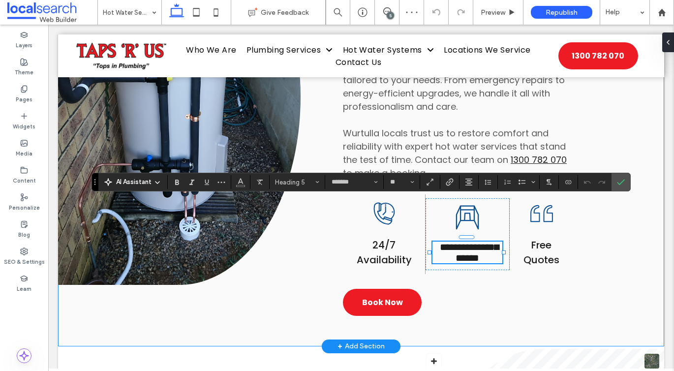
type input "**"
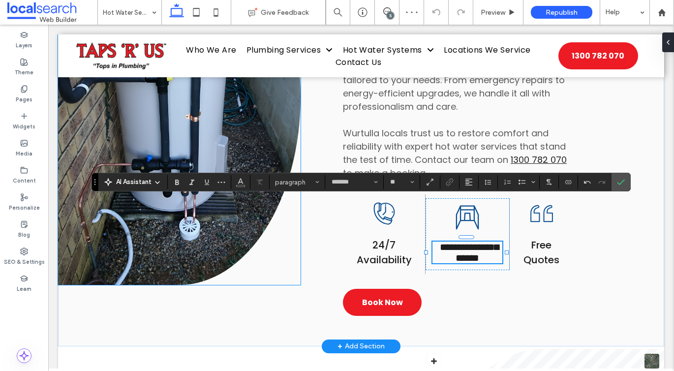
click at [247, 146] on link at bounding box center [179, 97] width 242 height 376
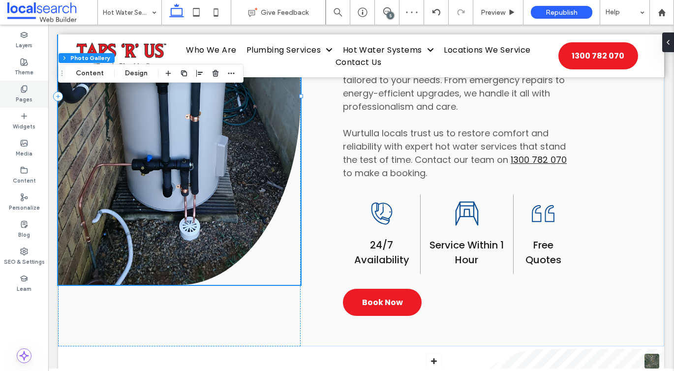
click at [14, 96] on div "Pages" at bounding box center [24, 94] width 48 height 27
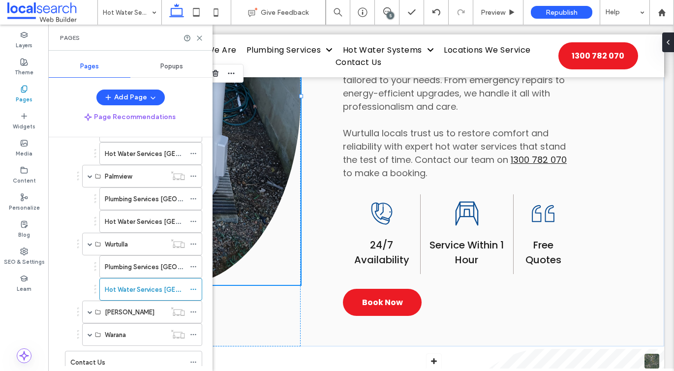
scroll to position [424, 0]
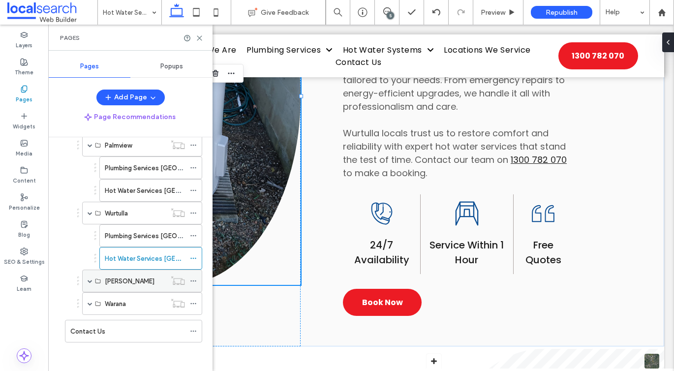
click at [90, 279] on span at bounding box center [90, 280] width 5 height 5
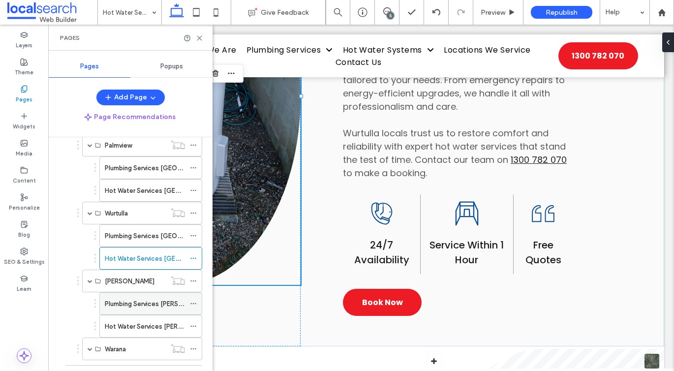
click at [107, 299] on label "Plumbing Services [PERSON_NAME]" at bounding box center [157, 303] width 105 height 17
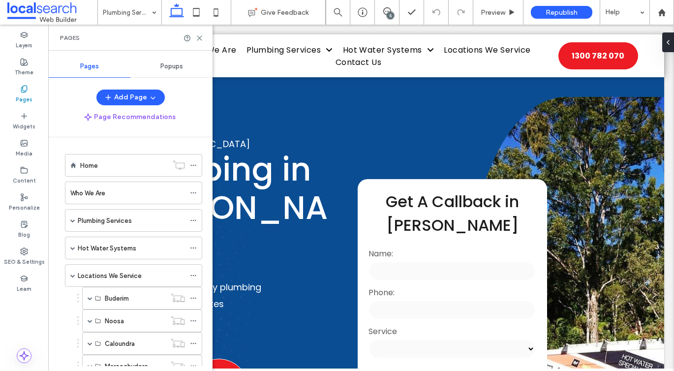
scroll to position [424, 0]
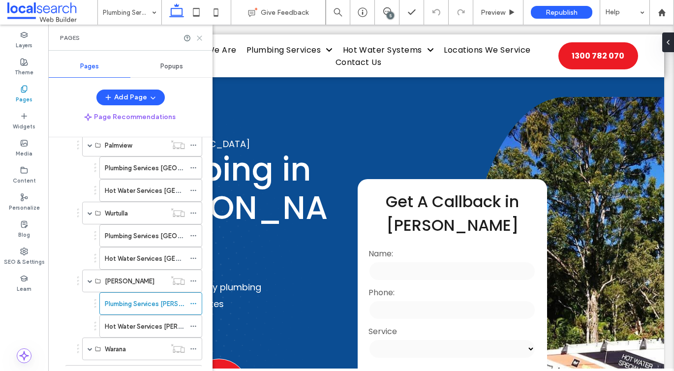
click at [201, 38] on icon at bounding box center [199, 37] width 7 height 7
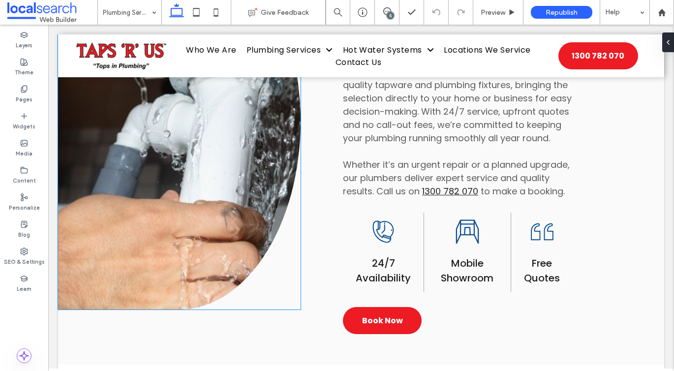
scroll to position [715, 0]
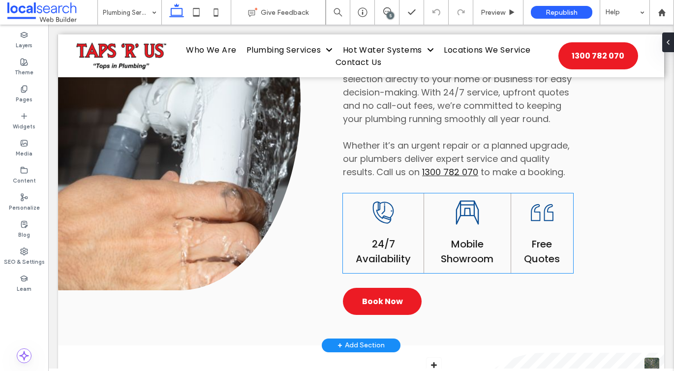
click at [475, 264] on span "Mobile Showroom" at bounding box center [467, 251] width 53 height 29
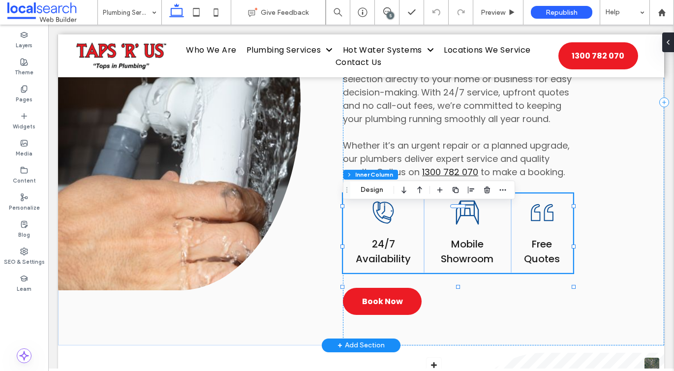
click at [475, 264] on span "Mobile Showroom" at bounding box center [467, 251] width 53 height 29
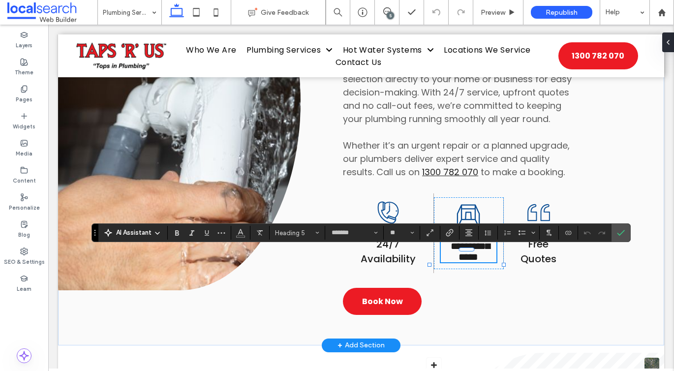
scroll to position [0, 0]
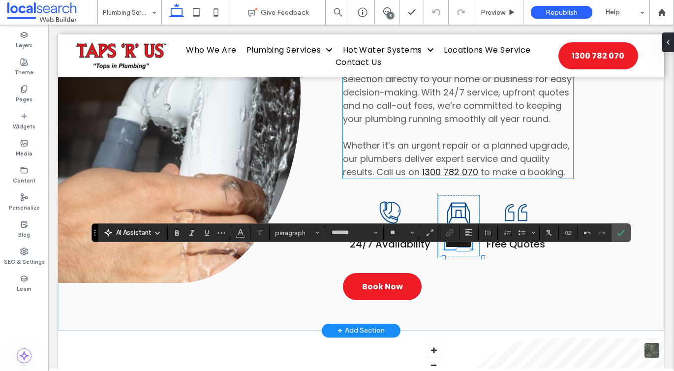
type input "**"
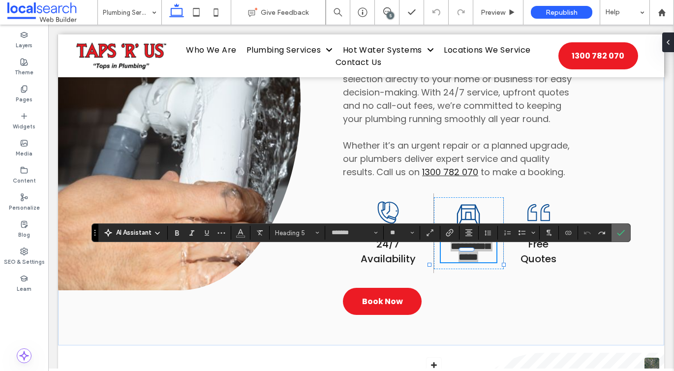
click at [626, 230] on label "Confirm" at bounding box center [620, 233] width 15 height 18
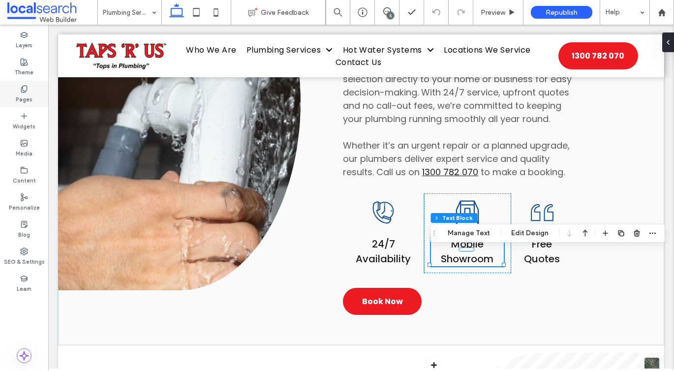
click at [36, 94] on div "Pages" at bounding box center [24, 94] width 48 height 27
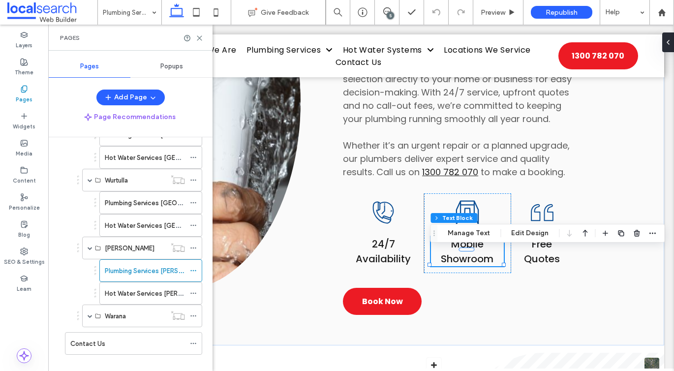
scroll to position [470, 0]
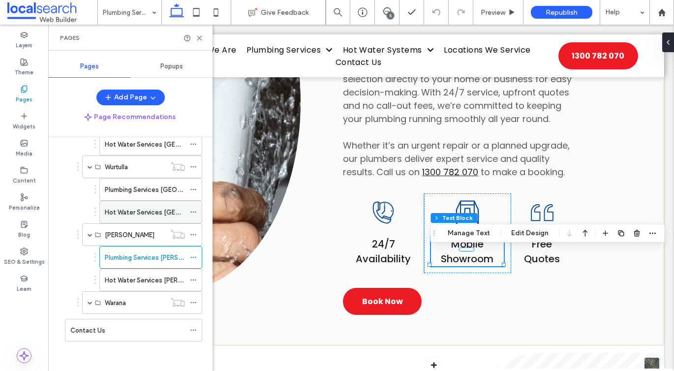
click at [118, 208] on label "Hot Water Services [GEOGRAPHIC_DATA]" at bounding box center [167, 212] width 125 height 17
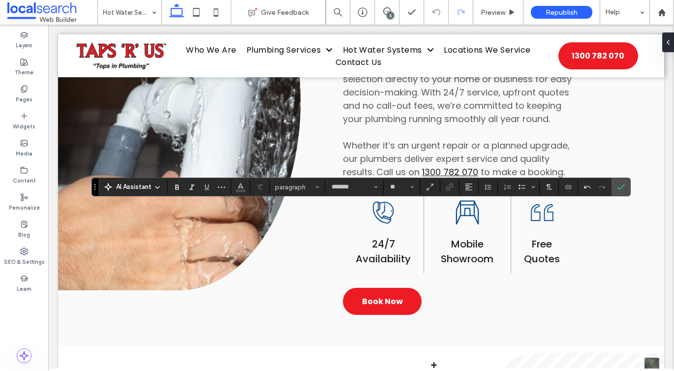
type input "**"
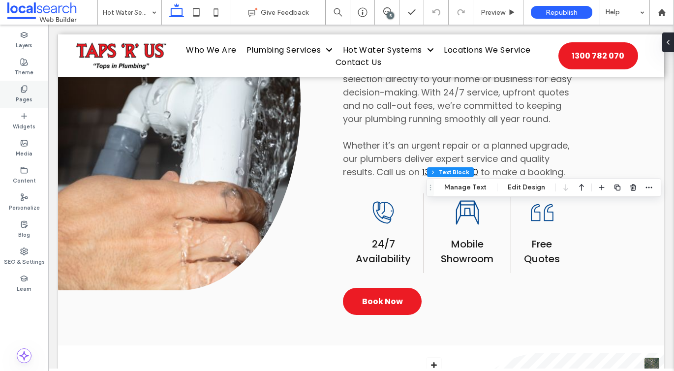
click at [28, 85] on icon at bounding box center [24, 89] width 8 height 8
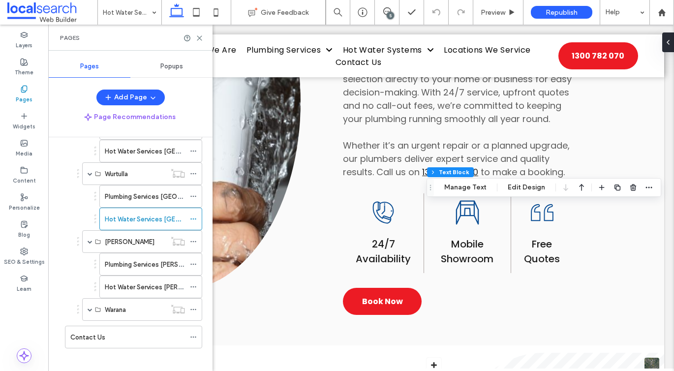
scroll to position [470, 0]
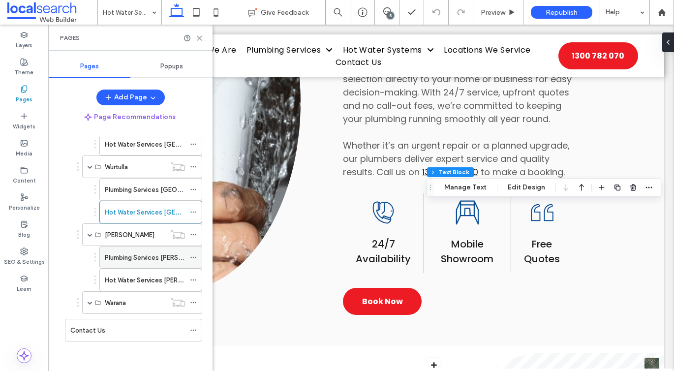
click at [110, 255] on label "Plumbing Services [PERSON_NAME]" at bounding box center [157, 257] width 105 height 17
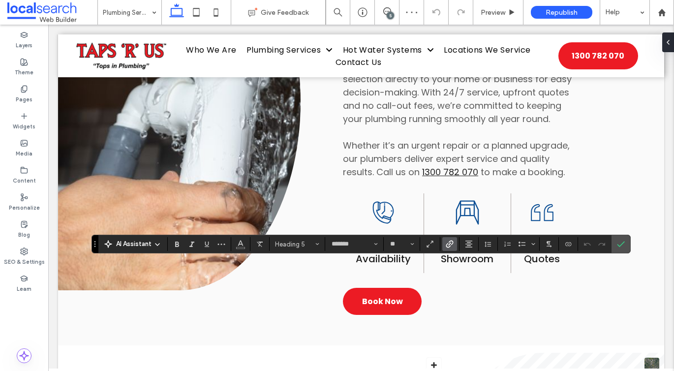
type input "**"
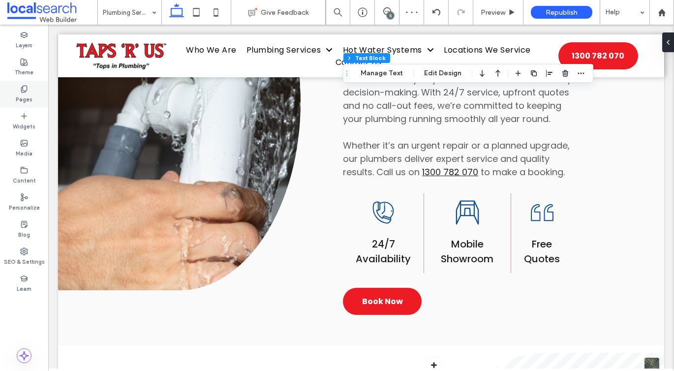
click at [17, 84] on div "Pages" at bounding box center [24, 94] width 48 height 27
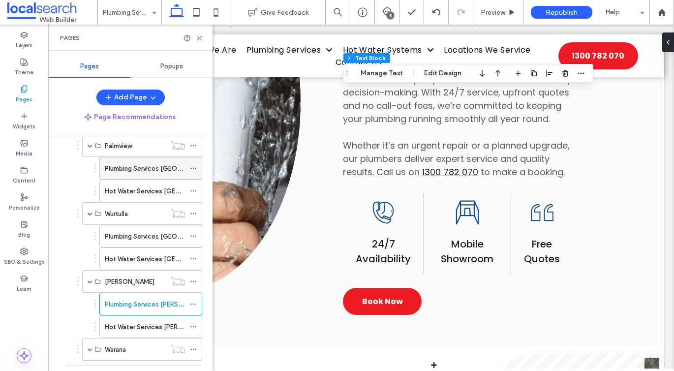
scroll to position [470, 0]
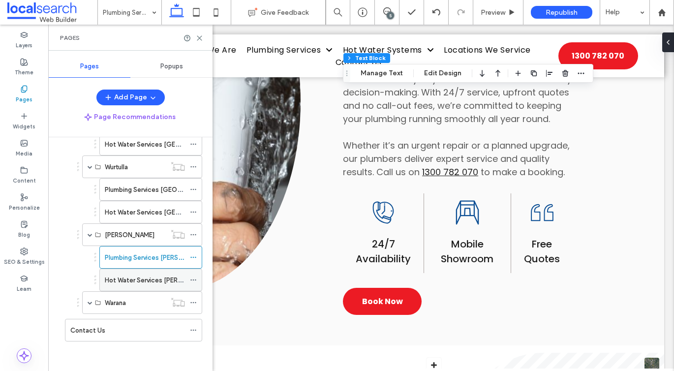
click at [120, 278] on label "Hot Water Services [PERSON_NAME]" at bounding box center [159, 279] width 109 height 17
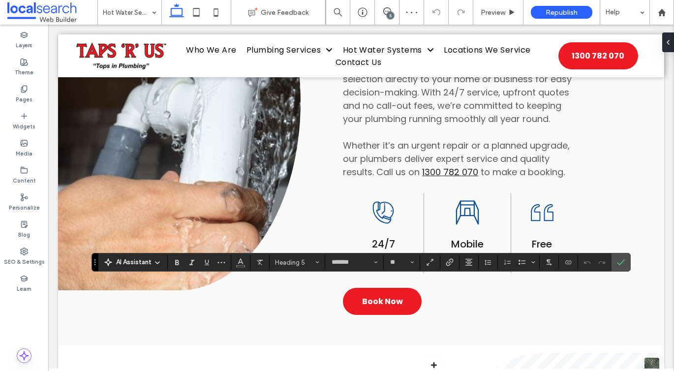
type input "**"
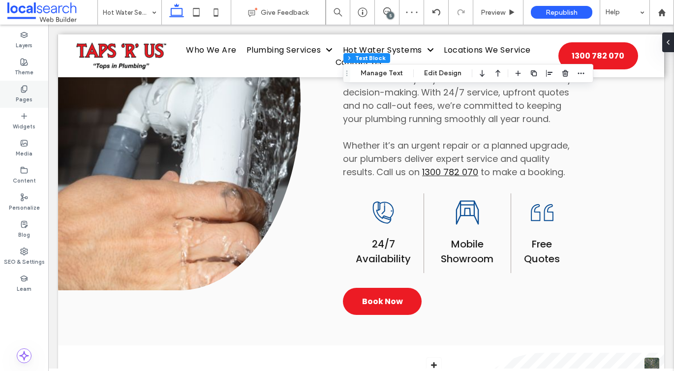
click at [17, 83] on div "Pages" at bounding box center [24, 94] width 48 height 27
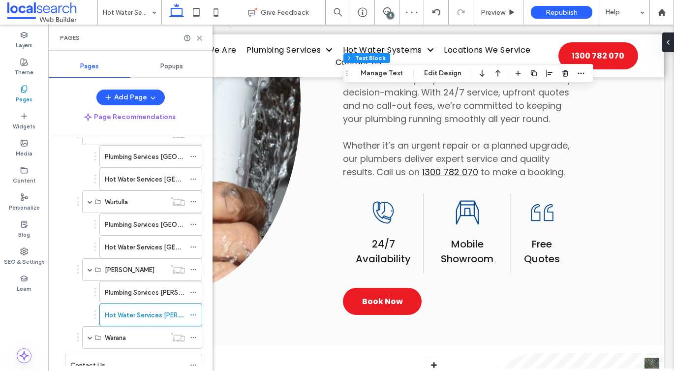
scroll to position [470, 0]
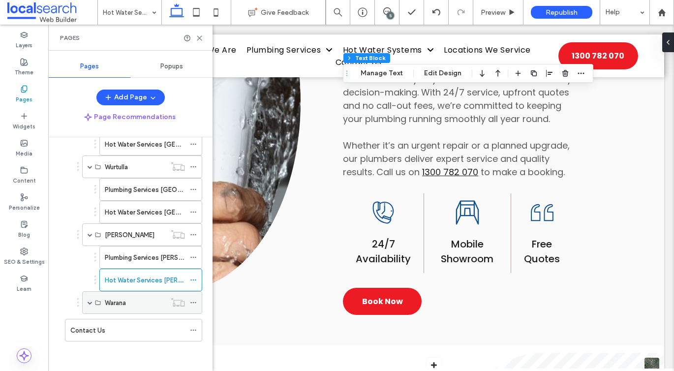
click at [90, 302] on span at bounding box center [90, 302] width 5 height 5
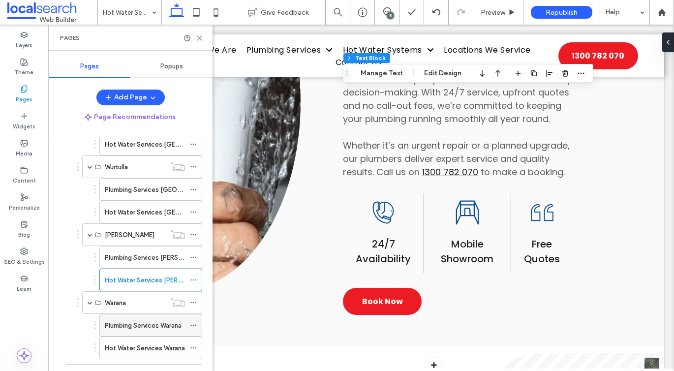
click at [118, 320] on label "Plumbing Services Warana" at bounding box center [143, 325] width 77 height 17
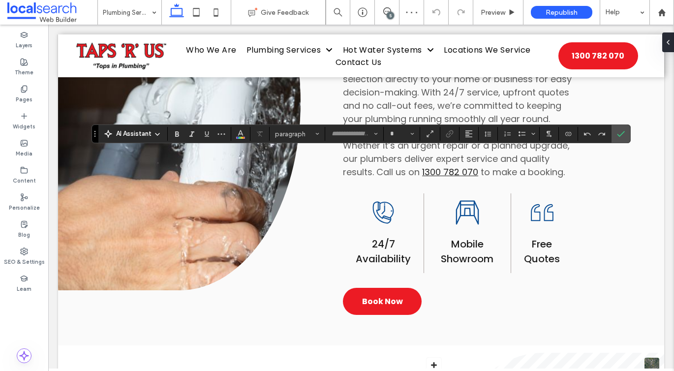
type input "*******"
type input "**"
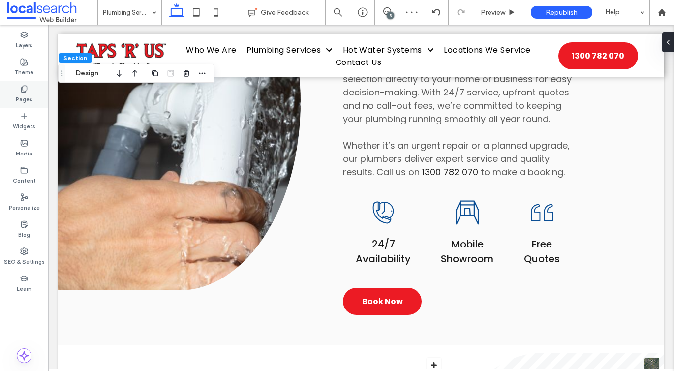
click at [32, 95] on div "Pages" at bounding box center [24, 94] width 48 height 27
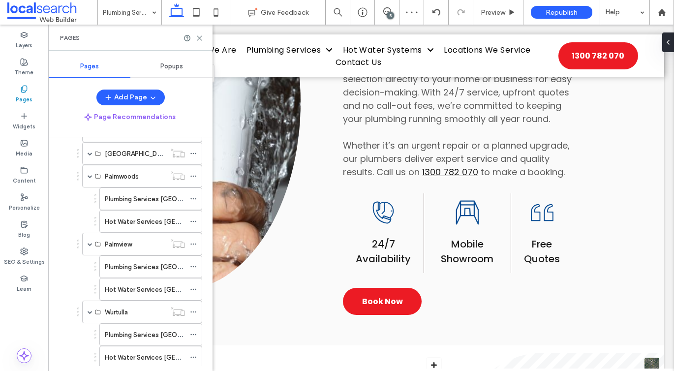
scroll to position [516, 0]
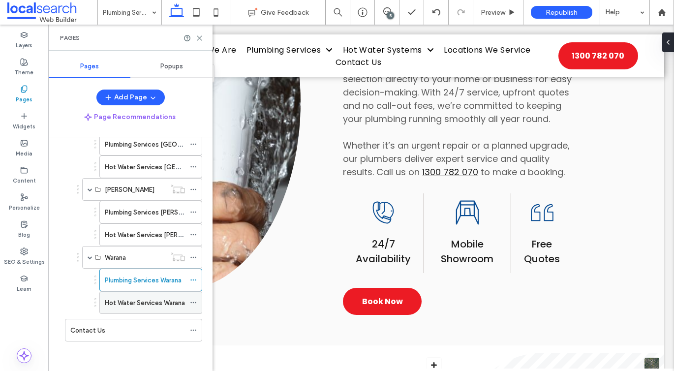
click at [126, 313] on div "Hot Water Services Warana" at bounding box center [145, 303] width 80 height 22
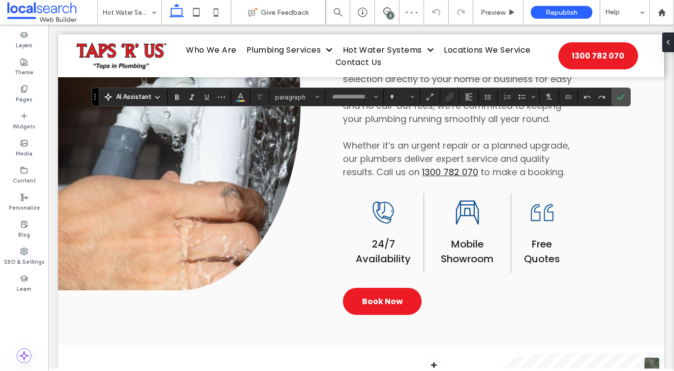
type input "*******"
type input "**"
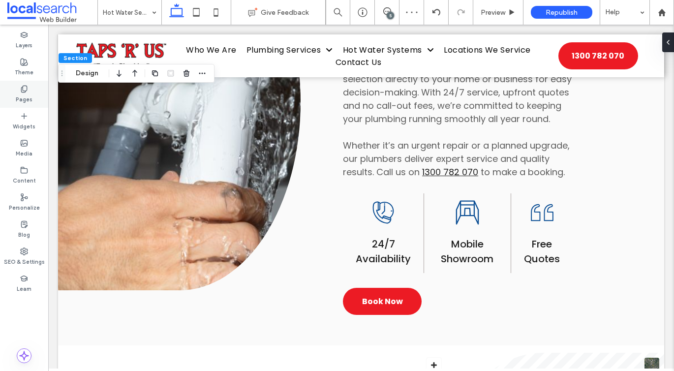
click at [40, 88] on div "Pages" at bounding box center [24, 94] width 48 height 27
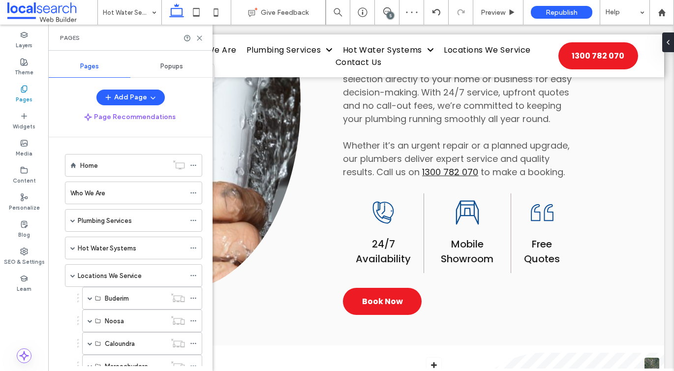
click at [86, 161] on label "Home" at bounding box center [89, 165] width 18 height 17
click at [198, 36] on use at bounding box center [199, 38] width 4 height 4
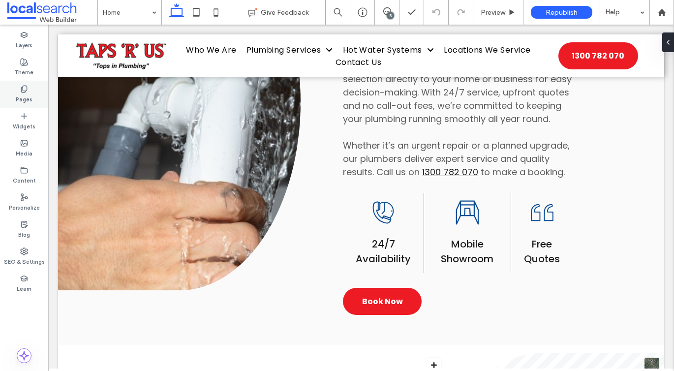
click at [29, 101] on label "Pages" at bounding box center [24, 98] width 17 height 11
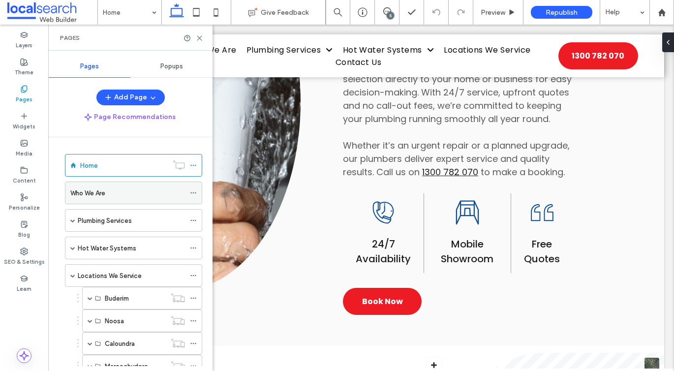
click at [80, 193] on label "Who We Are" at bounding box center [87, 192] width 35 height 17
click at [201, 39] on use at bounding box center [199, 38] width 4 height 4
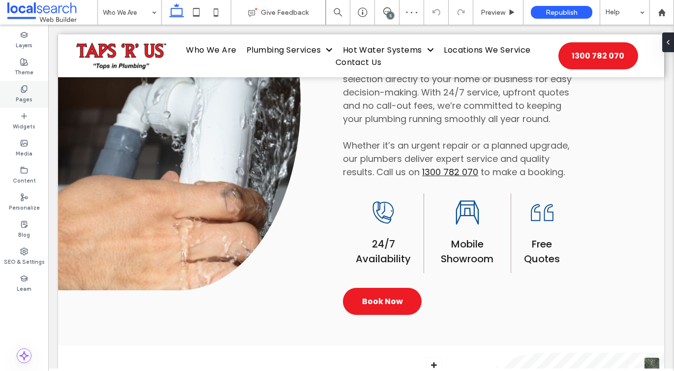
click at [24, 102] on label "Pages" at bounding box center [24, 98] width 17 height 11
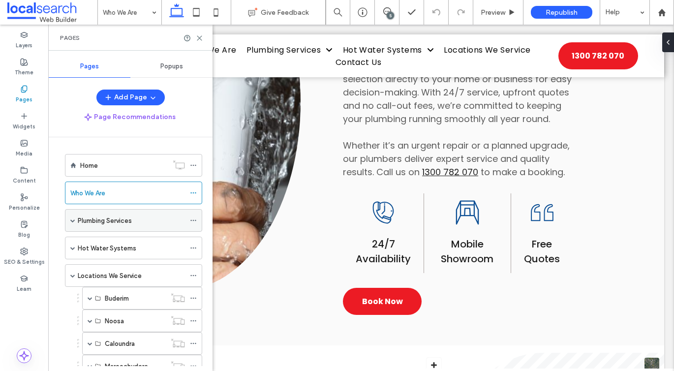
click at [89, 217] on label "Plumbing Services" at bounding box center [105, 220] width 54 height 17
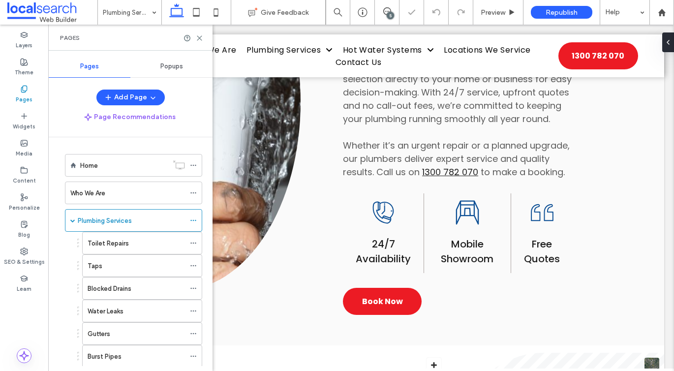
click at [200, 38] on use at bounding box center [199, 38] width 4 height 4
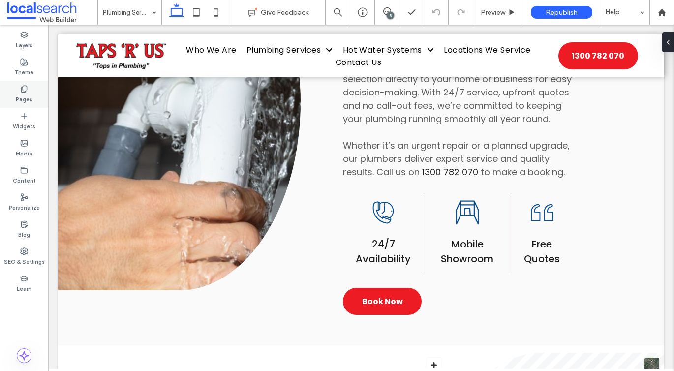
click at [24, 95] on label "Pages" at bounding box center [24, 98] width 17 height 11
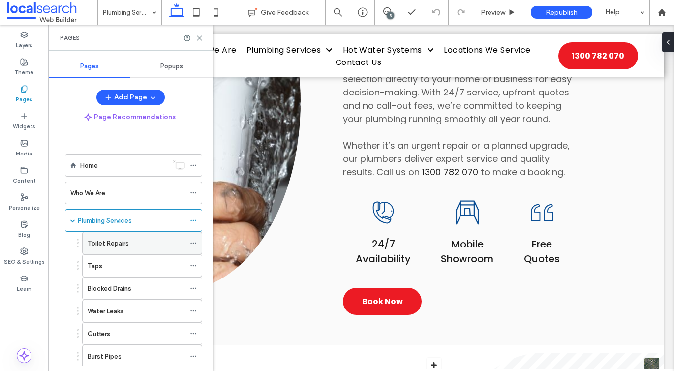
click at [93, 238] on label "Toilet Repairs" at bounding box center [108, 243] width 41 height 17
click at [199, 35] on icon at bounding box center [199, 37] width 7 height 7
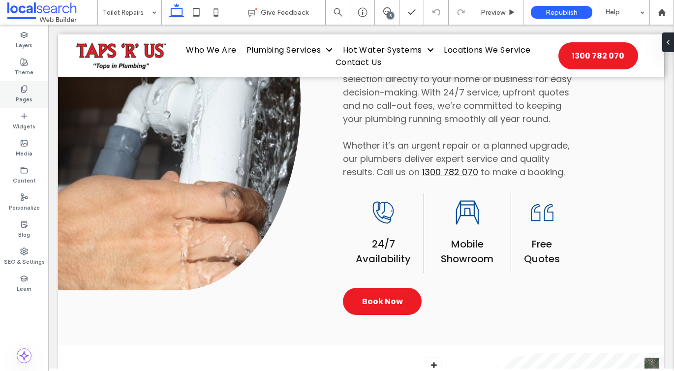
click at [29, 92] on div "Pages" at bounding box center [24, 94] width 48 height 27
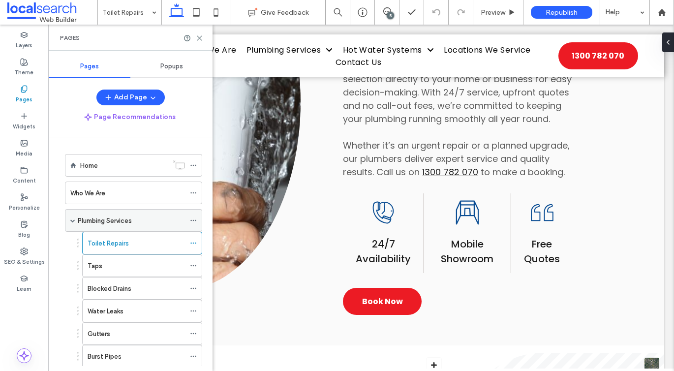
scroll to position [19, 0]
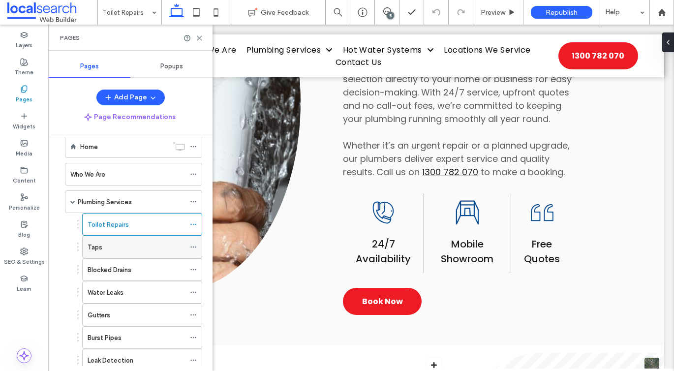
click at [94, 241] on label "Taps" at bounding box center [95, 246] width 15 height 17
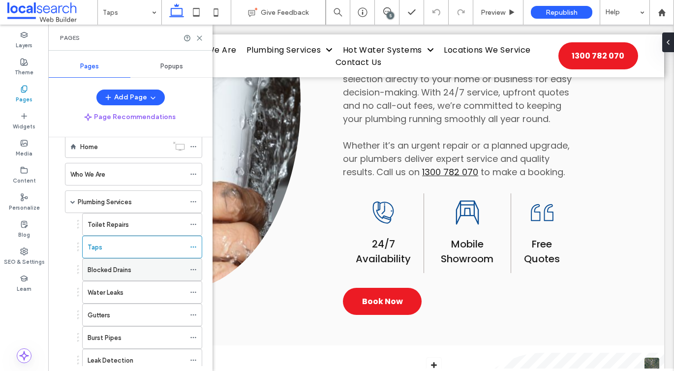
click at [100, 262] on div "Blocked Drains" at bounding box center [136, 270] width 97 height 22
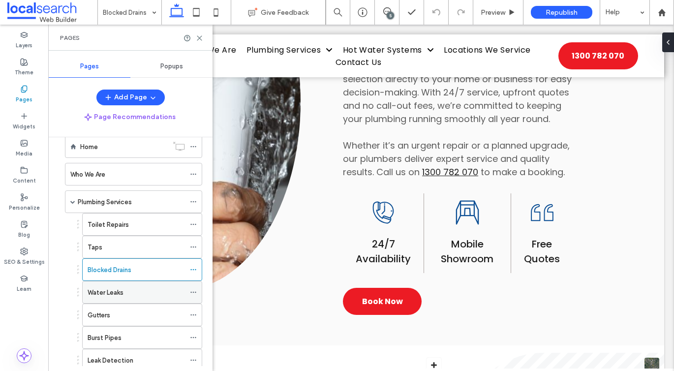
click at [110, 283] on div "Water Leaks" at bounding box center [136, 292] width 97 height 22
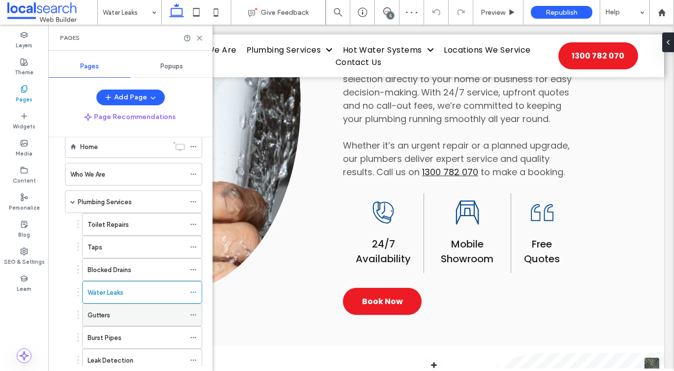
click at [112, 309] on div "Gutters" at bounding box center [136, 315] width 97 height 22
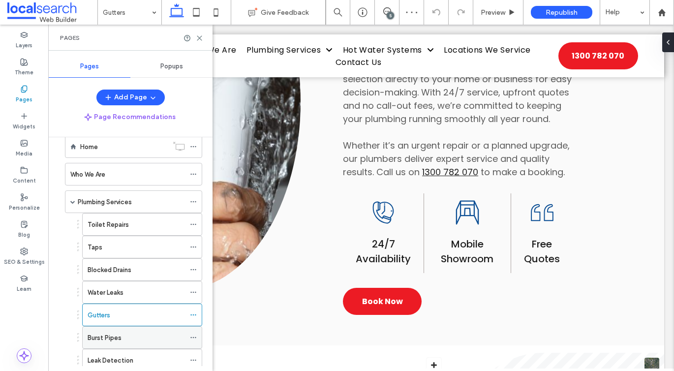
click at [103, 337] on label "Burst Pipes" at bounding box center [105, 337] width 34 height 17
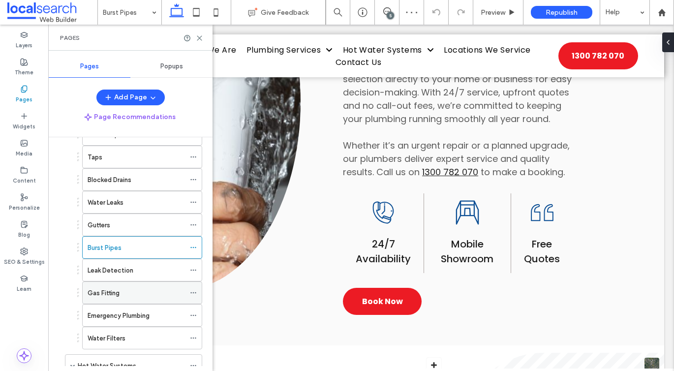
scroll to position [118, 0]
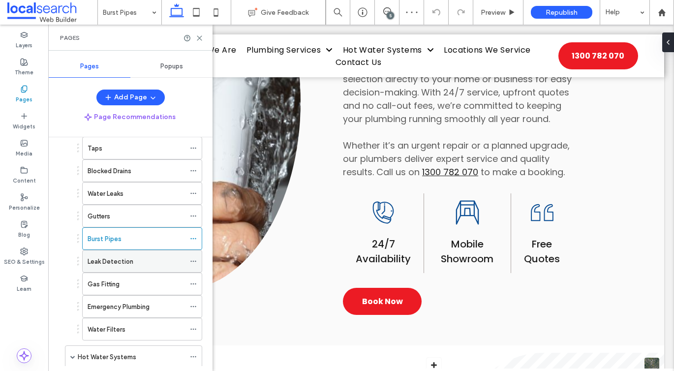
click at [120, 263] on label "Leak Detection" at bounding box center [111, 261] width 46 height 17
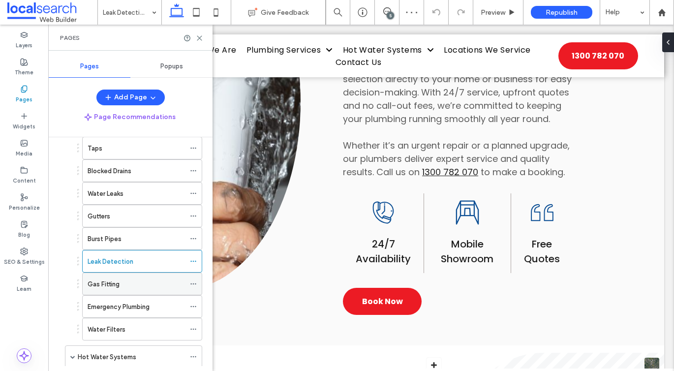
click at [152, 289] on div "Gas Fitting" at bounding box center [136, 284] width 97 height 10
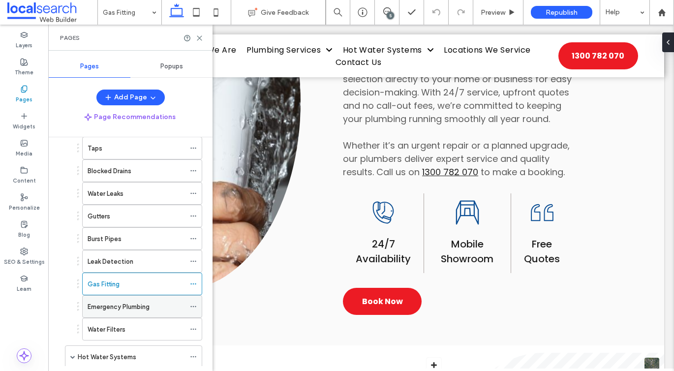
click at [121, 295] on div "Emergency Plumbing" at bounding box center [142, 306] width 120 height 23
click at [121, 302] on label "Emergency Plumbing" at bounding box center [119, 306] width 62 height 17
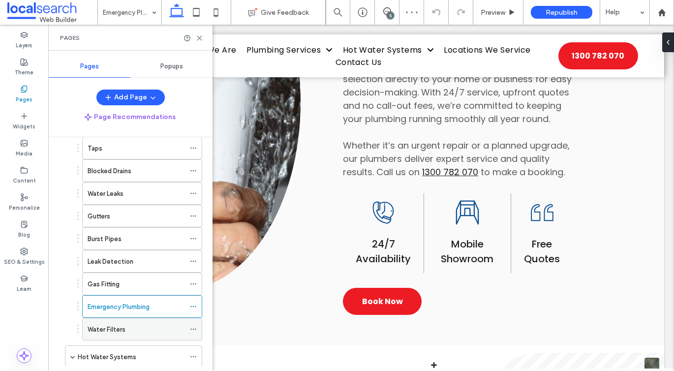
click at [94, 336] on div "Water Filters" at bounding box center [136, 329] width 97 height 22
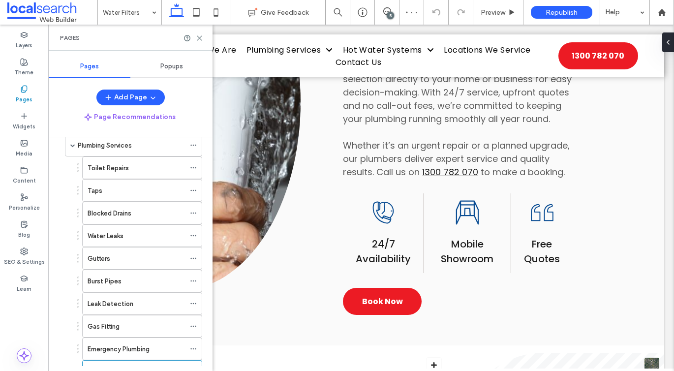
scroll to position [20, 0]
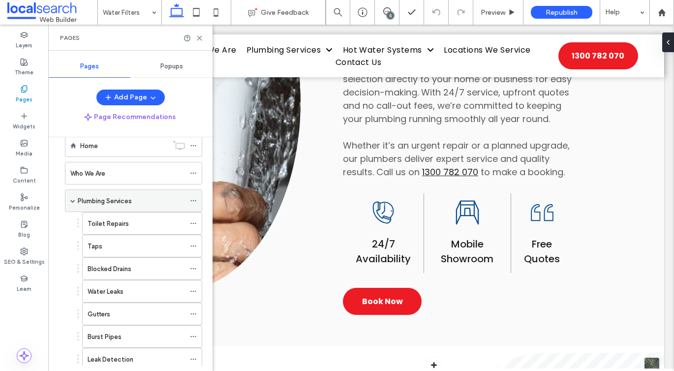
click at [71, 198] on span at bounding box center [72, 201] width 5 height 22
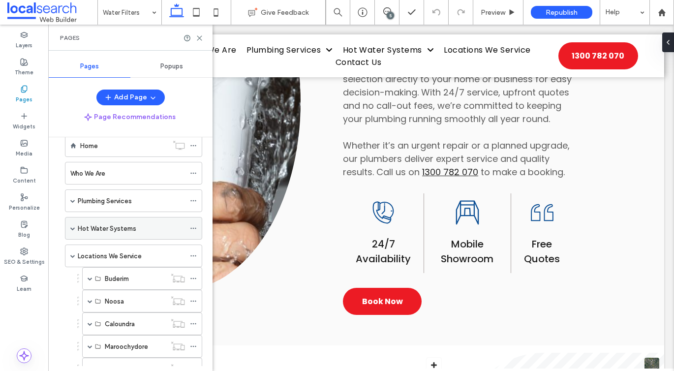
click at [71, 227] on span at bounding box center [72, 228] width 5 height 5
click at [98, 229] on label "Hot Water Systems" at bounding box center [107, 228] width 59 height 17
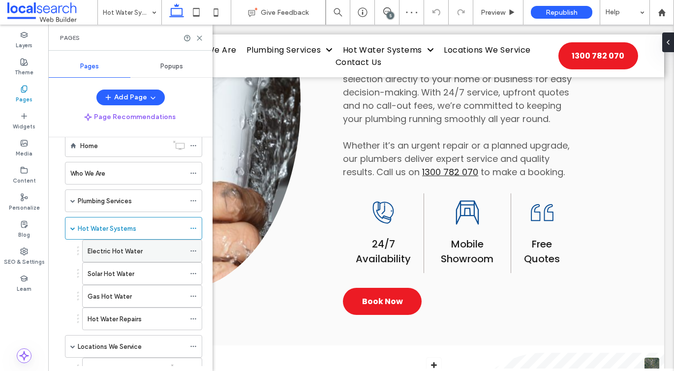
click at [97, 256] on div "Electric Hot Water" at bounding box center [136, 251] width 97 height 22
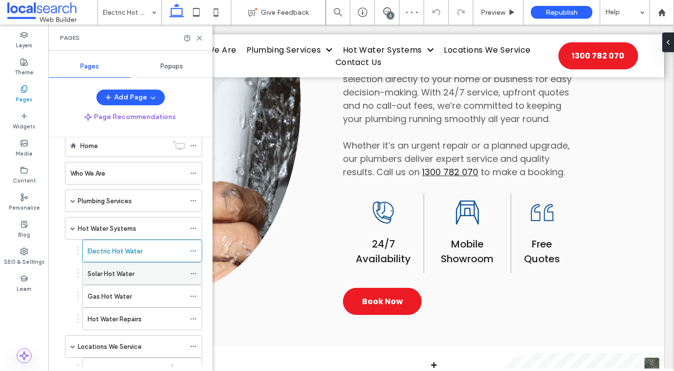
click at [137, 280] on div "Solar Hot Water" at bounding box center [136, 274] width 97 height 22
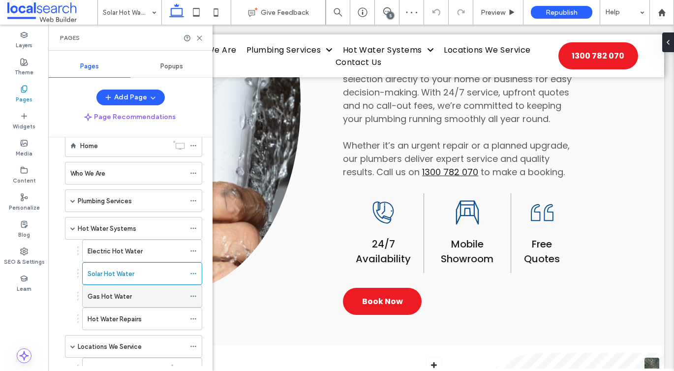
click at [106, 289] on div "Gas Hot Water" at bounding box center [136, 296] width 97 height 22
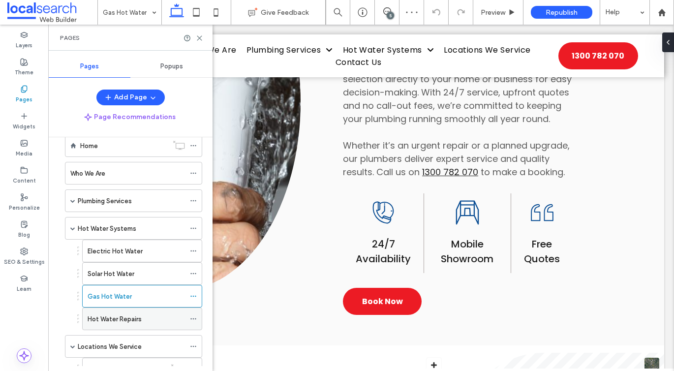
click at [137, 317] on label "Hot Water Repairs" at bounding box center [115, 318] width 54 height 17
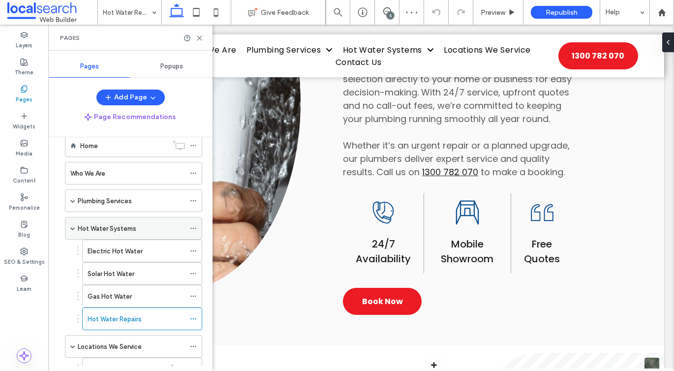
click at [72, 227] on span at bounding box center [72, 228] width 5 height 5
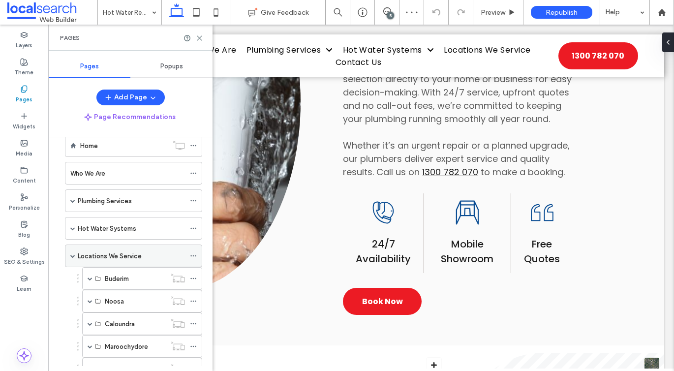
click at [99, 253] on label "Locations We Service" at bounding box center [110, 255] width 64 height 17
click at [88, 277] on span at bounding box center [90, 278] width 5 height 5
click at [115, 302] on label "Plumbing Services Buderim" at bounding box center [145, 301] width 80 height 17
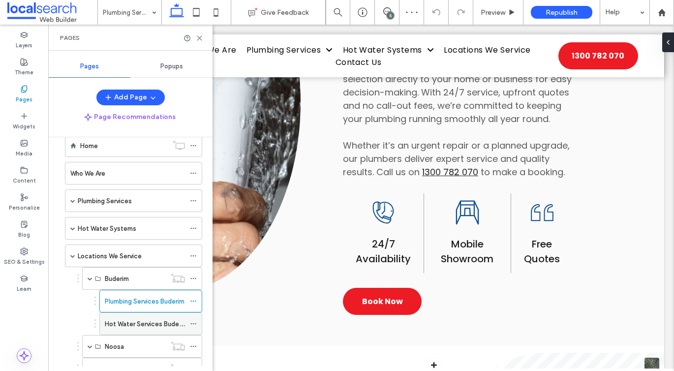
click at [132, 326] on label "Hot Water Services Buderim" at bounding box center [146, 323] width 83 height 17
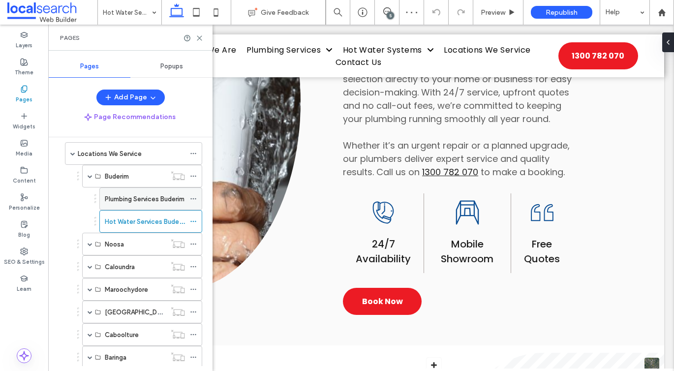
scroll to position [131, 0]
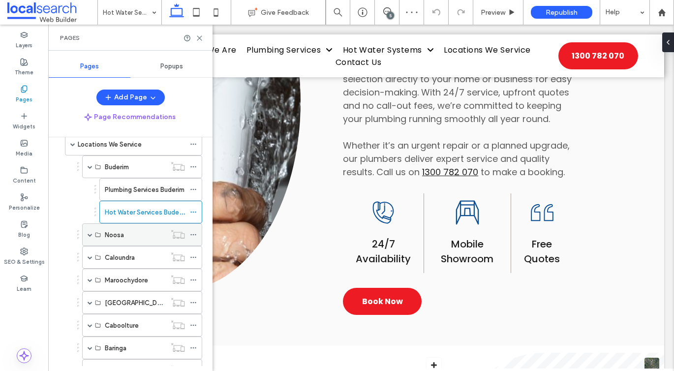
click at [88, 233] on span at bounding box center [90, 234] width 5 height 5
click at [122, 256] on label "Plumbing Services Noosa" at bounding box center [142, 257] width 75 height 17
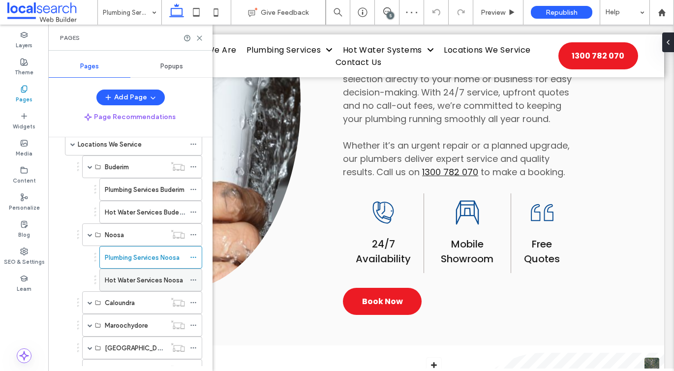
click at [149, 272] on div "Hot Water Services Noosa" at bounding box center [145, 280] width 80 height 22
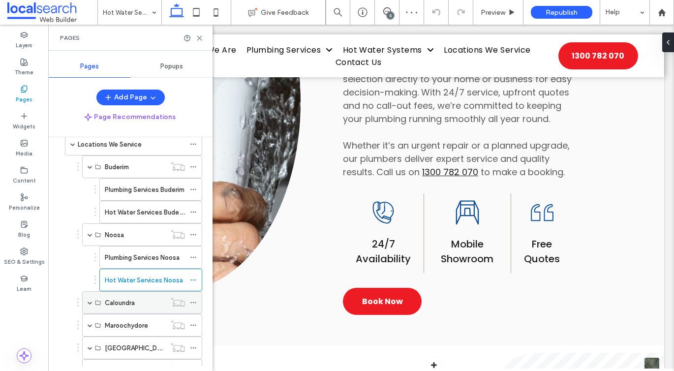
click at [88, 302] on span at bounding box center [90, 302] width 5 height 5
click at [114, 326] on label "Plumbing Services [GEOGRAPHIC_DATA]" at bounding box center [165, 325] width 121 height 17
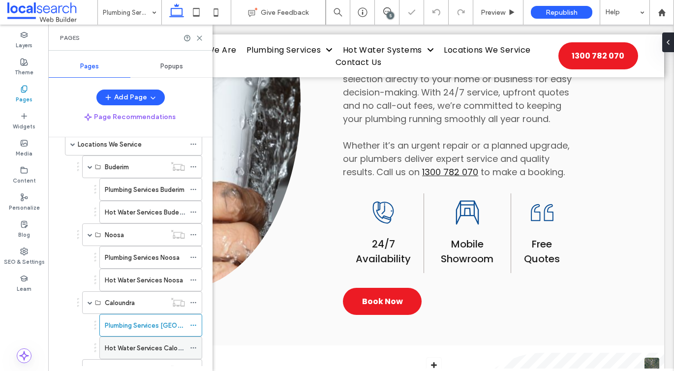
click at [136, 347] on label "Hot Water Services Caloundra" at bounding box center [149, 347] width 89 height 17
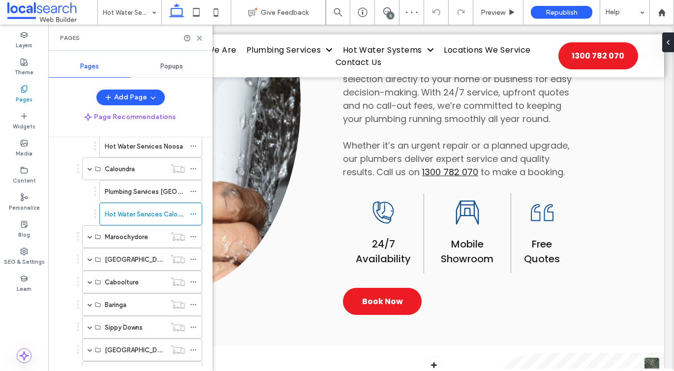
scroll to position [281, 0]
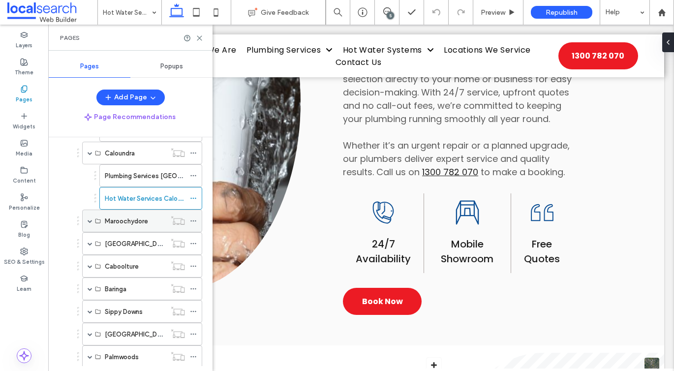
click at [88, 219] on span at bounding box center [90, 220] width 5 height 5
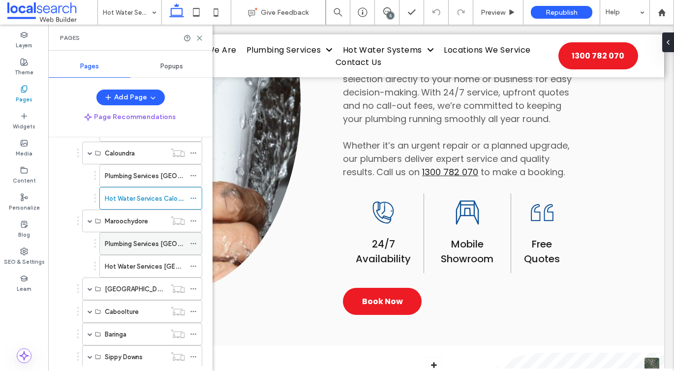
click at [116, 240] on label "Plumbing Services [GEOGRAPHIC_DATA]" at bounding box center [165, 243] width 121 height 17
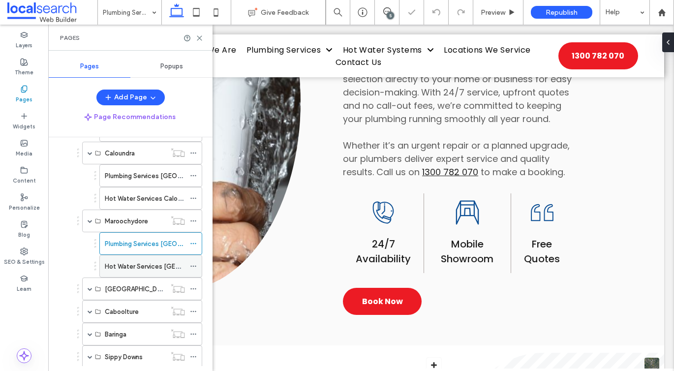
click at [152, 262] on label "Hot Water Services [GEOGRAPHIC_DATA]" at bounding box center [167, 266] width 125 height 17
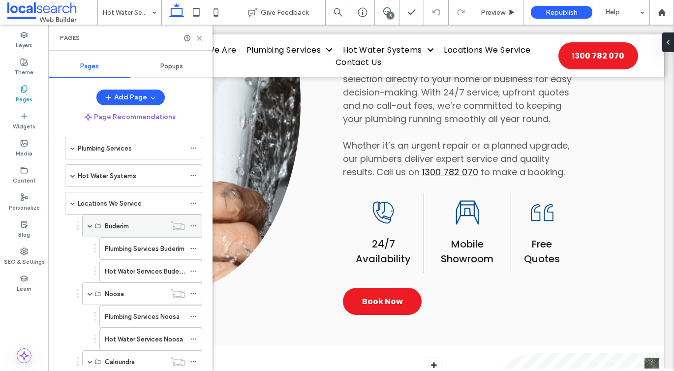
click at [89, 224] on span at bounding box center [90, 225] width 5 height 5
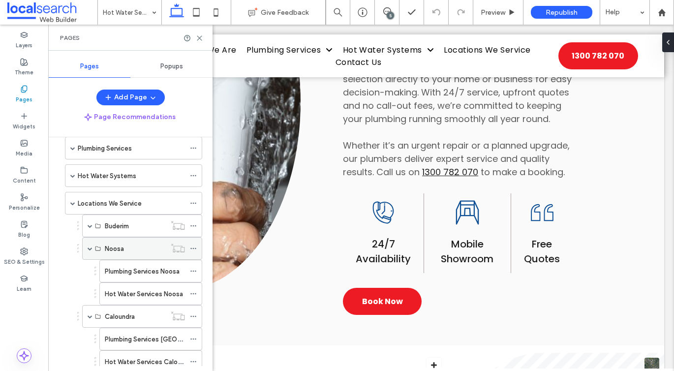
click at [89, 245] on span at bounding box center [90, 248] width 5 height 22
click at [88, 273] on span at bounding box center [90, 271] width 5 height 22
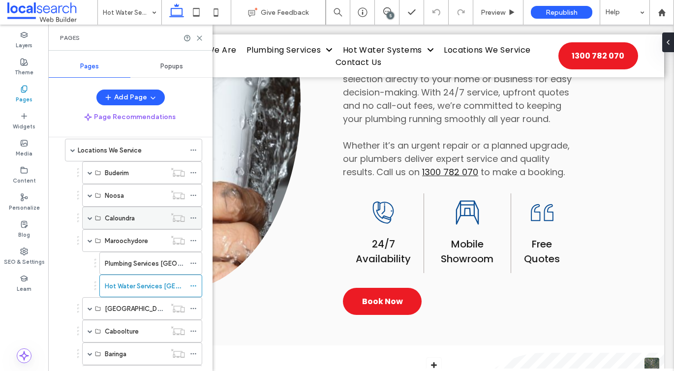
scroll to position [152, 0]
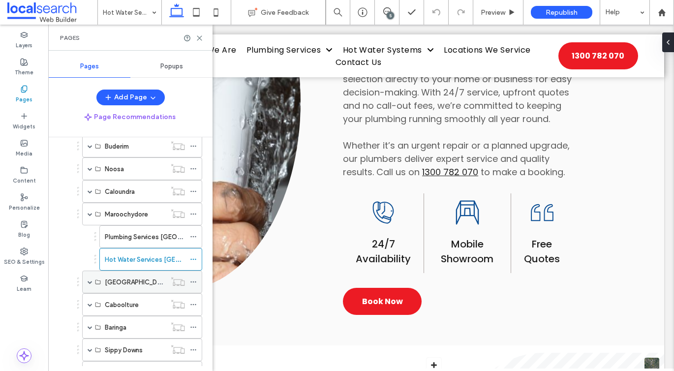
click at [88, 280] on span at bounding box center [90, 281] width 5 height 5
click at [115, 304] on label "Plumbing Services [GEOGRAPHIC_DATA]" at bounding box center [165, 304] width 121 height 17
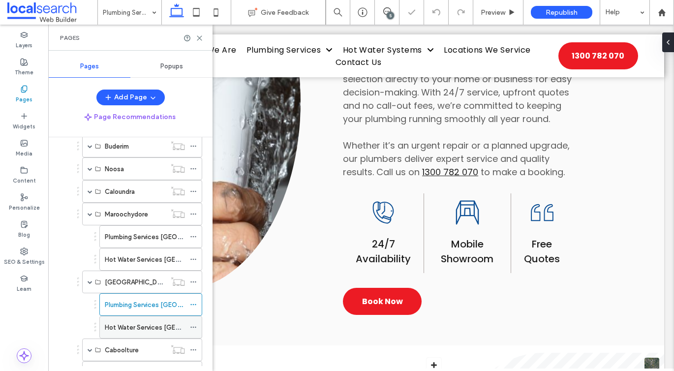
click at [144, 322] on label "Hot Water Services [GEOGRAPHIC_DATA]" at bounding box center [167, 327] width 125 height 17
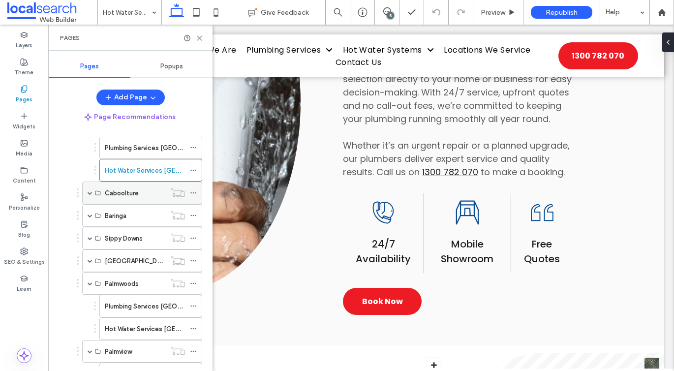
click at [89, 192] on span at bounding box center [90, 192] width 5 height 5
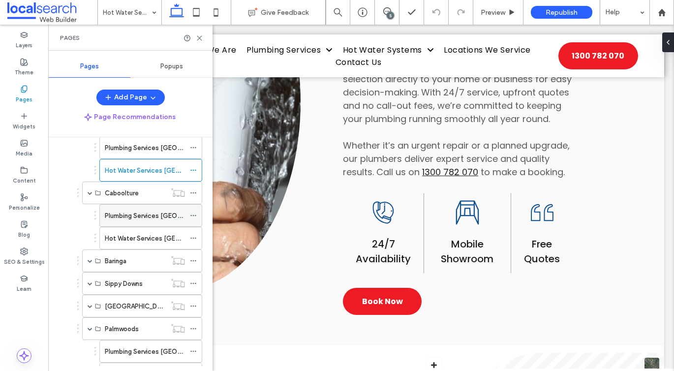
click at [109, 210] on label "Plumbing Services [GEOGRAPHIC_DATA]" at bounding box center [165, 215] width 121 height 17
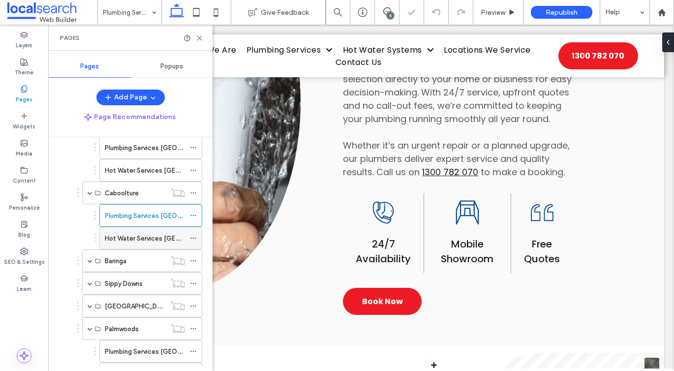
click at [140, 237] on label "Hot Water Services [GEOGRAPHIC_DATA]" at bounding box center [167, 238] width 125 height 17
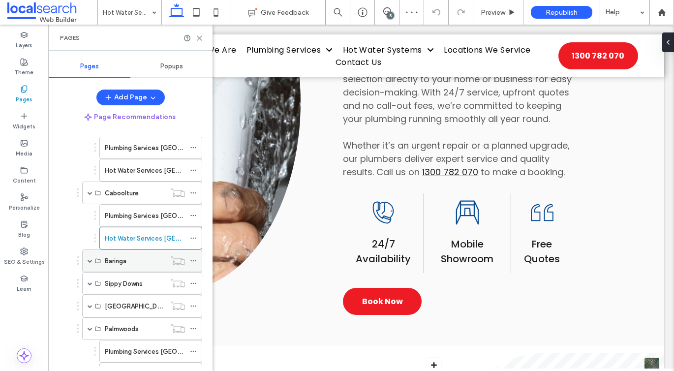
click at [88, 259] on span at bounding box center [90, 260] width 5 height 5
click at [114, 280] on label "Plumbing Services [GEOGRAPHIC_DATA]" at bounding box center [165, 283] width 121 height 17
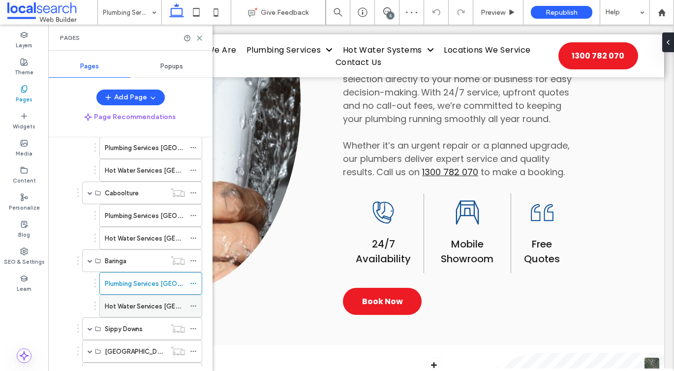
click at [113, 304] on label "Hot Water Services [GEOGRAPHIC_DATA]" at bounding box center [167, 305] width 125 height 17
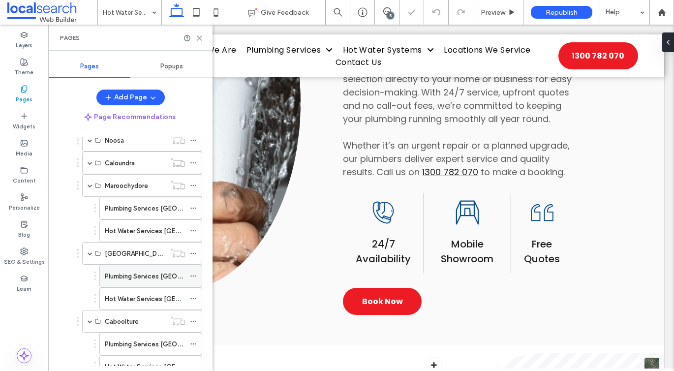
scroll to position [171, 0]
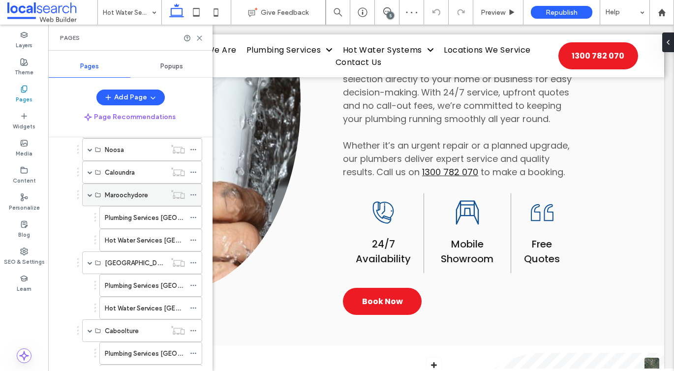
click at [90, 193] on span at bounding box center [90, 194] width 5 height 5
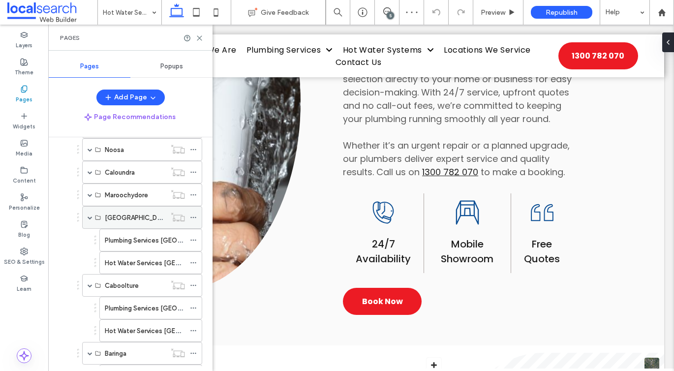
click at [92, 217] on span at bounding box center [90, 217] width 5 height 5
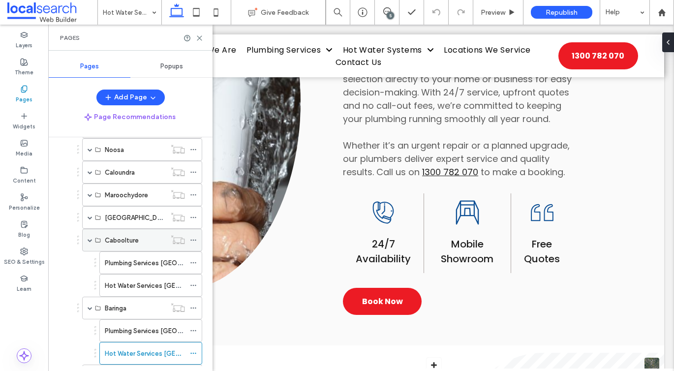
click at [90, 238] on span at bounding box center [90, 239] width 5 height 5
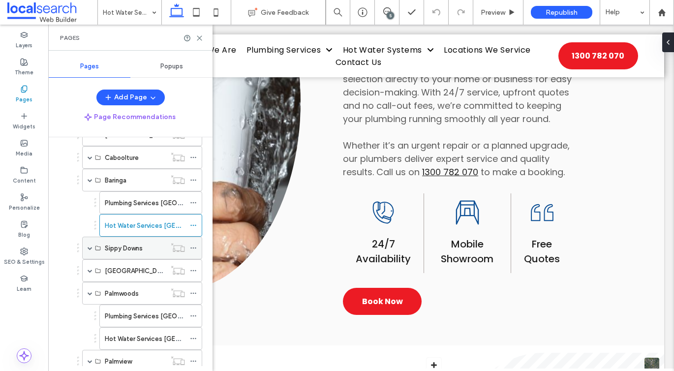
scroll to position [260, 0]
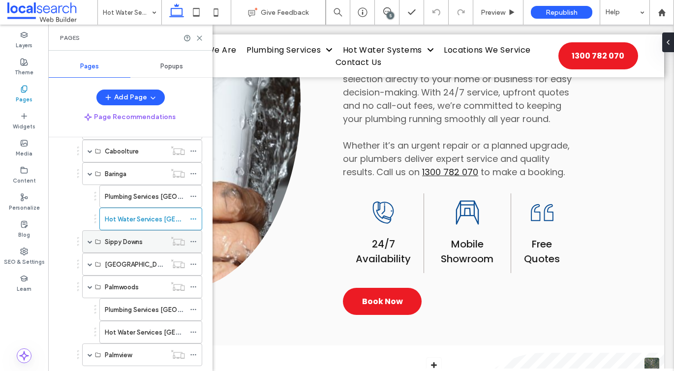
click at [90, 242] on span at bounding box center [90, 241] width 5 height 5
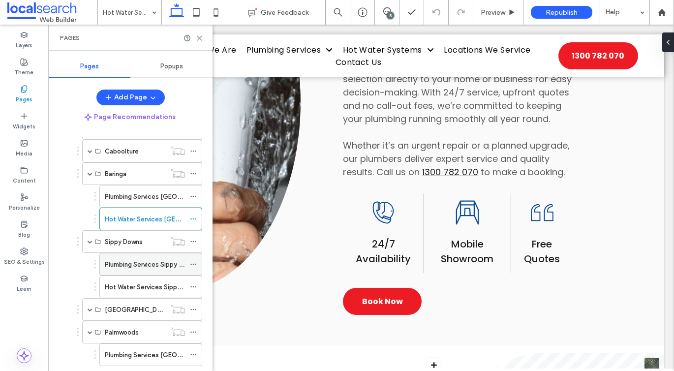
click at [115, 262] on label "Plumbing Services Sippy Downs" at bounding box center [151, 264] width 93 height 17
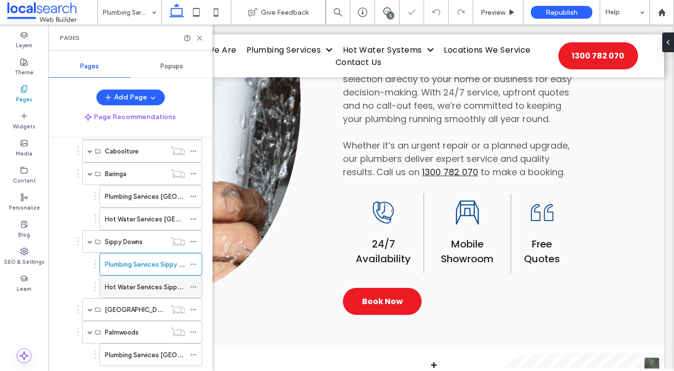
click at [144, 288] on label "Hot Water Services Sippy Downs" at bounding box center [153, 286] width 97 height 17
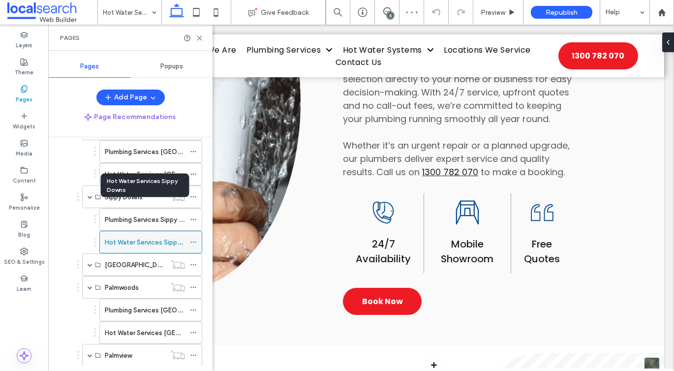
scroll to position [364, 0]
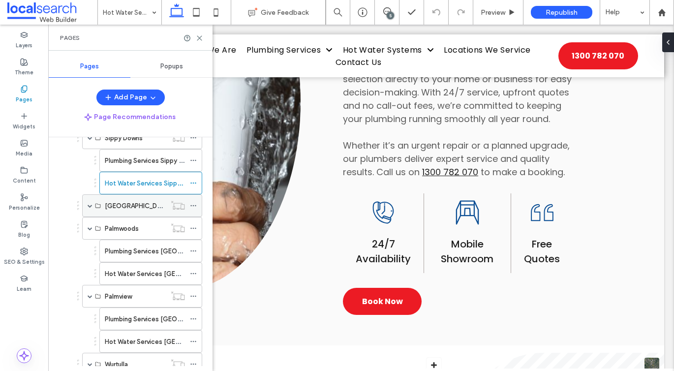
click at [89, 206] on span at bounding box center [90, 205] width 5 height 5
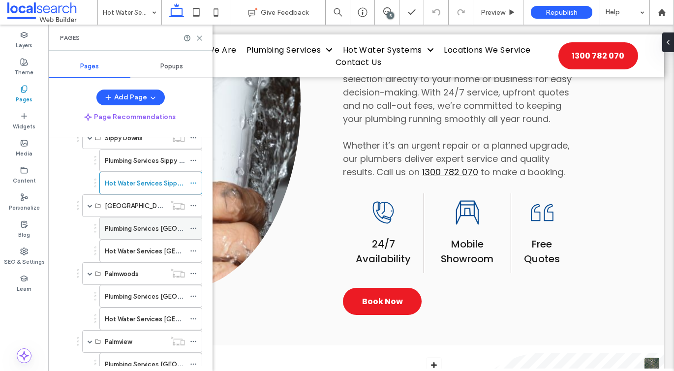
click at [112, 230] on label "Plumbing Services [GEOGRAPHIC_DATA]" at bounding box center [165, 228] width 121 height 17
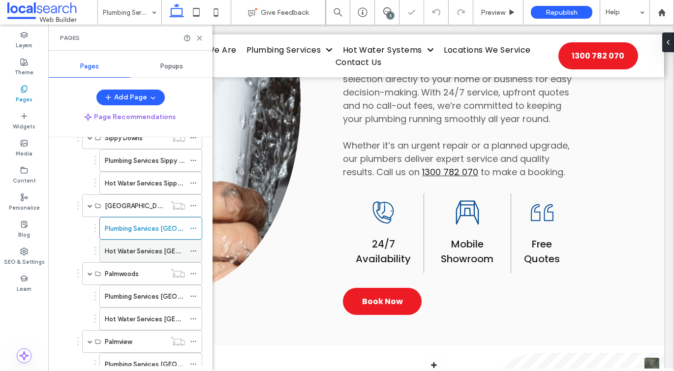
click at [141, 253] on label "Hot Water Services [GEOGRAPHIC_DATA]" at bounding box center [167, 250] width 125 height 17
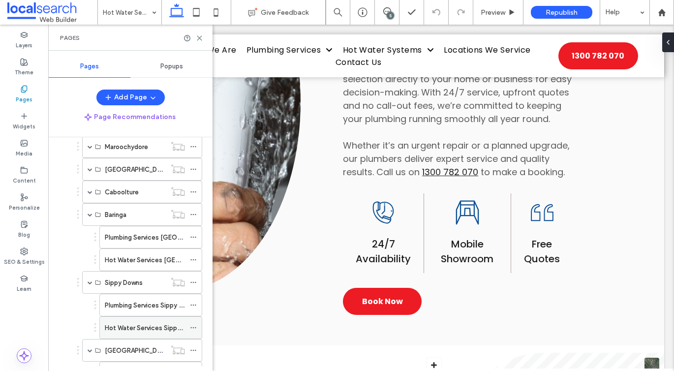
scroll to position [197, 0]
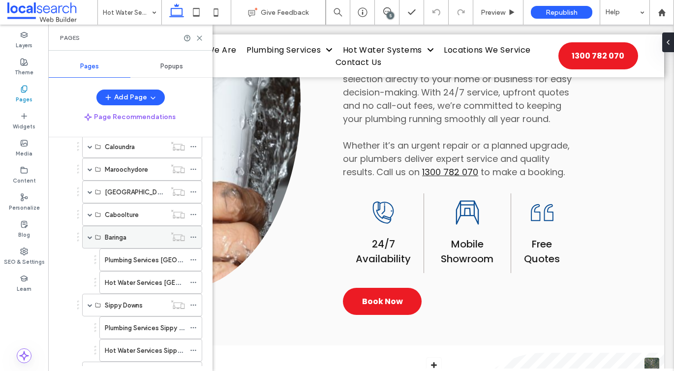
click at [88, 235] on span at bounding box center [90, 237] width 5 height 5
click at [91, 257] on span at bounding box center [90, 259] width 5 height 5
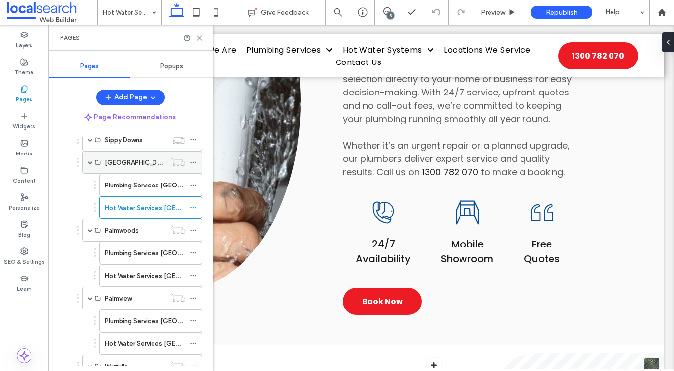
scroll to position [344, 0]
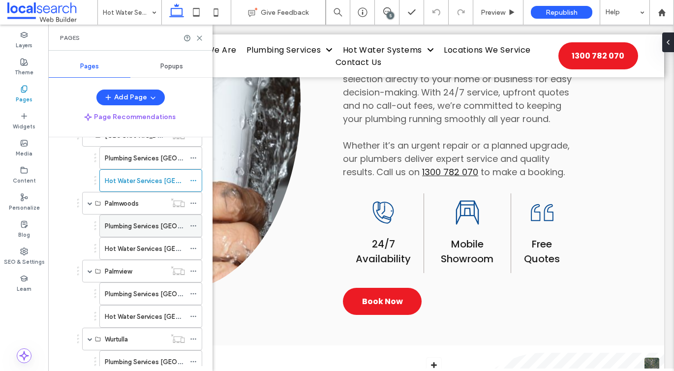
click at [118, 221] on label "Plumbing Services [GEOGRAPHIC_DATA]" at bounding box center [165, 225] width 121 height 17
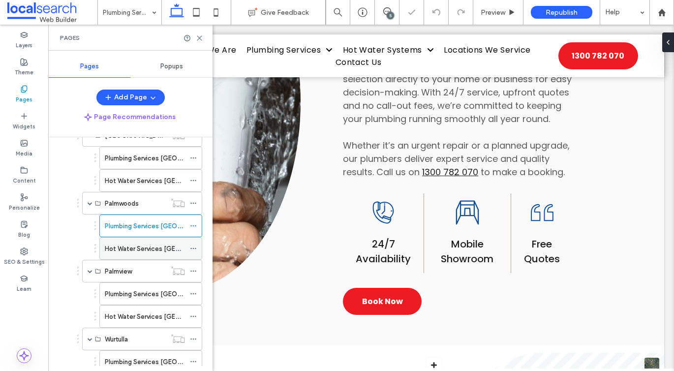
click at [144, 248] on label "Hot Water Services [GEOGRAPHIC_DATA]" at bounding box center [167, 248] width 125 height 17
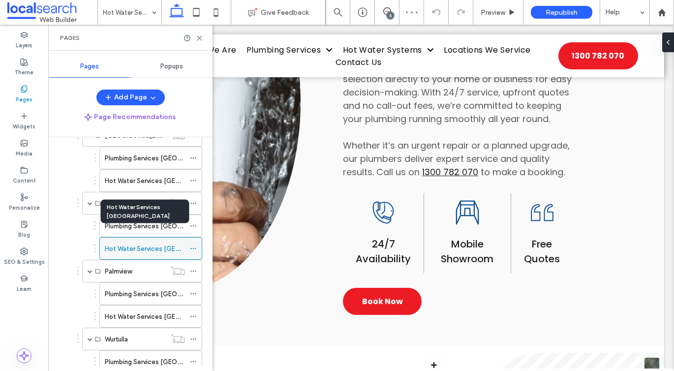
scroll to position [361, 0]
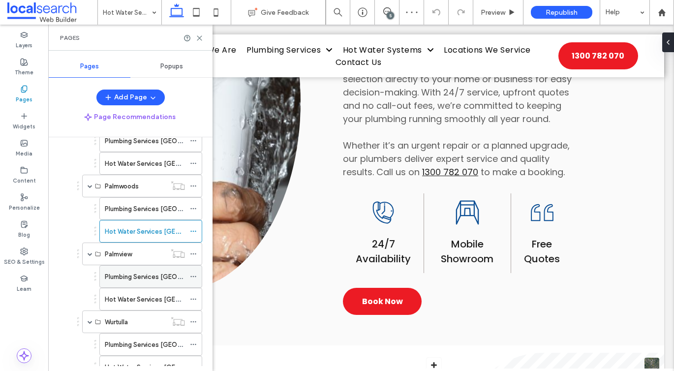
click at [130, 272] on label "Plumbing Services [GEOGRAPHIC_DATA]" at bounding box center [165, 276] width 121 height 17
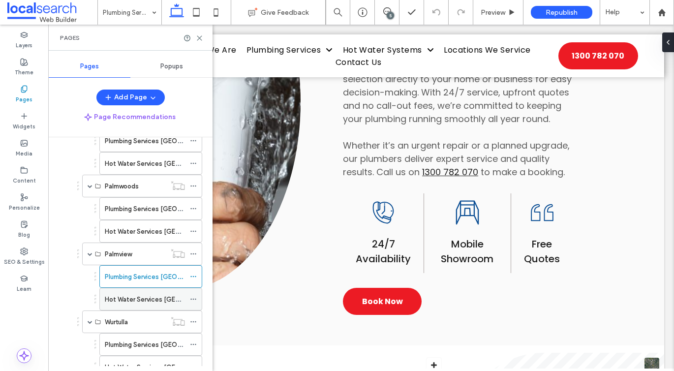
click at [156, 294] on label "Hot Water Services [GEOGRAPHIC_DATA]" at bounding box center [167, 299] width 125 height 17
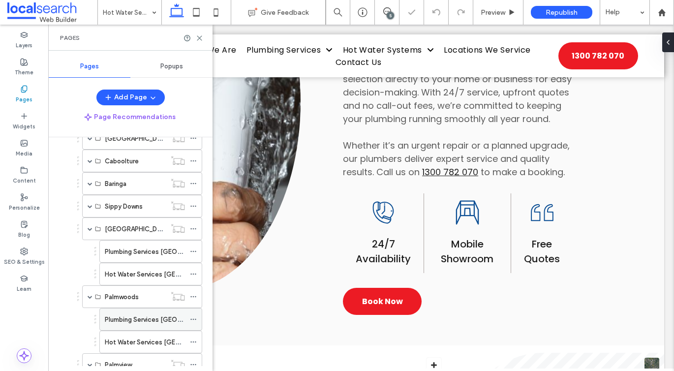
scroll to position [246, 0]
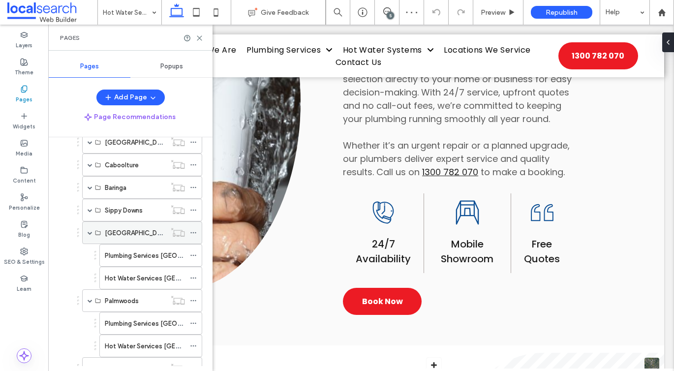
click at [88, 230] on span at bounding box center [90, 233] width 5 height 22
click at [89, 252] on span at bounding box center [90, 255] width 5 height 22
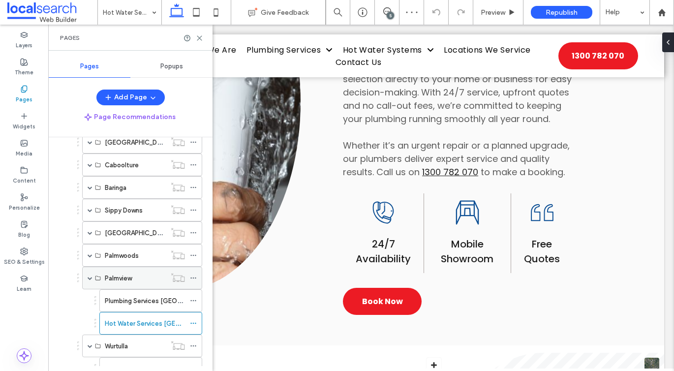
click at [89, 274] on span at bounding box center [90, 278] width 5 height 22
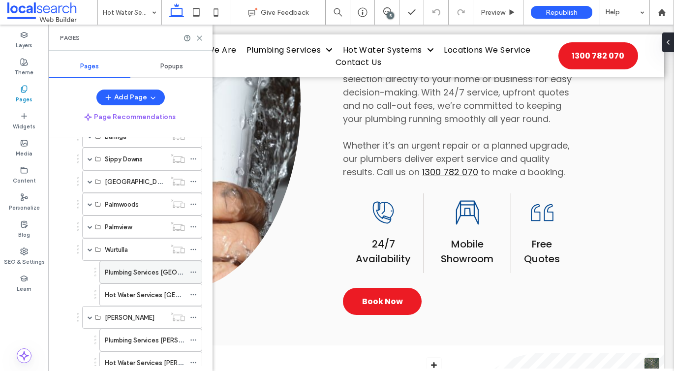
scroll to position [301, 0]
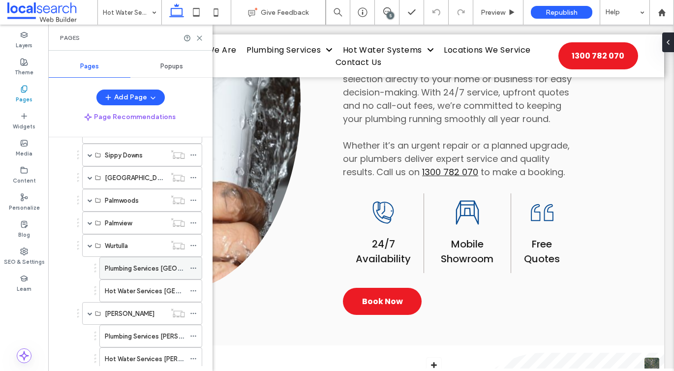
click at [124, 266] on label "Plumbing Services [GEOGRAPHIC_DATA]" at bounding box center [165, 268] width 121 height 17
click at [141, 289] on label "Hot Water Services [GEOGRAPHIC_DATA]" at bounding box center [167, 290] width 125 height 17
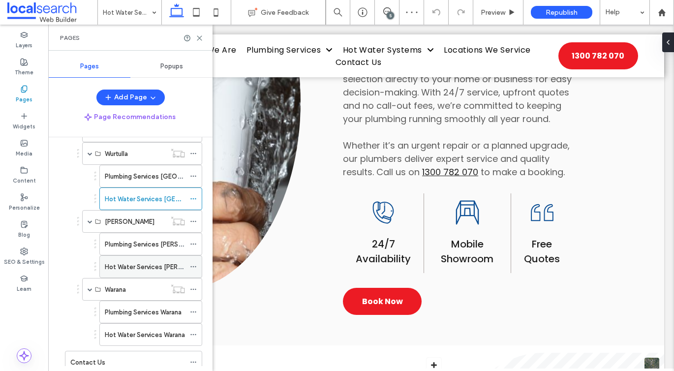
scroll to position [405, 0]
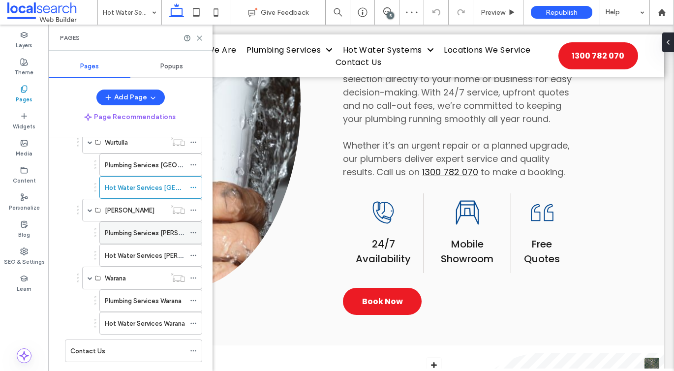
click at [152, 240] on div "Plumbing Services [PERSON_NAME]" at bounding box center [145, 233] width 80 height 22
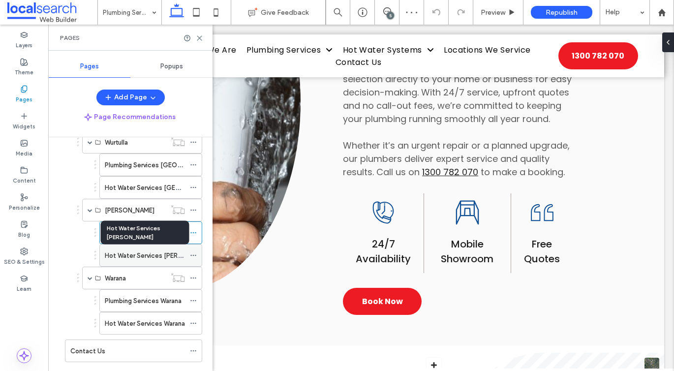
click at [123, 257] on label "Hot Water Services [PERSON_NAME]" at bounding box center [159, 255] width 109 height 17
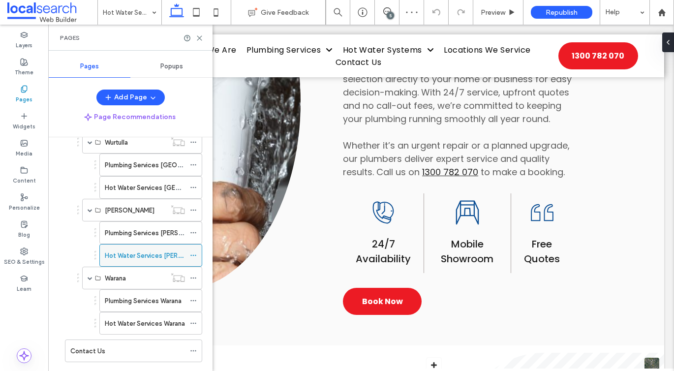
scroll to position [425, 0]
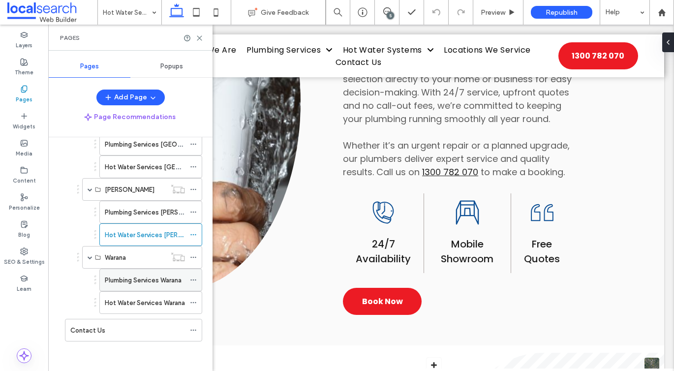
click at [119, 285] on div "Plumbing Services Warana" at bounding box center [145, 280] width 80 height 22
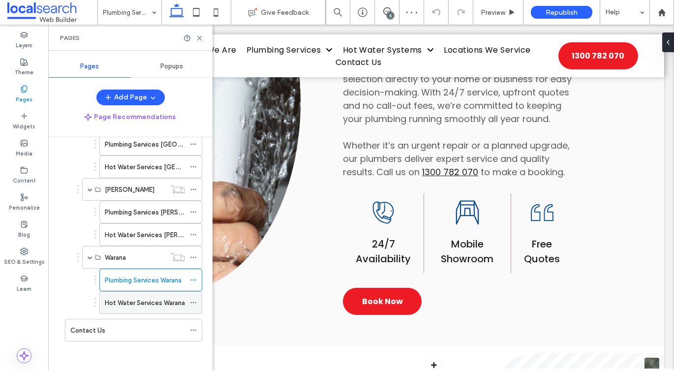
click at [147, 301] on label "Hot Water Services Warana" at bounding box center [145, 302] width 80 height 17
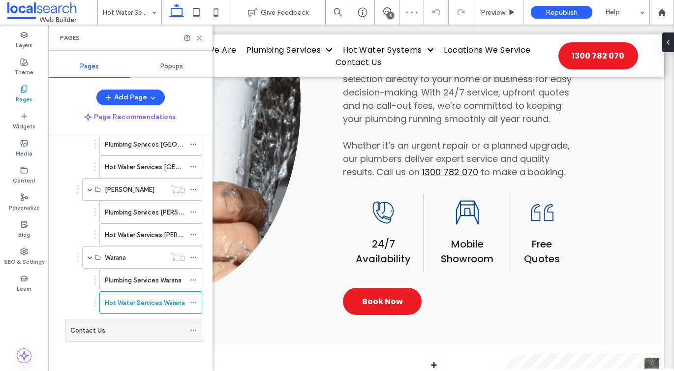
click at [139, 327] on div "Contact Us" at bounding box center [127, 330] width 115 height 10
click at [199, 40] on icon at bounding box center [199, 37] width 7 height 7
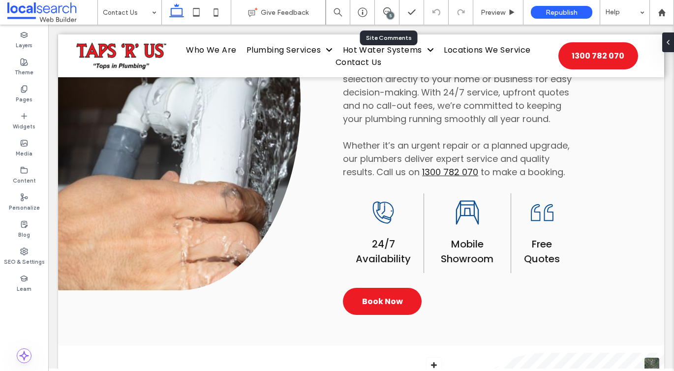
click at [385, 16] on div "5" at bounding box center [387, 12] width 24 height 10
click at [386, 15] on div "5" at bounding box center [389, 15] width 7 height 7
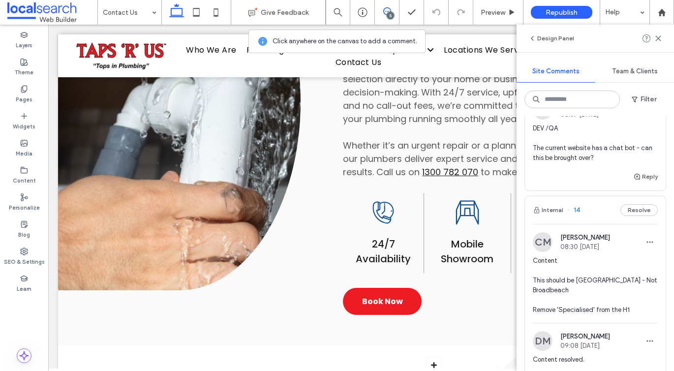
scroll to position [558, 0]
